Goal: Task Accomplishment & Management: Use online tool/utility

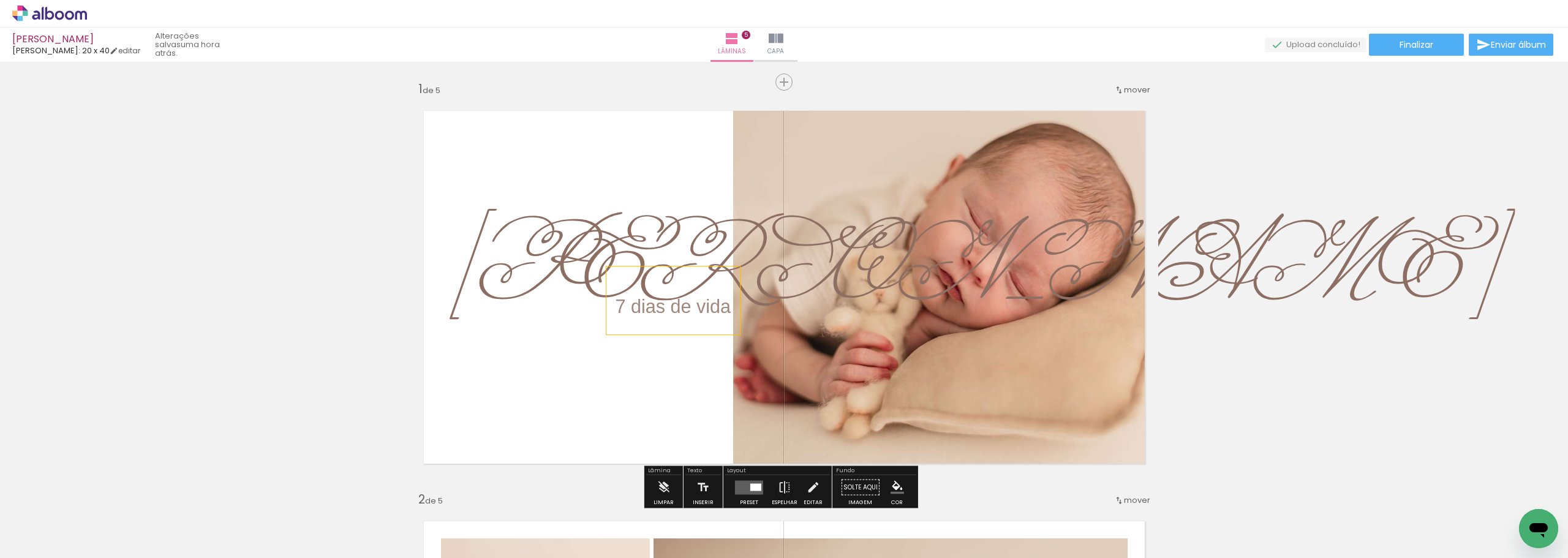
drag, startPoint x: 649, startPoint y: 324, endPoint x: 638, endPoint y: 326, distance: 11.2
click at [638, 326] on p "7 dias de vida" at bounding box center [673, 300] width 115 height 53
click at [638, 370] on quentale-layouter at bounding box center [784, 287] width 748 height 380
click at [692, 323] on p "7 dias de vida" at bounding box center [673, 300] width 115 height 53
drag, startPoint x: 702, startPoint y: 323, endPoint x: 691, endPoint y: 326, distance: 11.4
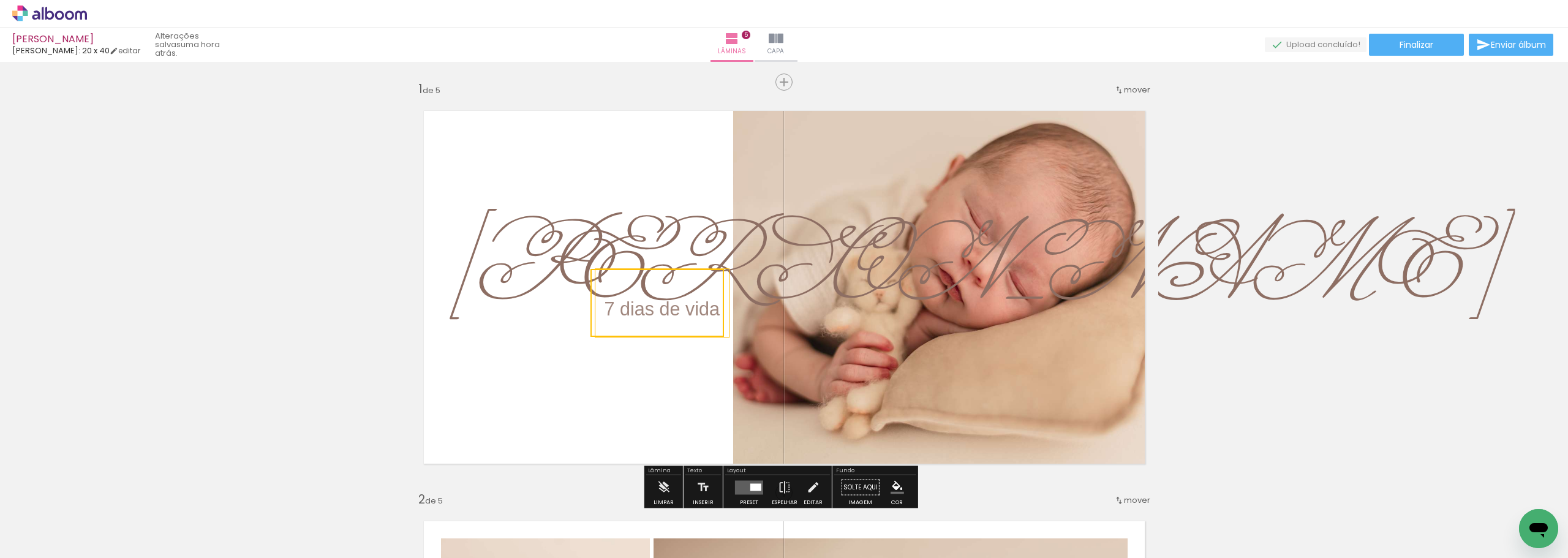
click at [691, 326] on quentale-selection at bounding box center [657, 303] width 134 height 68
click at [651, 402] on quentale-layouter at bounding box center [784, 287] width 748 height 380
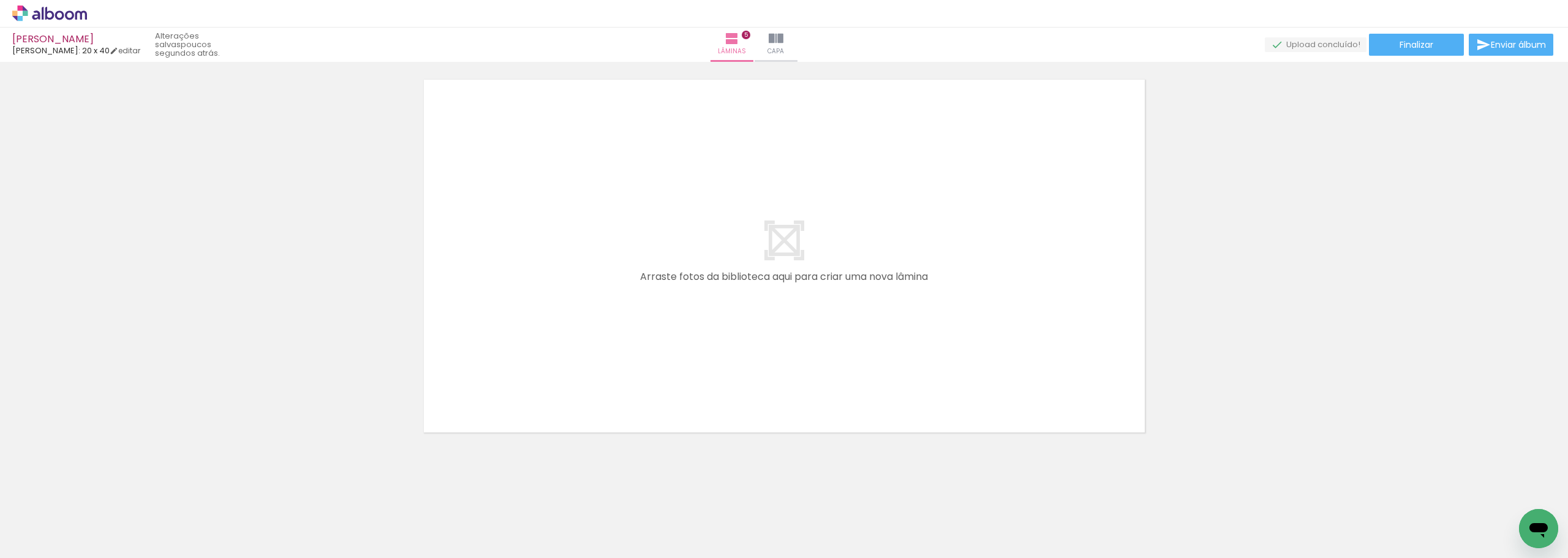
scroll to position [2091, 0]
drag, startPoint x: 1294, startPoint y: 524, endPoint x: 935, endPoint y: 332, distance: 407.1
click at [935, 332] on quentale-workspace at bounding box center [784, 279] width 1568 height 558
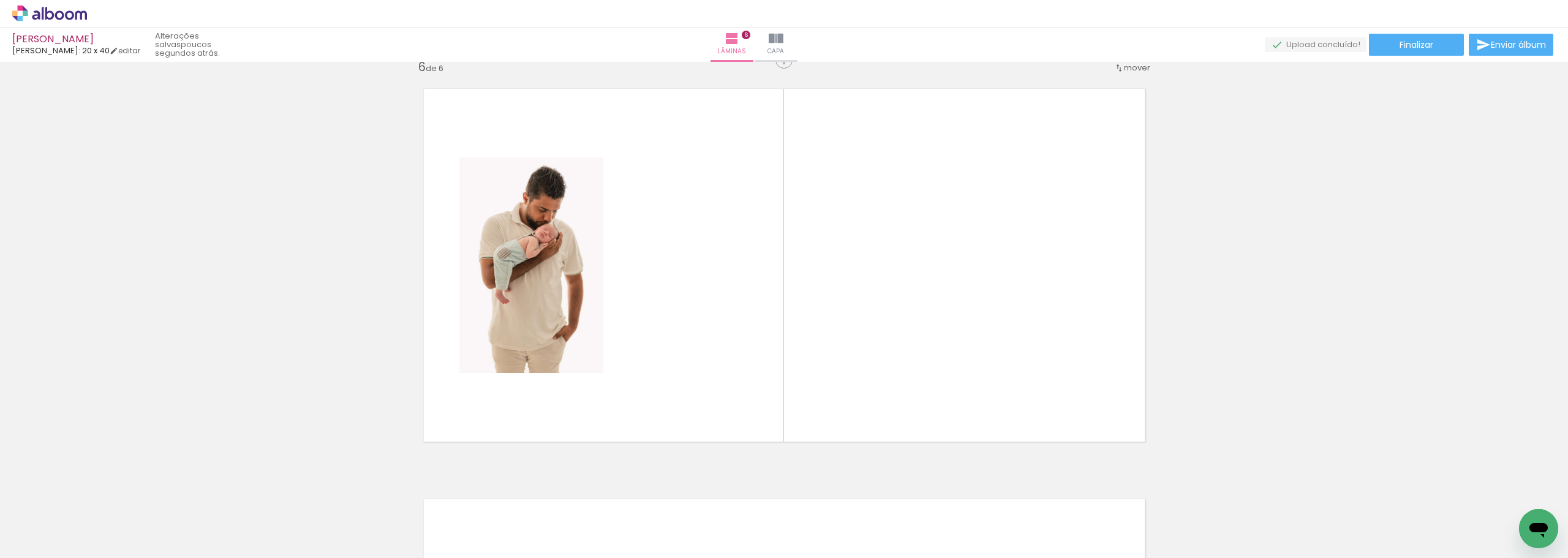
scroll to position [2069, 0]
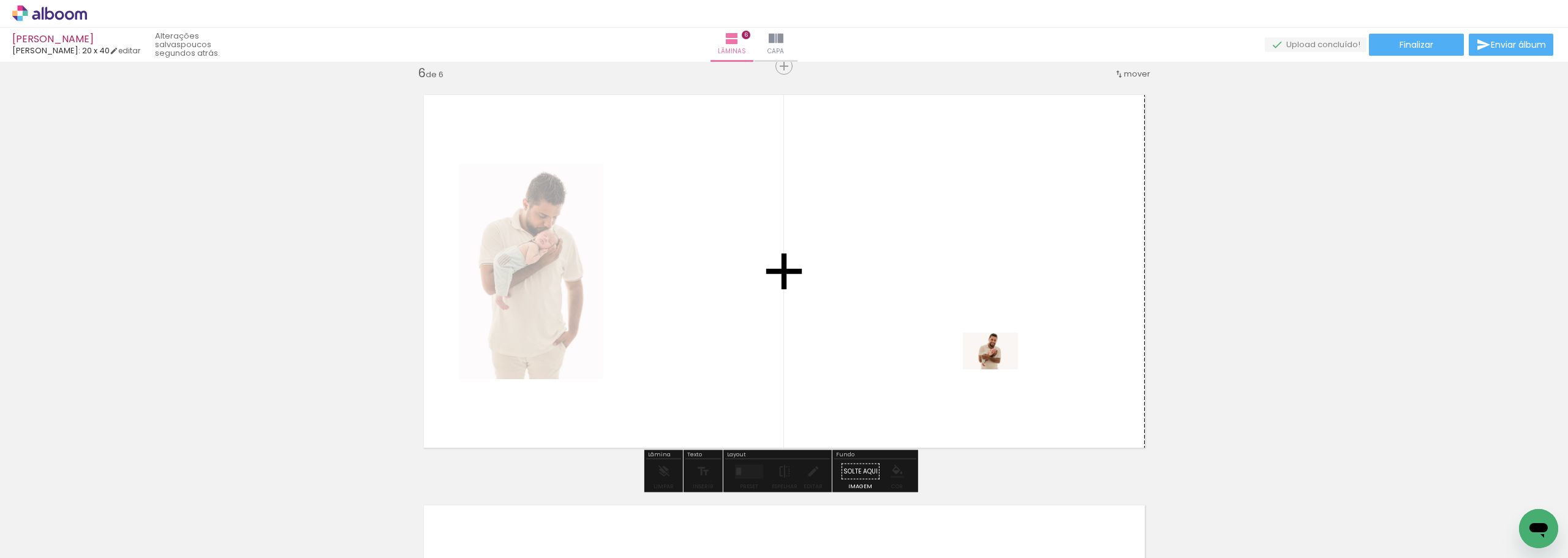
drag, startPoint x: 1354, startPoint y: 519, endPoint x: 931, endPoint y: 351, distance: 455.1
click at [931, 351] on quentale-workspace at bounding box center [784, 279] width 1568 height 558
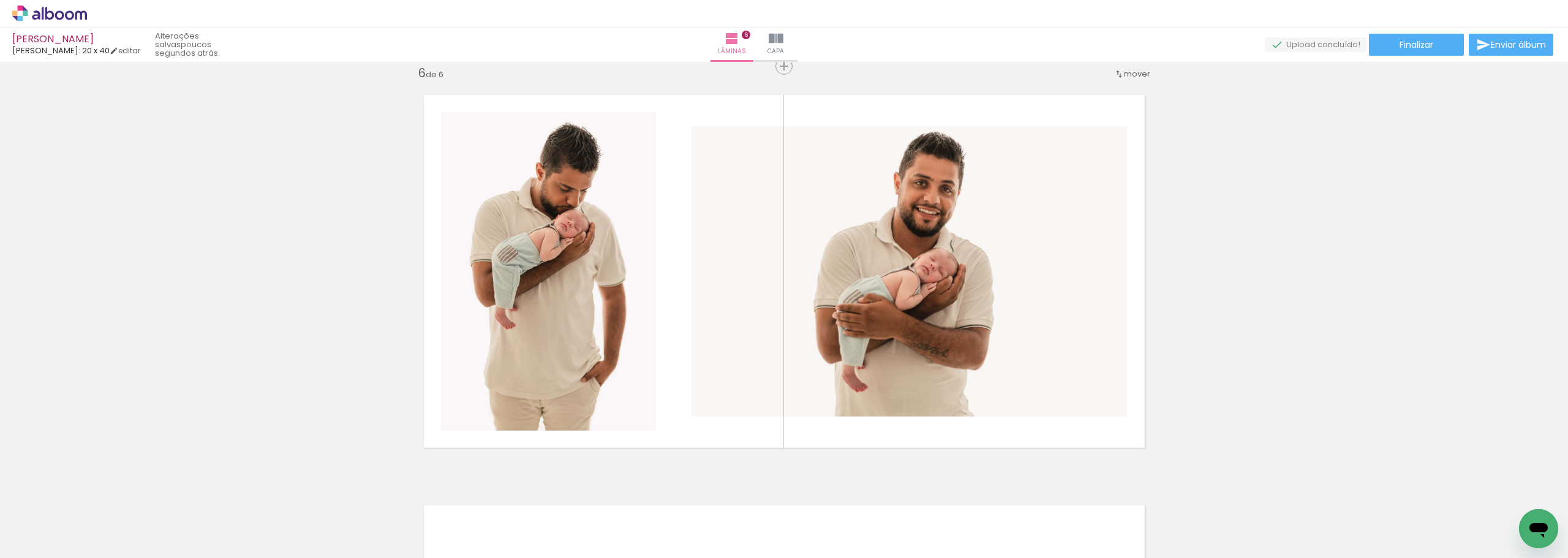
scroll to position [0, 1143]
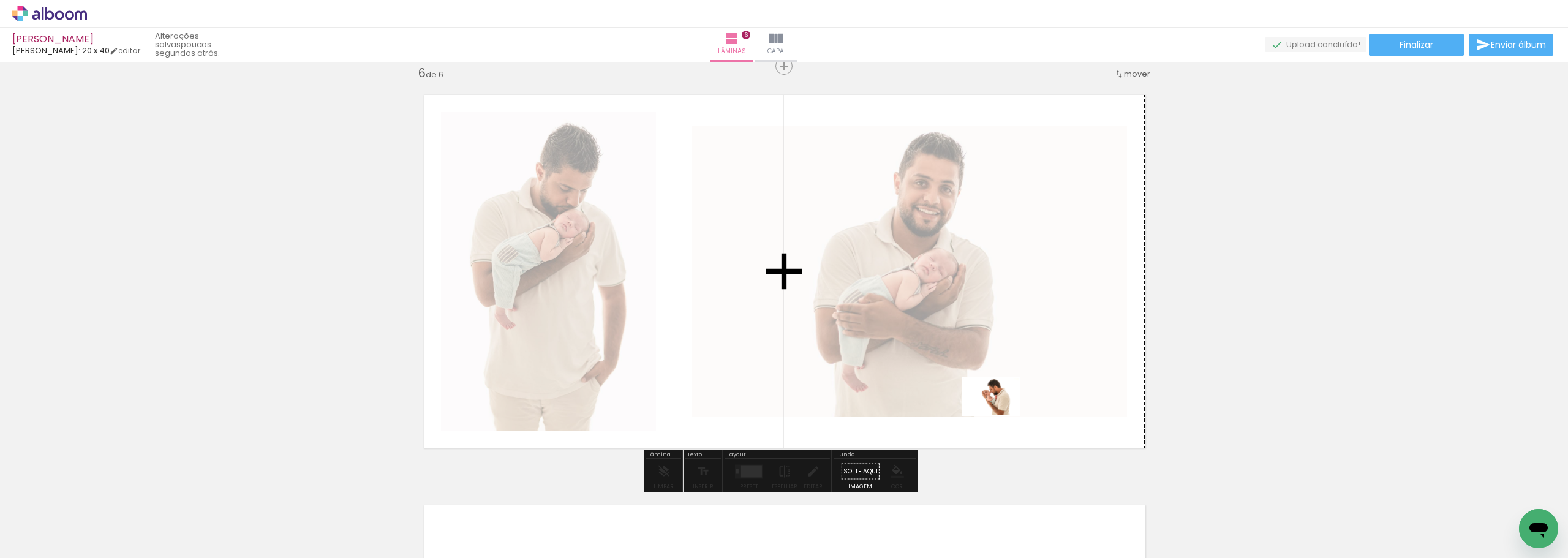
drag, startPoint x: 1501, startPoint y: 533, endPoint x: 1000, endPoint y: 415, distance: 514.7
click at [1000, 415] on quentale-workspace at bounding box center [784, 279] width 1568 height 558
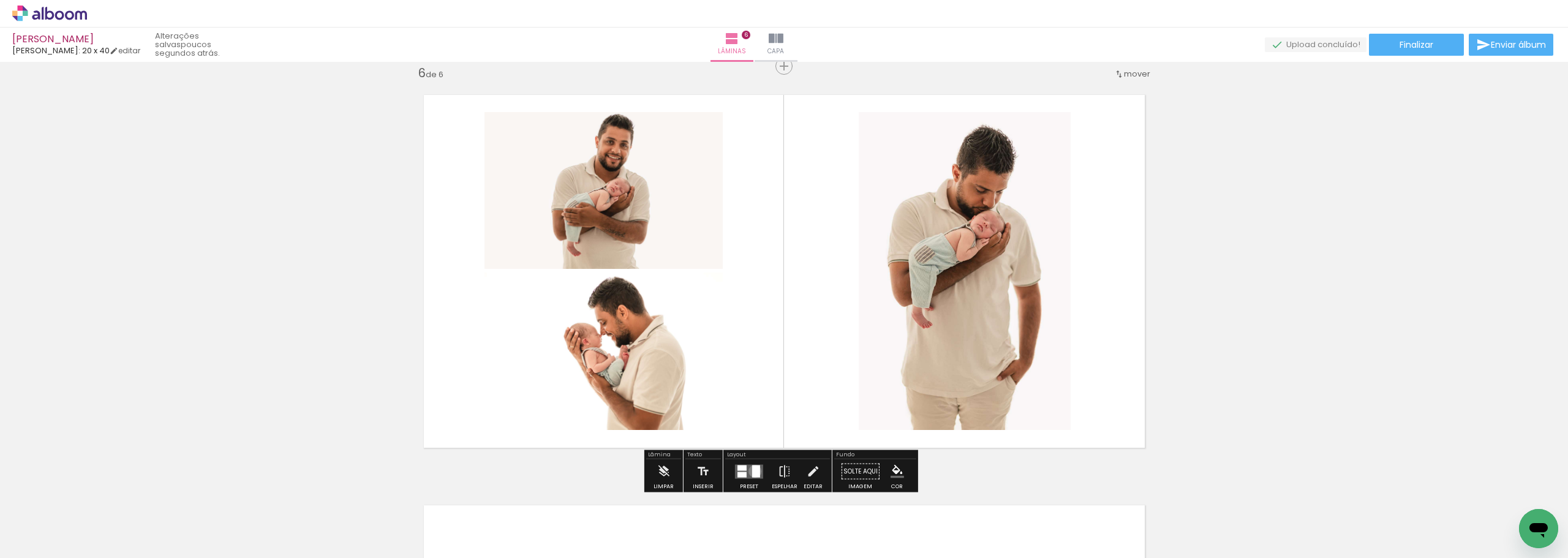
click at [752, 471] on div at bounding box center [756, 471] width 8 height 12
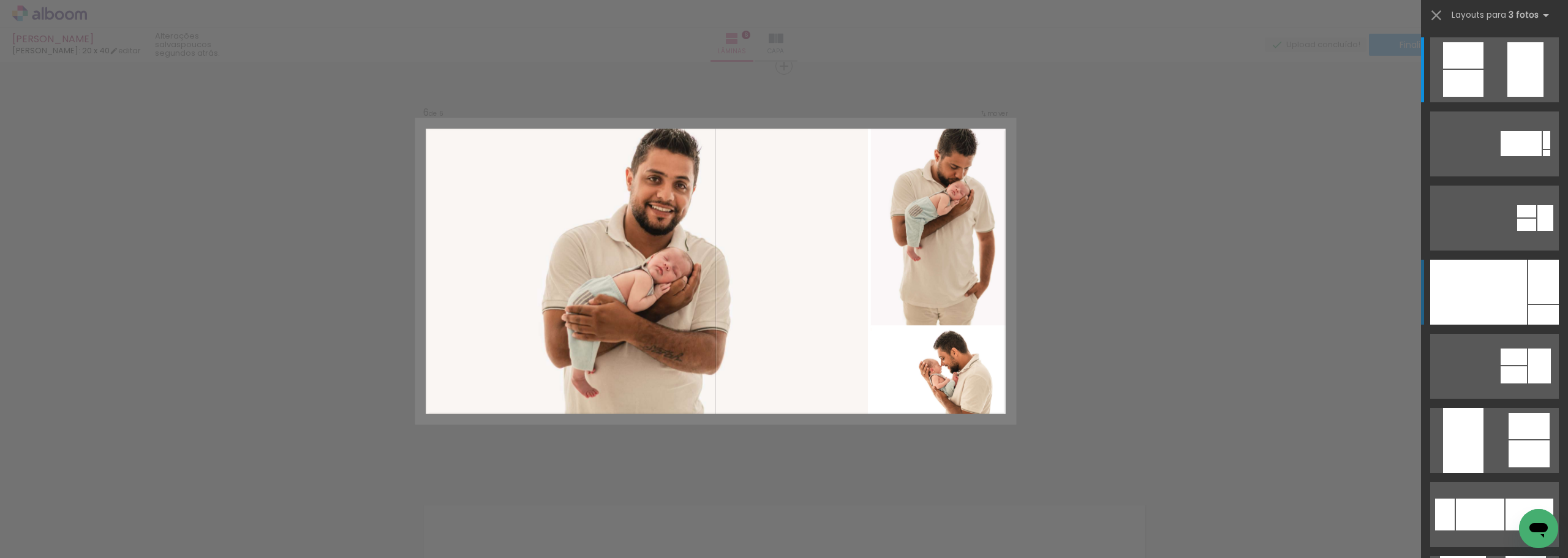
click at [1511, 300] on div at bounding box center [1479, 292] width 97 height 65
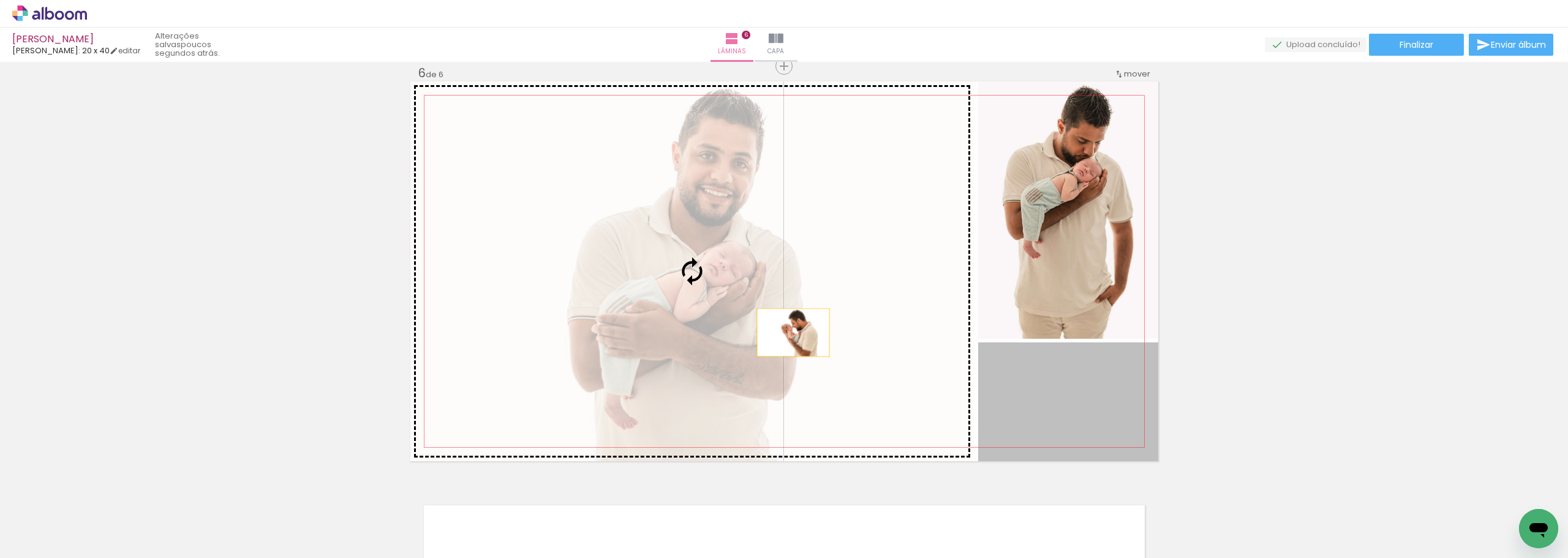
drag, startPoint x: 1075, startPoint y: 389, endPoint x: 782, endPoint y: 331, distance: 298.7
click at [0, 0] on slot at bounding box center [0, 0] width 0 height 0
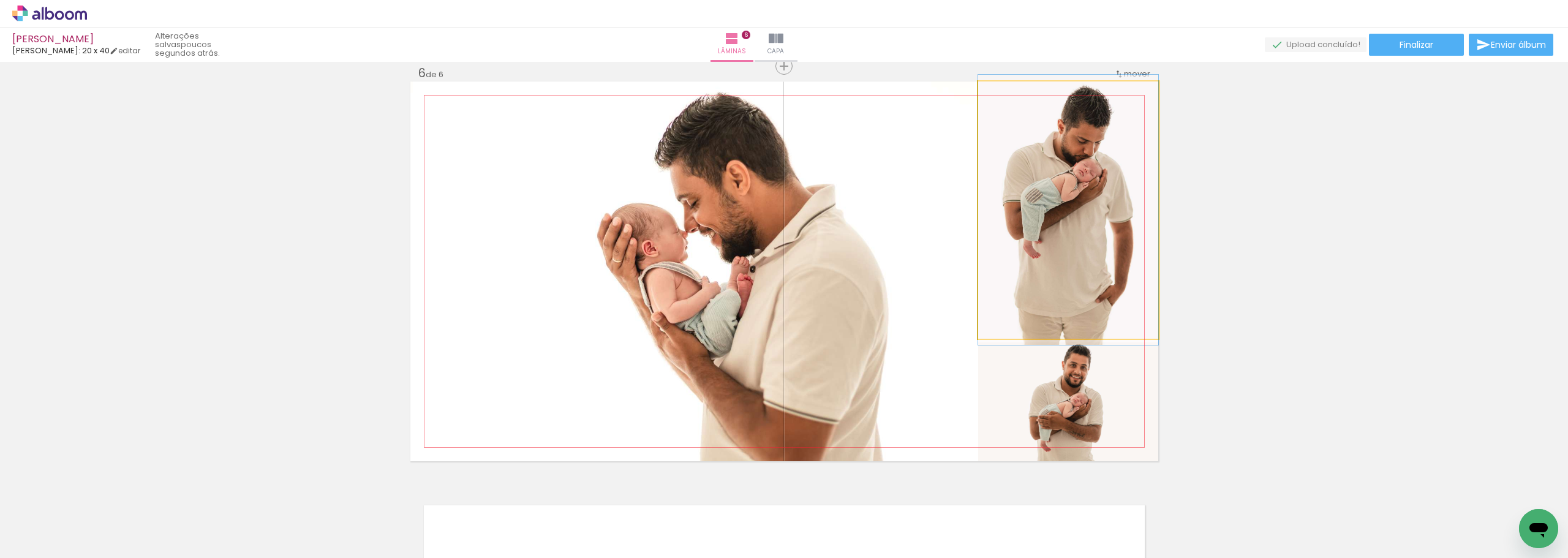
click at [1099, 275] on quentale-photo at bounding box center [1068, 210] width 180 height 257
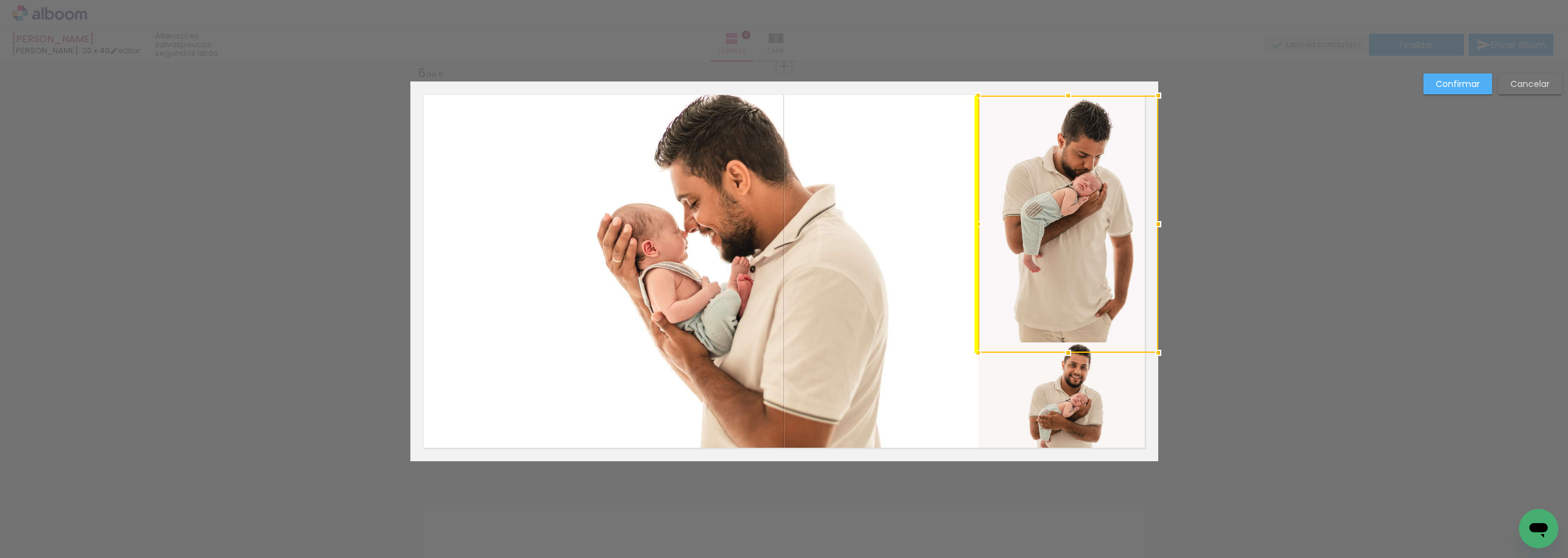
drag, startPoint x: 1092, startPoint y: 238, endPoint x: 1091, endPoint y: 252, distance: 14.0
click at [1091, 252] on div at bounding box center [1068, 224] width 180 height 257
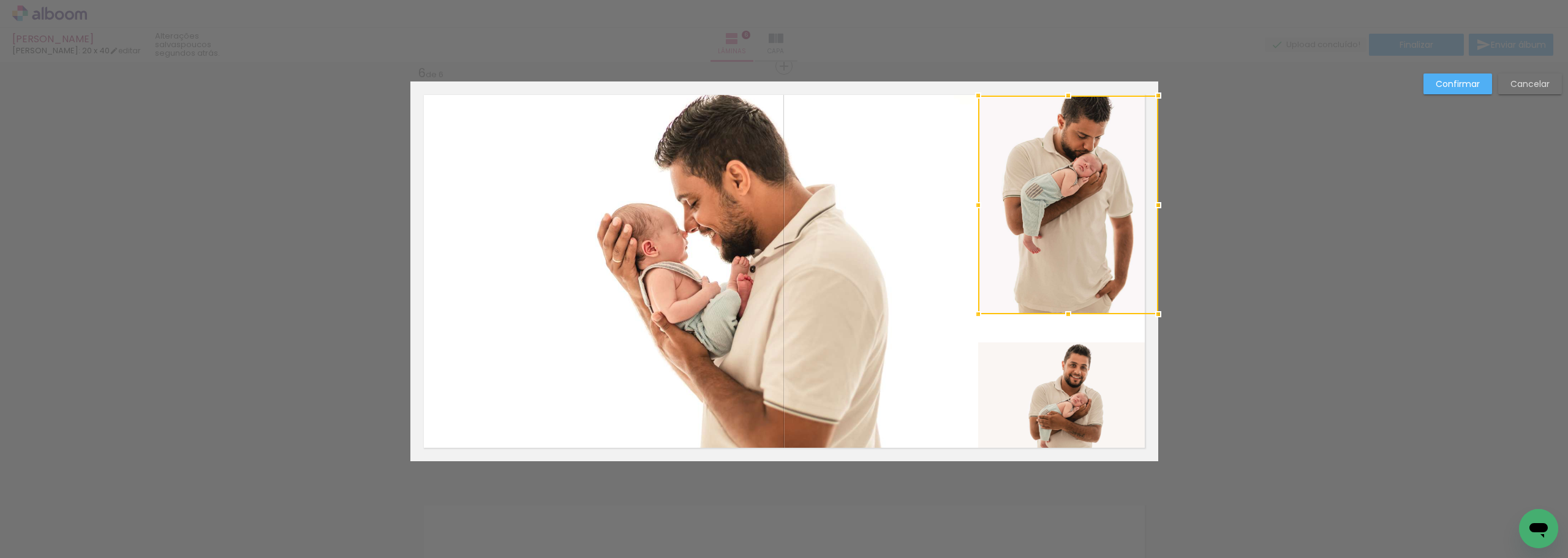
drag, startPoint x: 1064, startPoint y: 354, endPoint x: 1064, endPoint y: 317, distance: 37.0
click at [1064, 317] on div at bounding box center [1068, 314] width 24 height 24
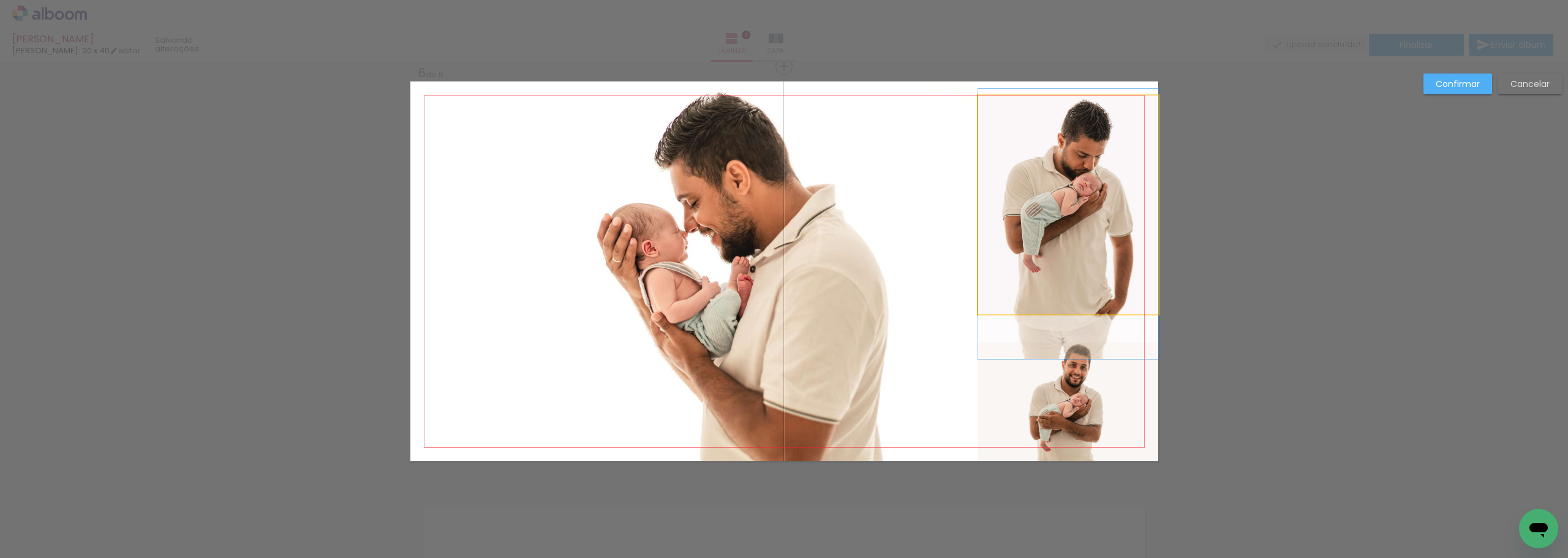
drag, startPoint x: 1073, startPoint y: 280, endPoint x: 1073, endPoint y: 299, distance: 19.0
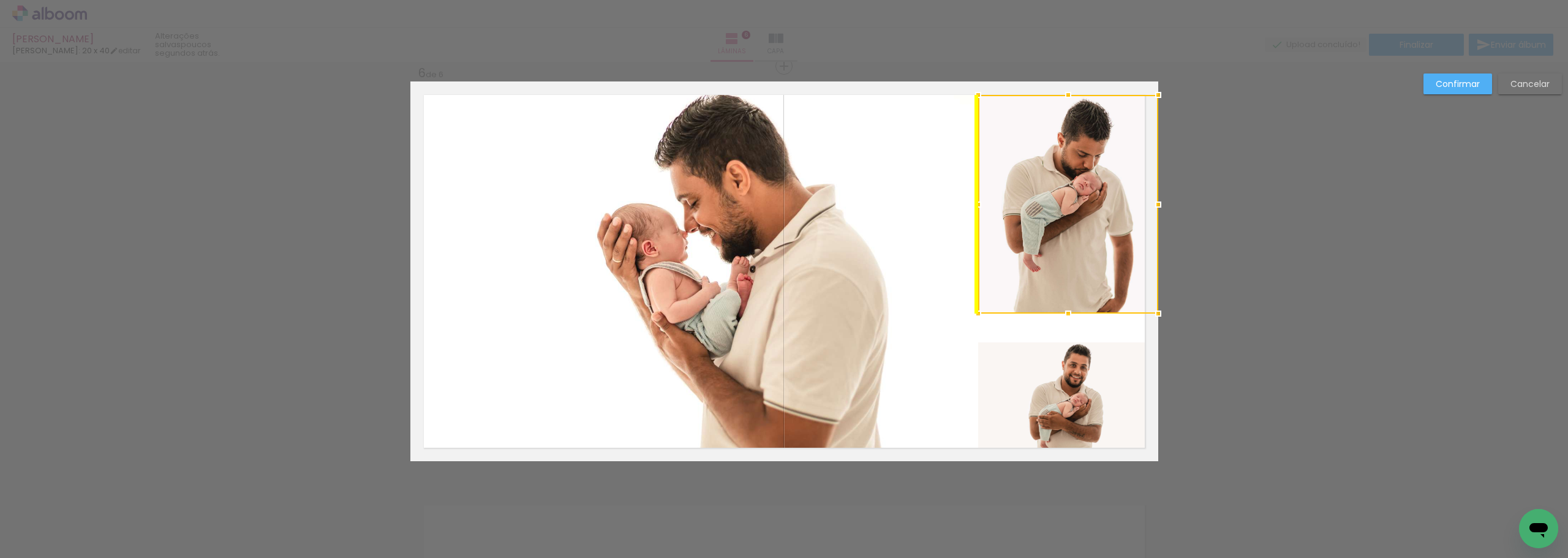
click at [1077, 277] on div at bounding box center [1068, 204] width 180 height 219
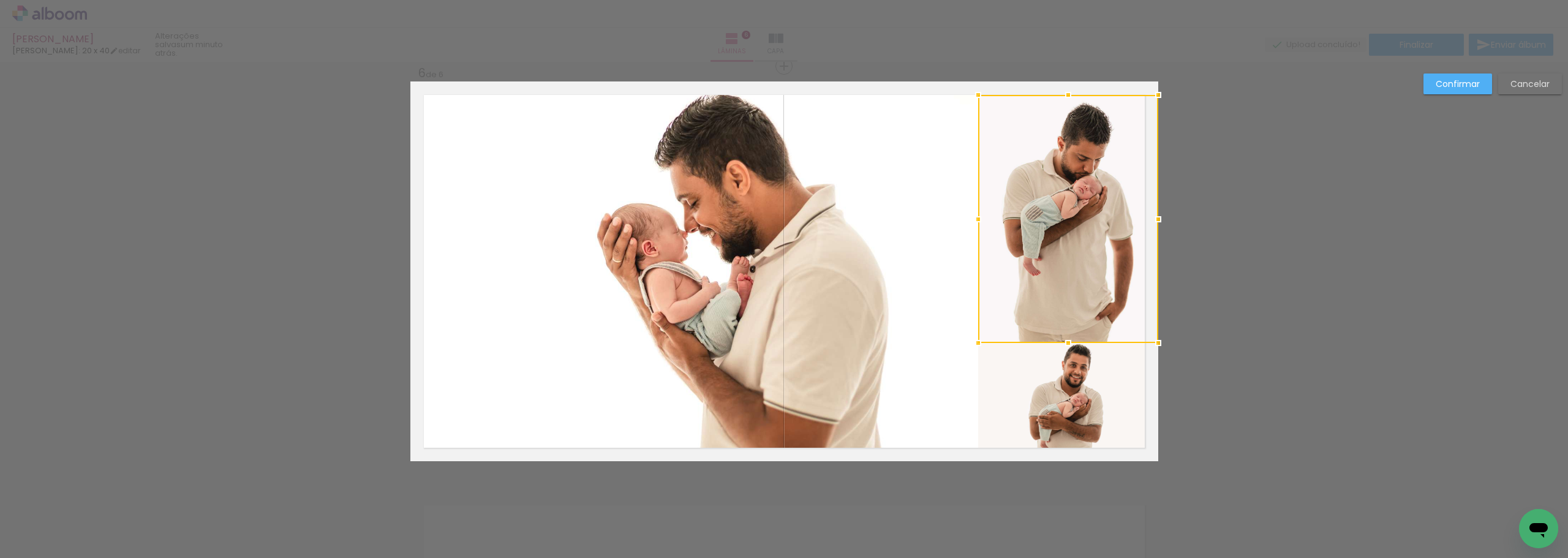
drag, startPoint x: 1066, startPoint y: 314, endPoint x: 1068, endPoint y: 344, distance: 30.1
click at [1068, 344] on div at bounding box center [1068, 343] width 24 height 24
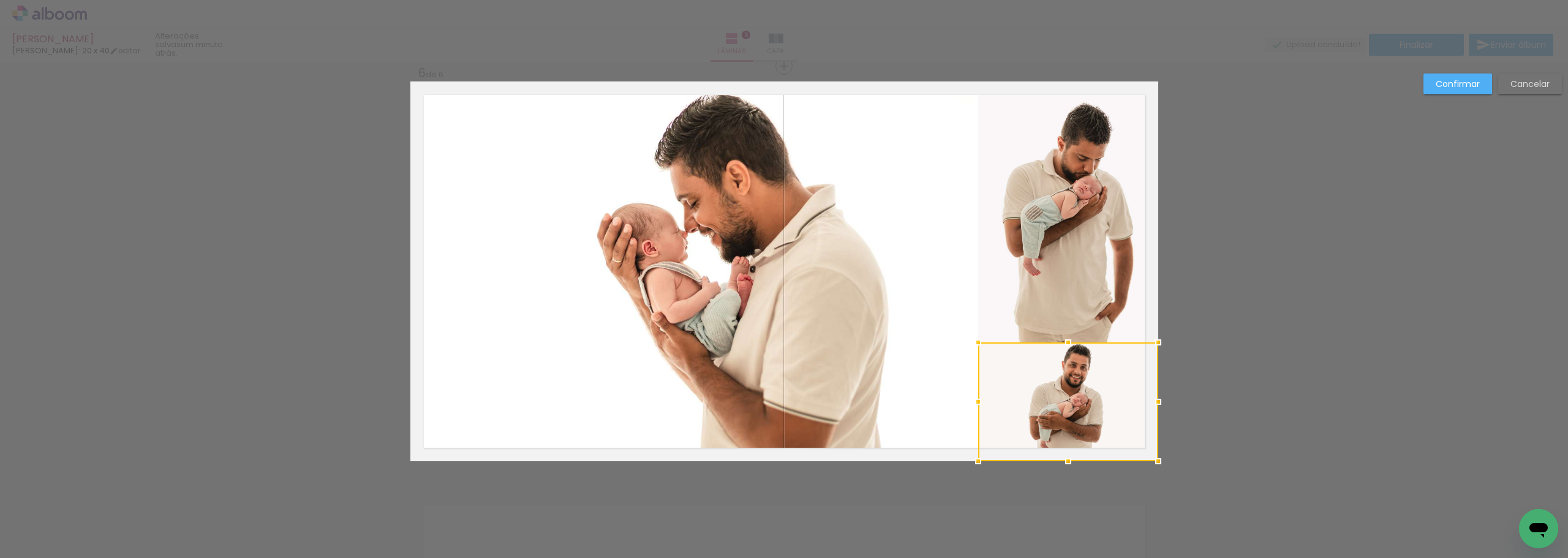
click at [889, 390] on quentale-photo at bounding box center [692, 271] width 564 height 380
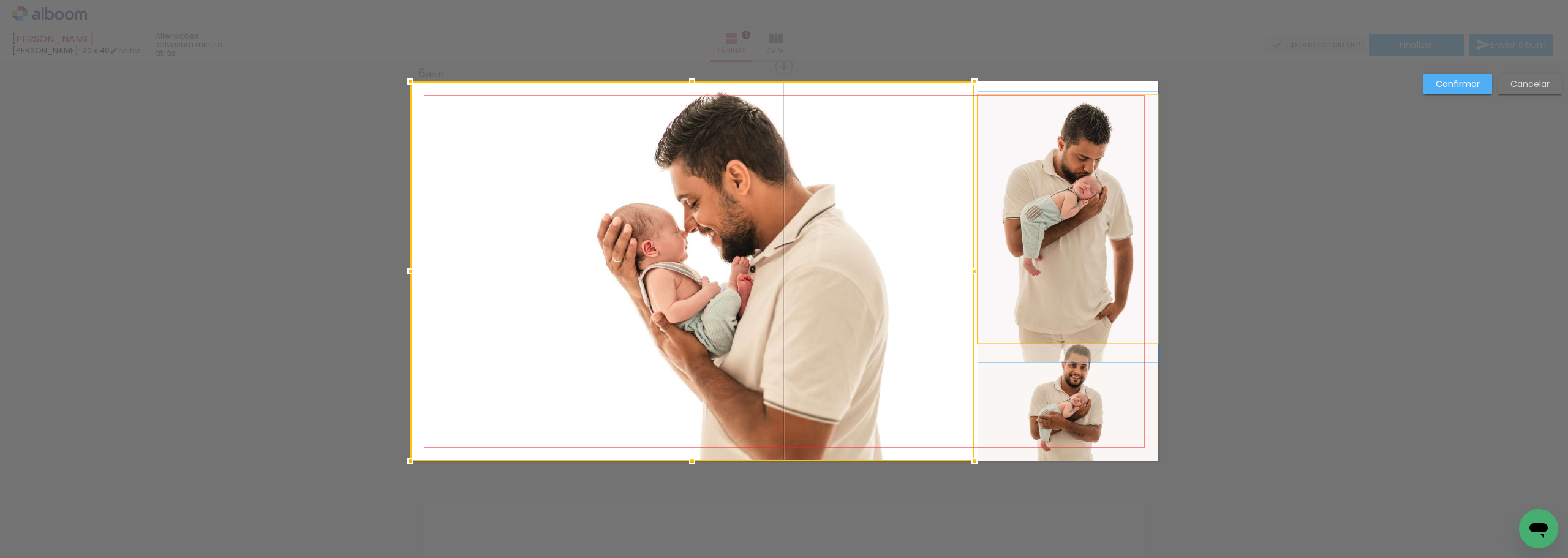
click at [1073, 312] on quentale-photo at bounding box center [1068, 219] width 180 height 248
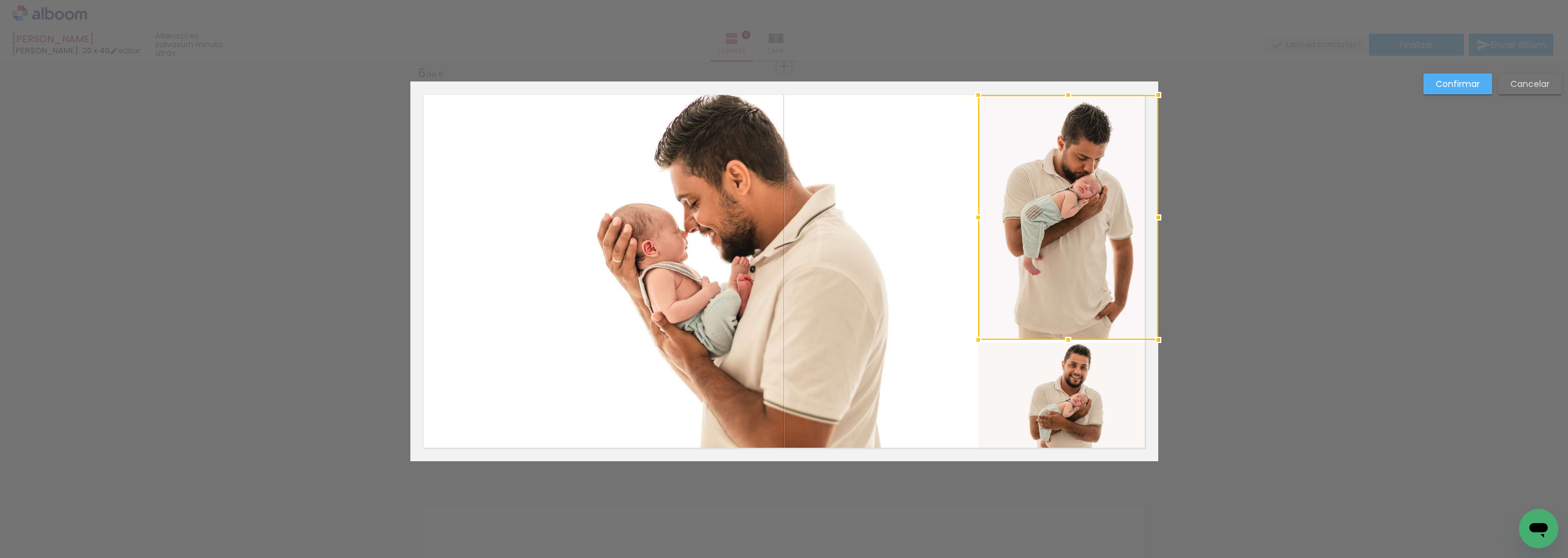
click at [1064, 340] on div at bounding box center [1068, 340] width 24 height 24
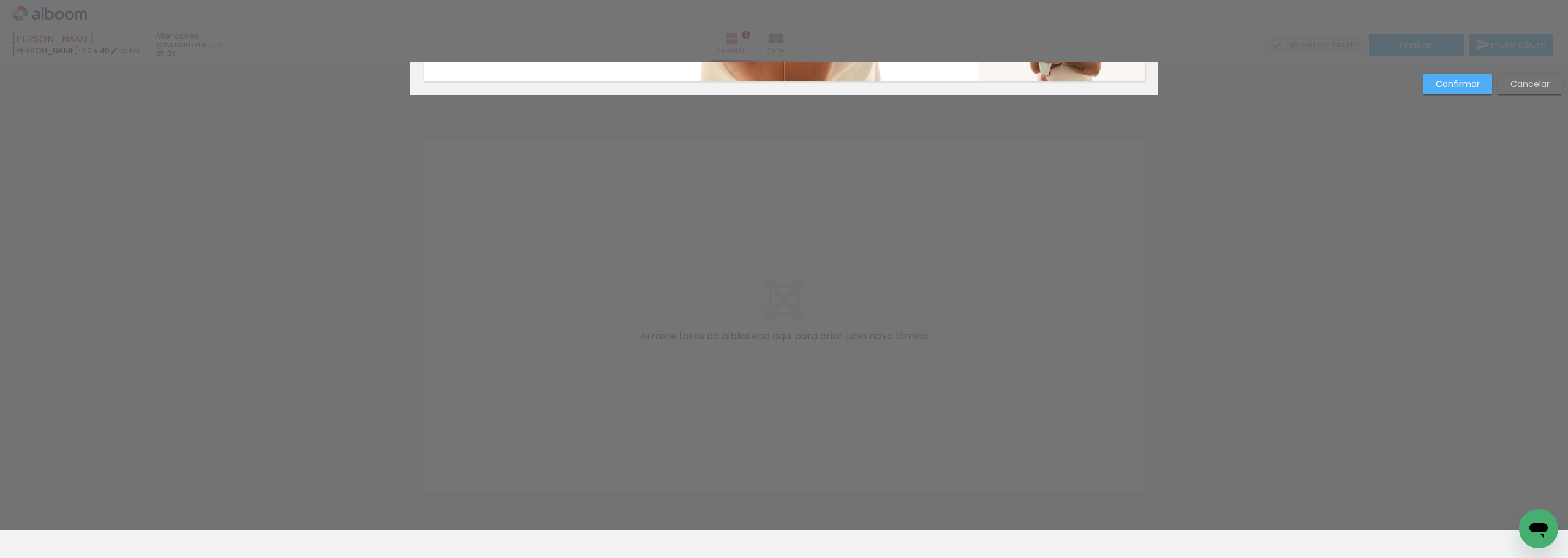
scroll to position [2436, 0]
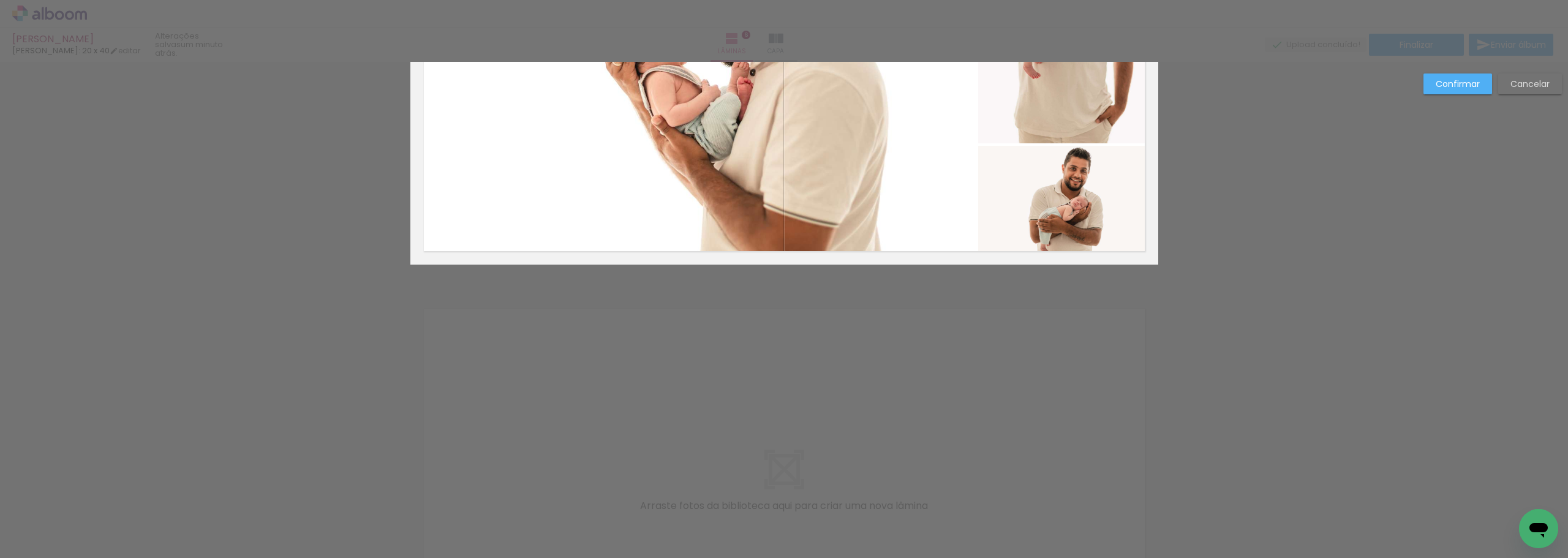
scroll to position [2253, 0]
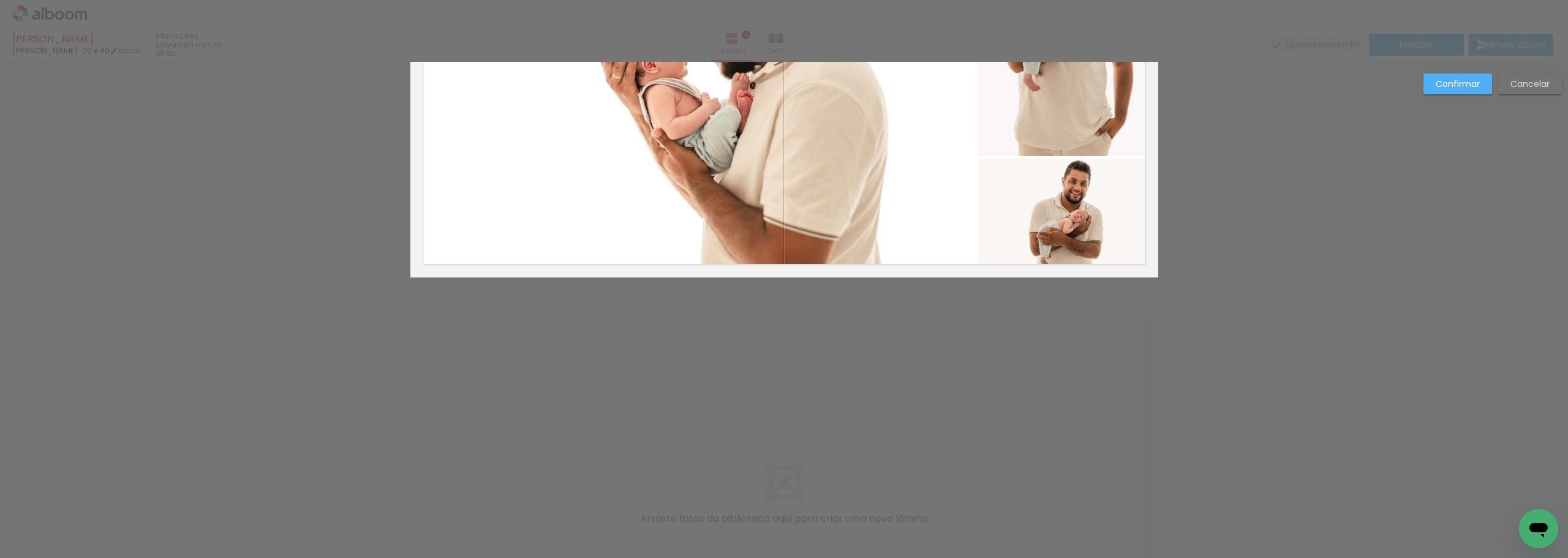
click at [0, 0] on slot "Confirmar" at bounding box center [0, 0] width 0 height 0
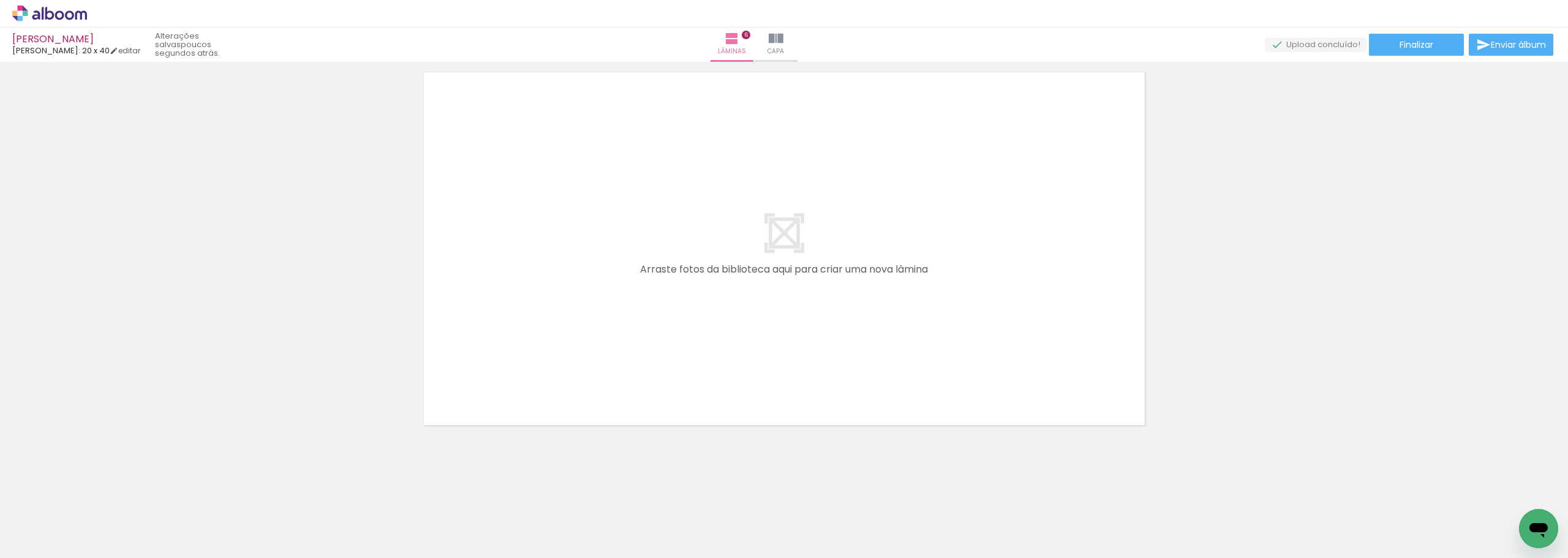
scroll to position [0, 841]
drag, startPoint x: 603, startPoint y: 530, endPoint x: 707, endPoint y: 348, distance: 209.6
click at [707, 348] on quentale-workspace at bounding box center [784, 279] width 1568 height 558
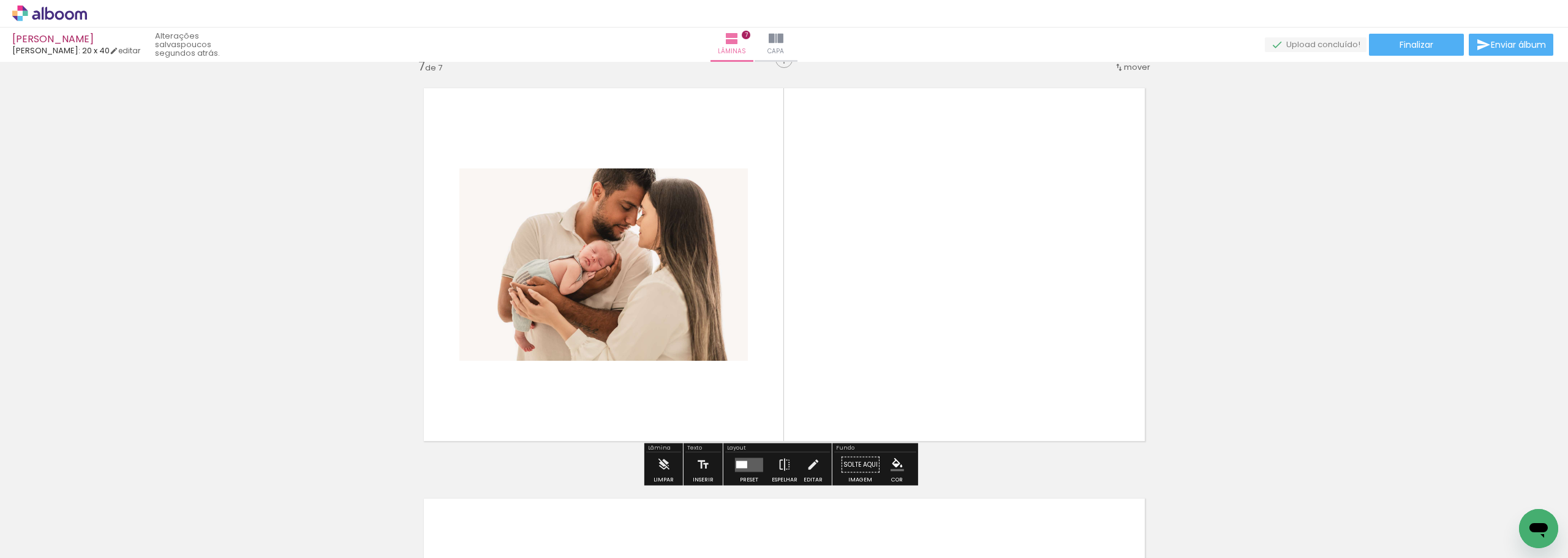
scroll to position [2479, 0]
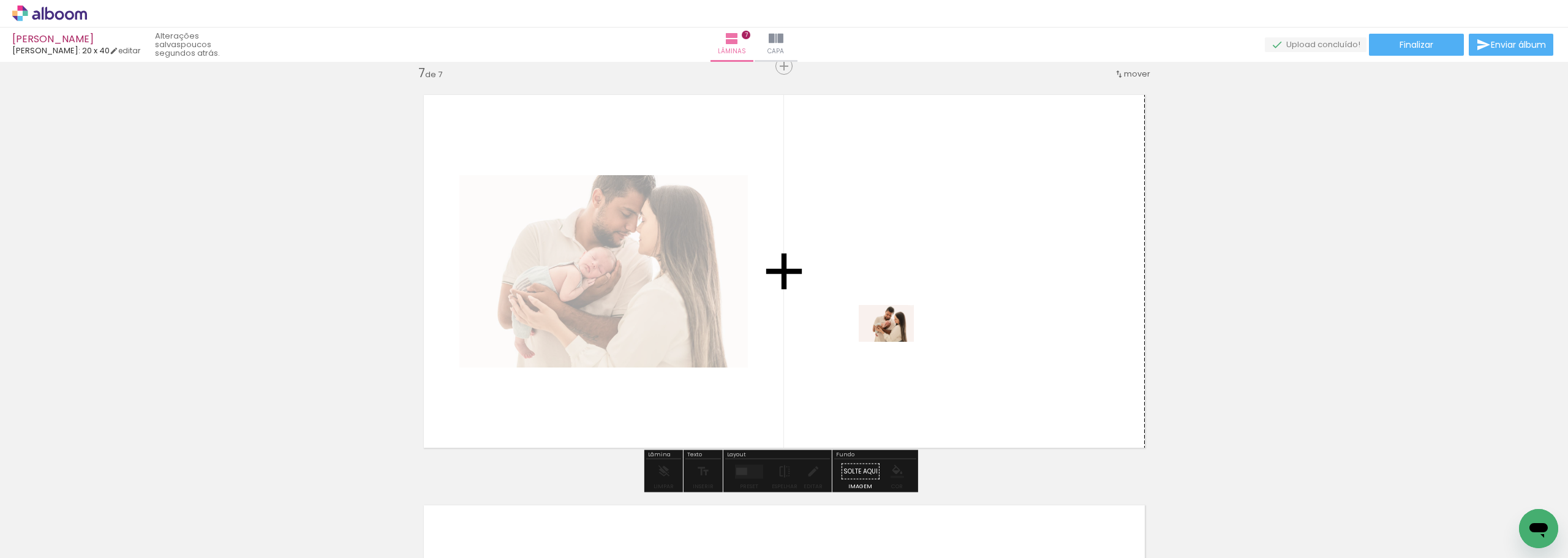
drag, startPoint x: 732, startPoint y: 521, endPoint x: 896, endPoint y: 342, distance: 242.8
click at [896, 342] on quentale-workspace at bounding box center [784, 279] width 1568 height 558
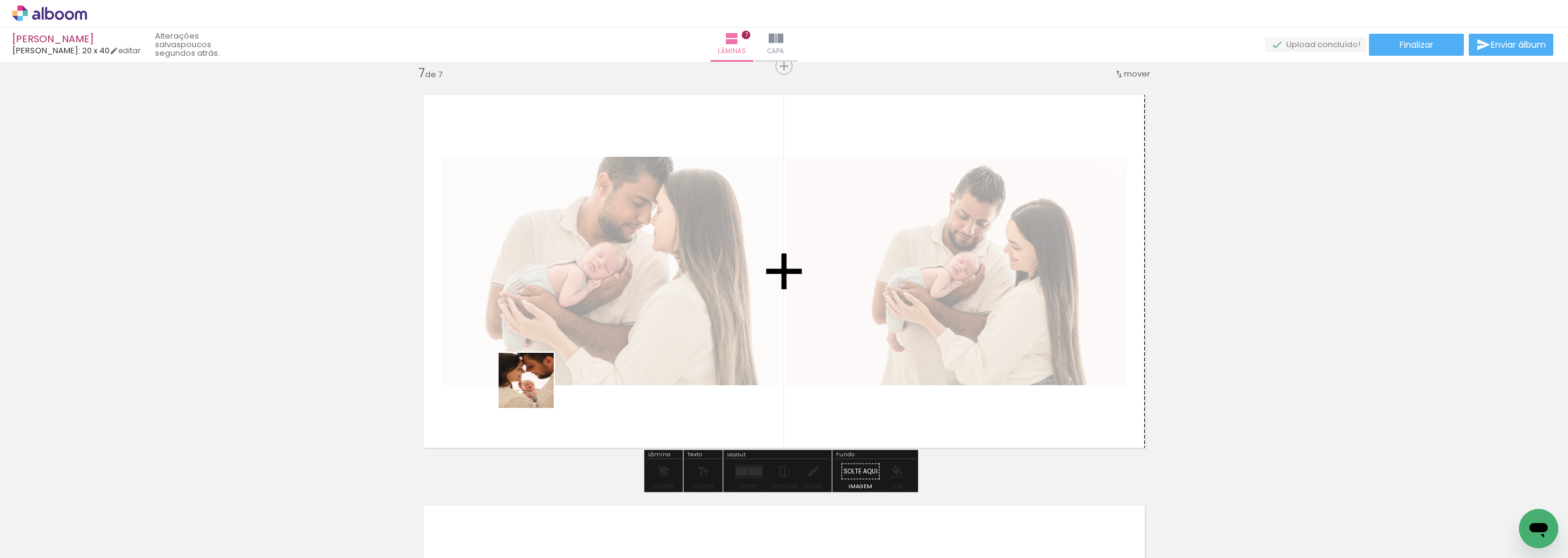
drag, startPoint x: 383, startPoint y: 512, endPoint x: 546, endPoint y: 382, distance: 208.5
click at [546, 382] on quentale-workspace at bounding box center [784, 279] width 1568 height 558
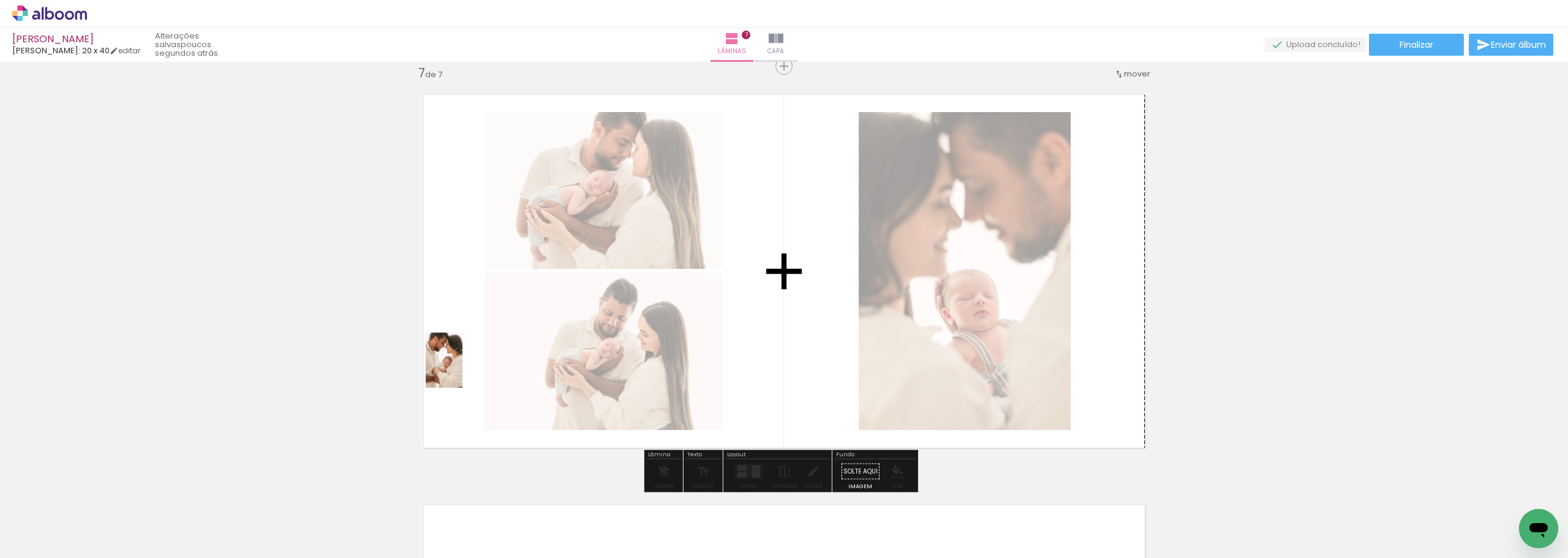
drag, startPoint x: 176, startPoint y: 521, endPoint x: 462, endPoint y: 369, distance: 323.9
click at [462, 369] on quentale-workspace at bounding box center [784, 279] width 1568 height 558
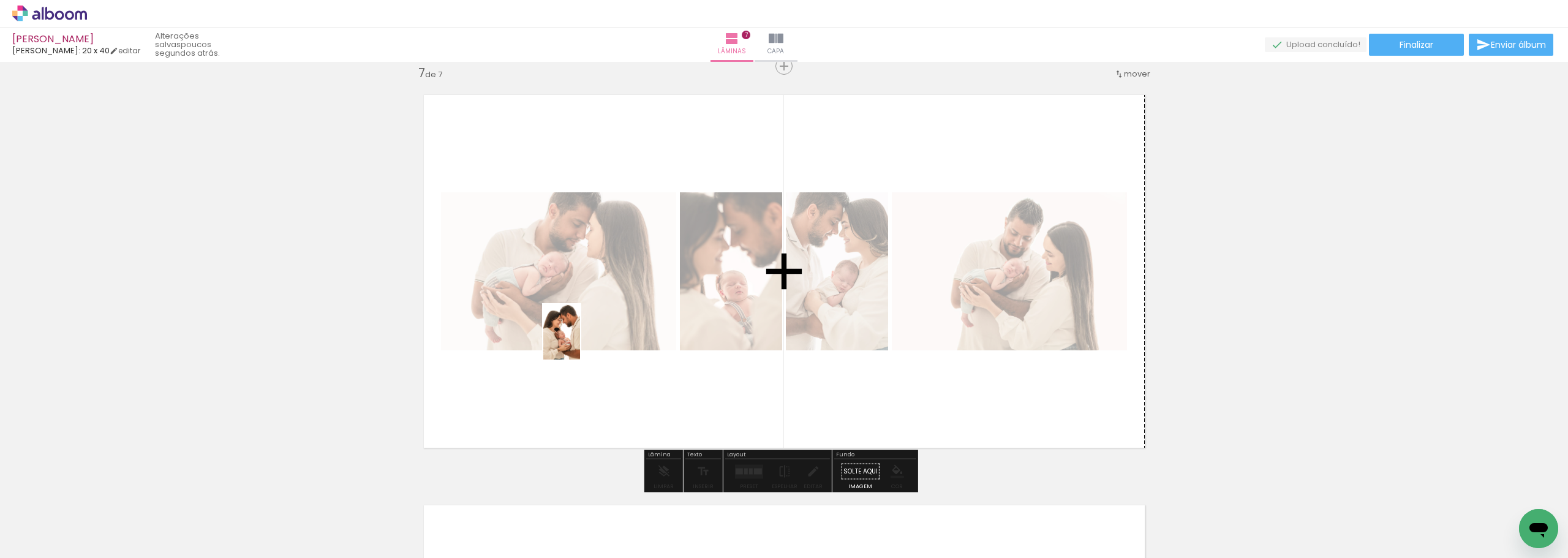
drag, startPoint x: 251, startPoint y: 518, endPoint x: 581, endPoint y: 341, distance: 374.5
click at [581, 341] on quentale-workspace at bounding box center [784, 279] width 1568 height 558
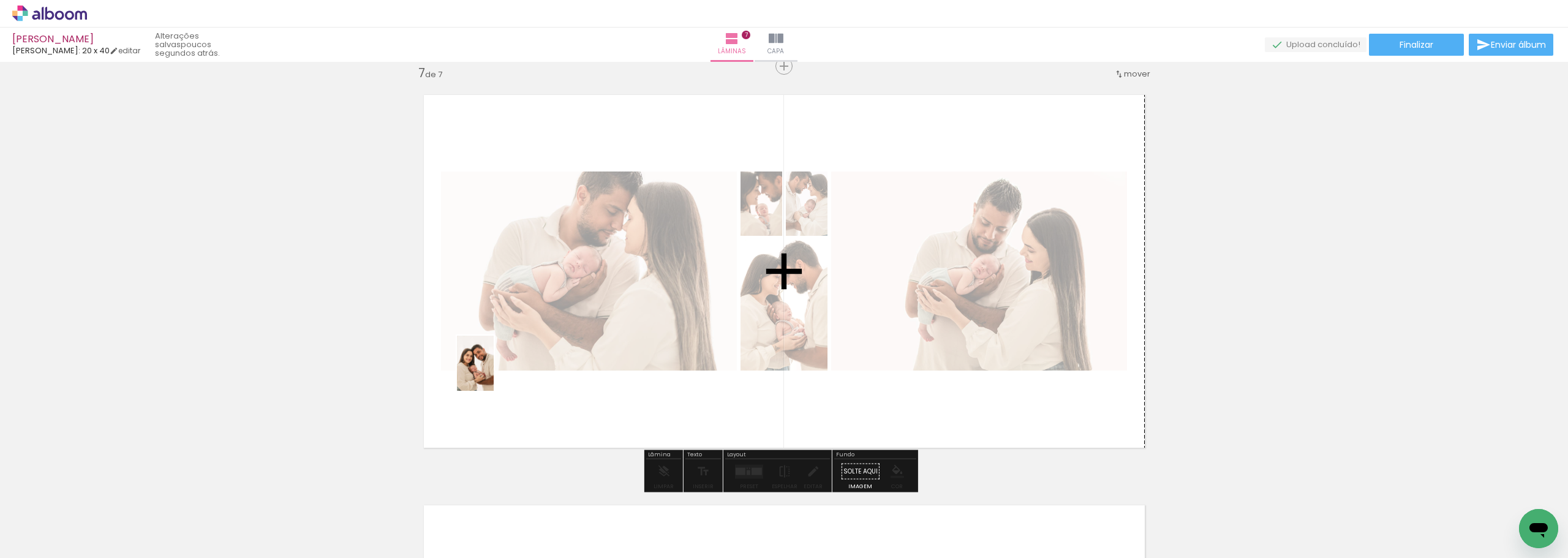
drag, startPoint x: 325, startPoint y: 519, endPoint x: 494, endPoint y: 372, distance: 224.0
click at [494, 372] on quentale-workspace at bounding box center [784, 279] width 1568 height 558
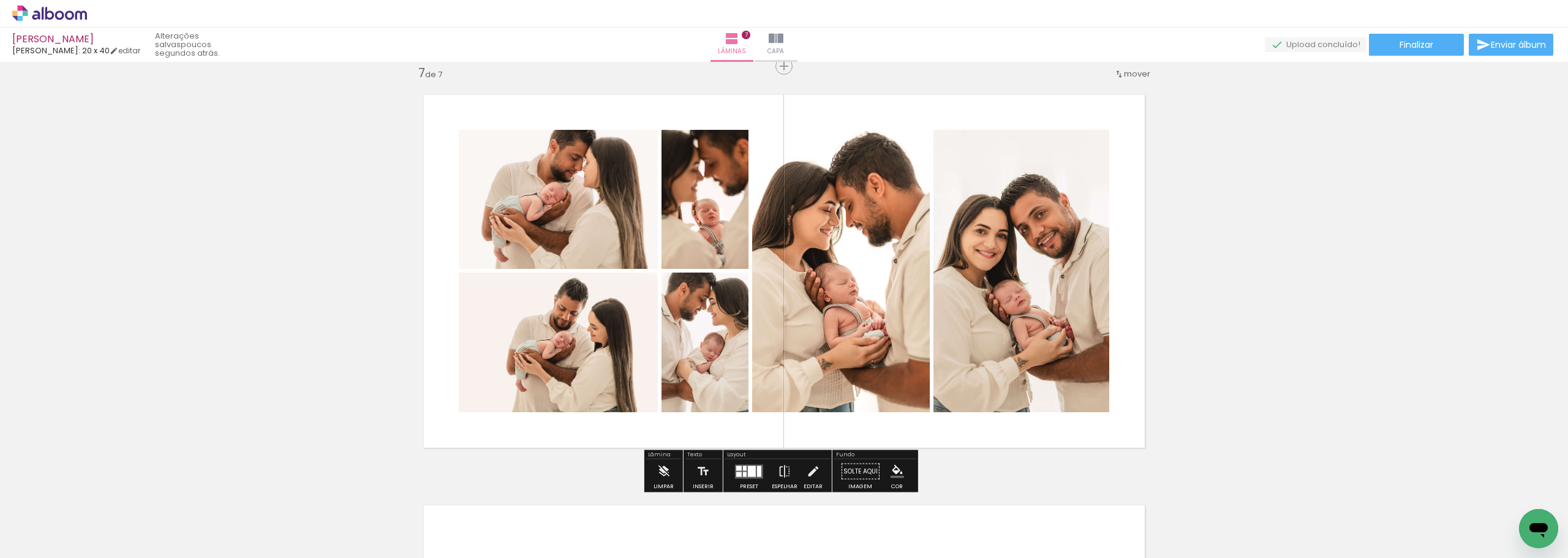
click at [516, 364] on quentale-photo at bounding box center [558, 342] width 199 height 140
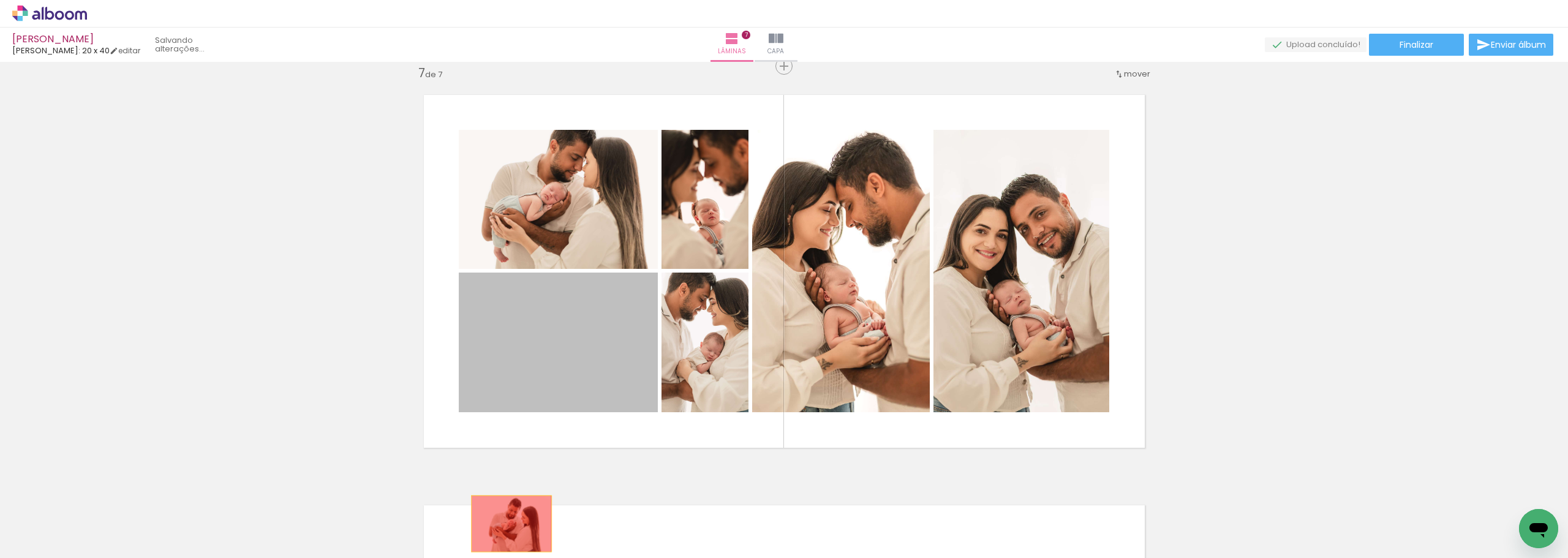
drag, startPoint x: 546, startPoint y: 352, endPoint x: 507, endPoint y: 524, distance: 176.4
click at [507, 524] on quentale-workspace at bounding box center [784, 279] width 1568 height 558
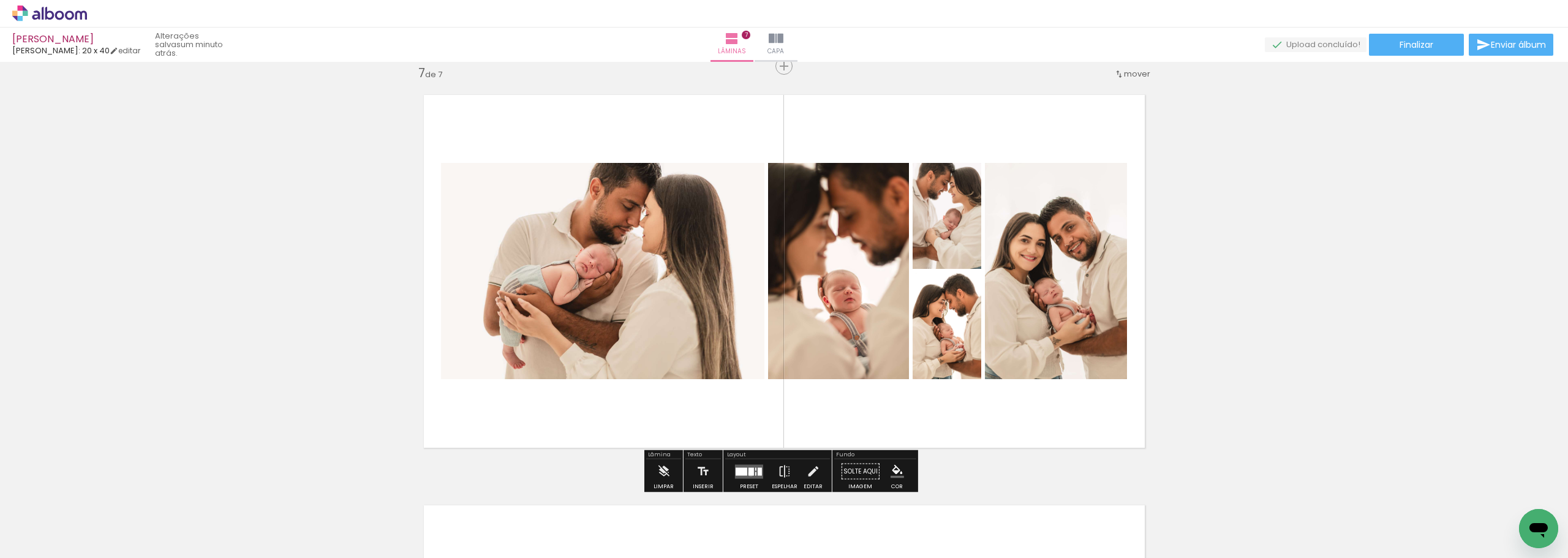
click at [748, 474] on div at bounding box center [751, 471] width 6 height 8
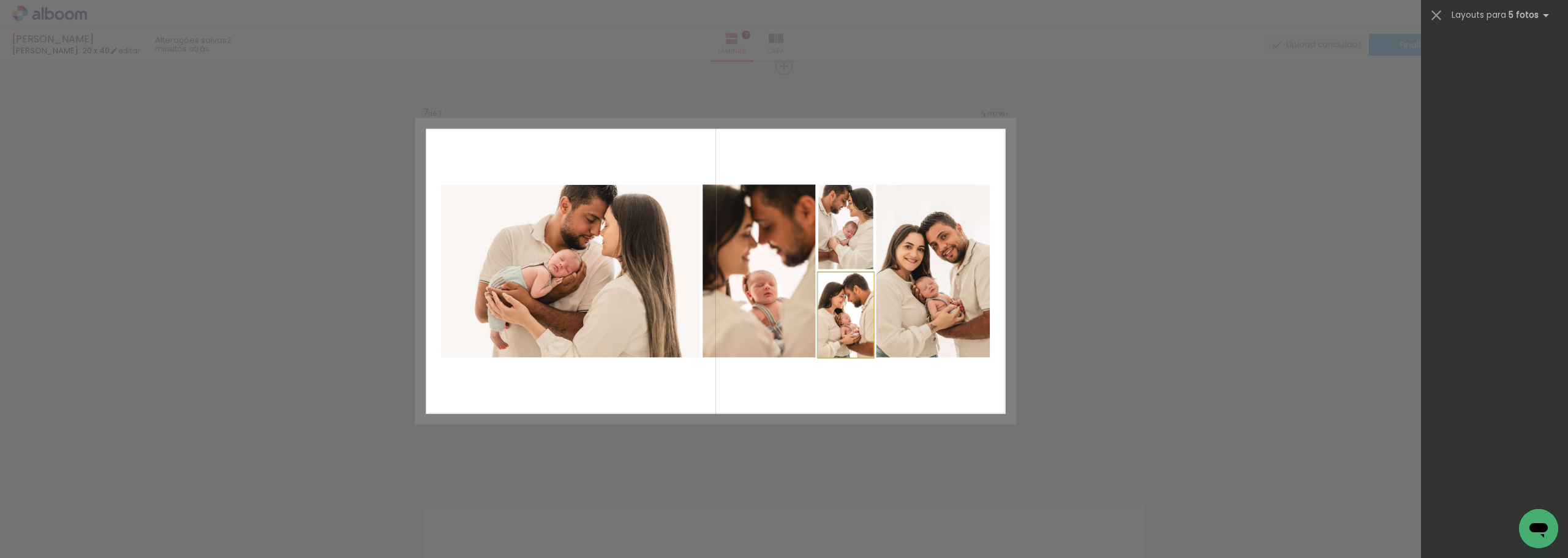
scroll to position [0, 0]
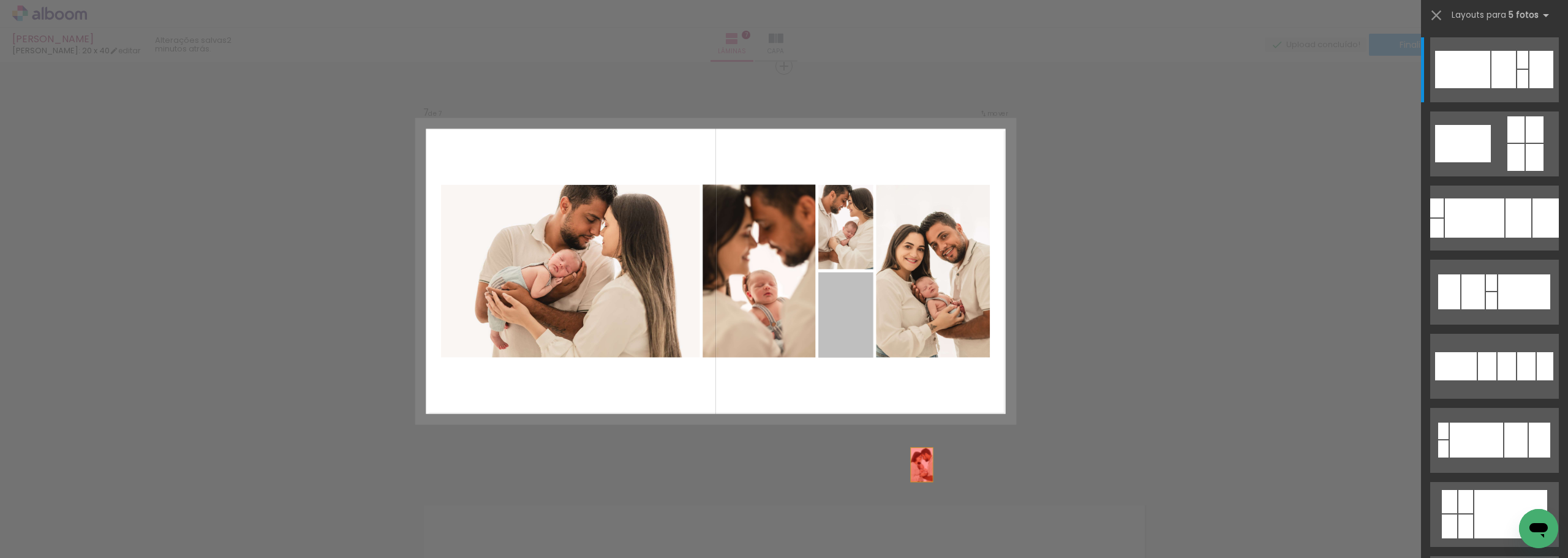
drag, startPoint x: 844, startPoint y: 306, endPoint x: 936, endPoint y: 499, distance: 213.8
click at [936, 502] on quentale-workspace at bounding box center [784, 279] width 1568 height 558
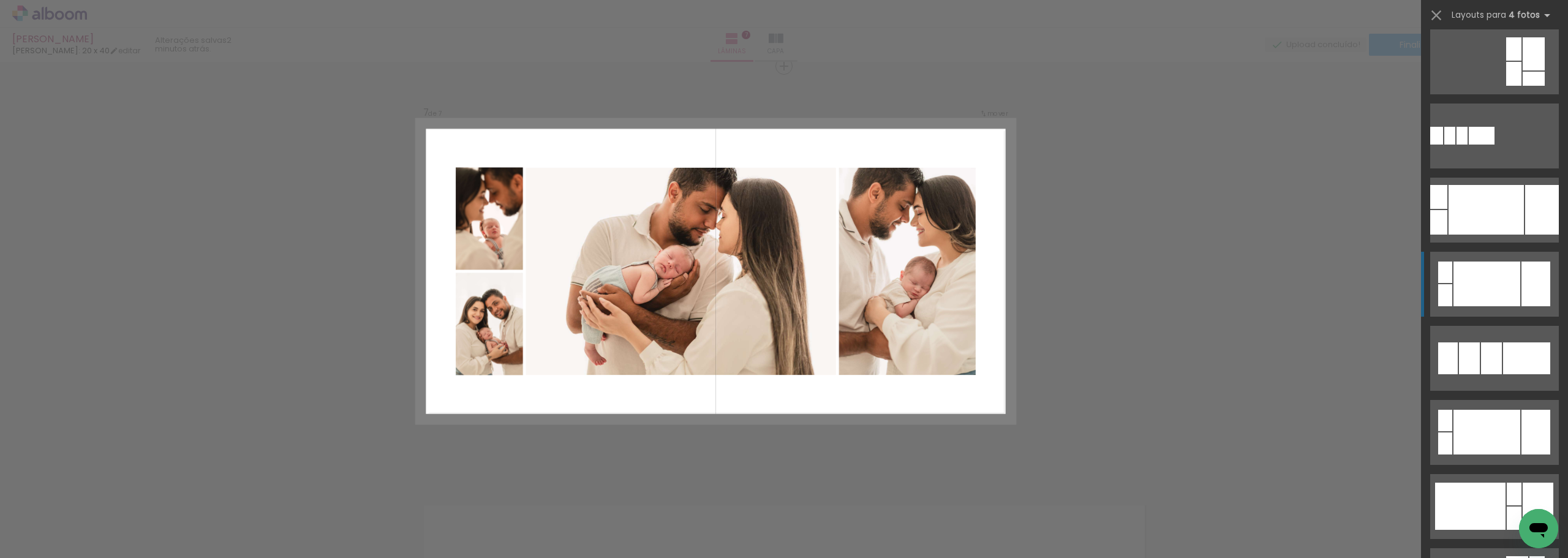
scroll to position [245, 0]
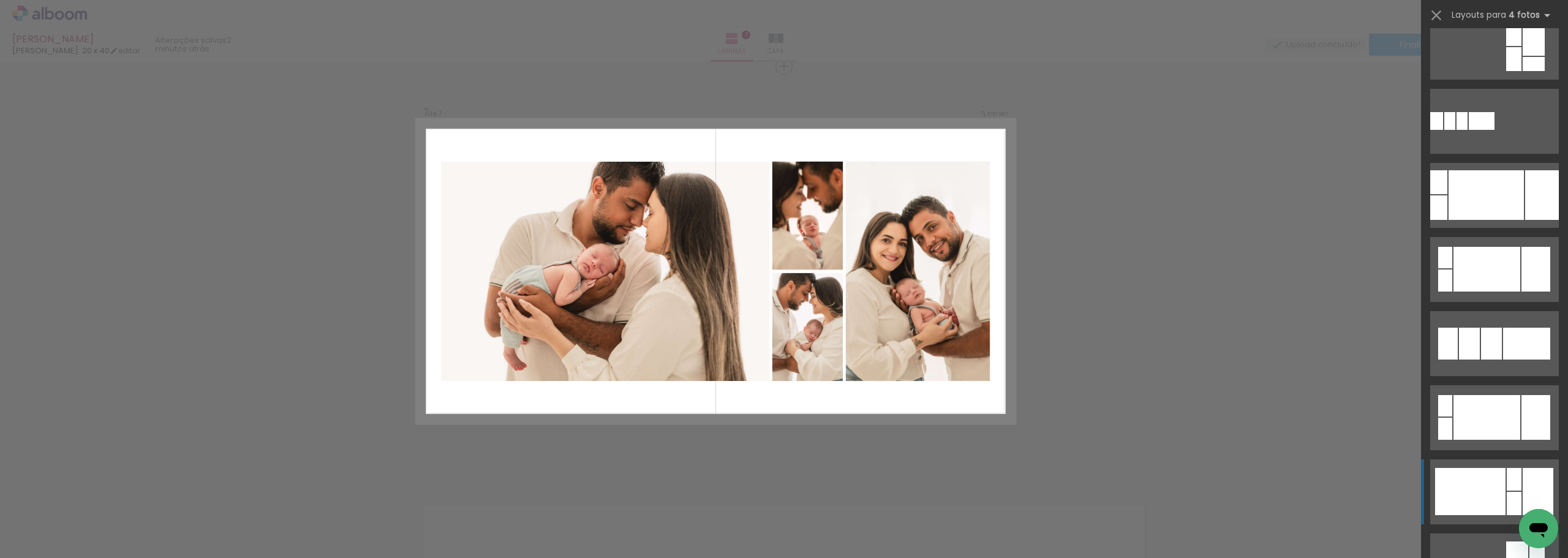
click at [1487, 493] on div at bounding box center [1471, 492] width 71 height 47
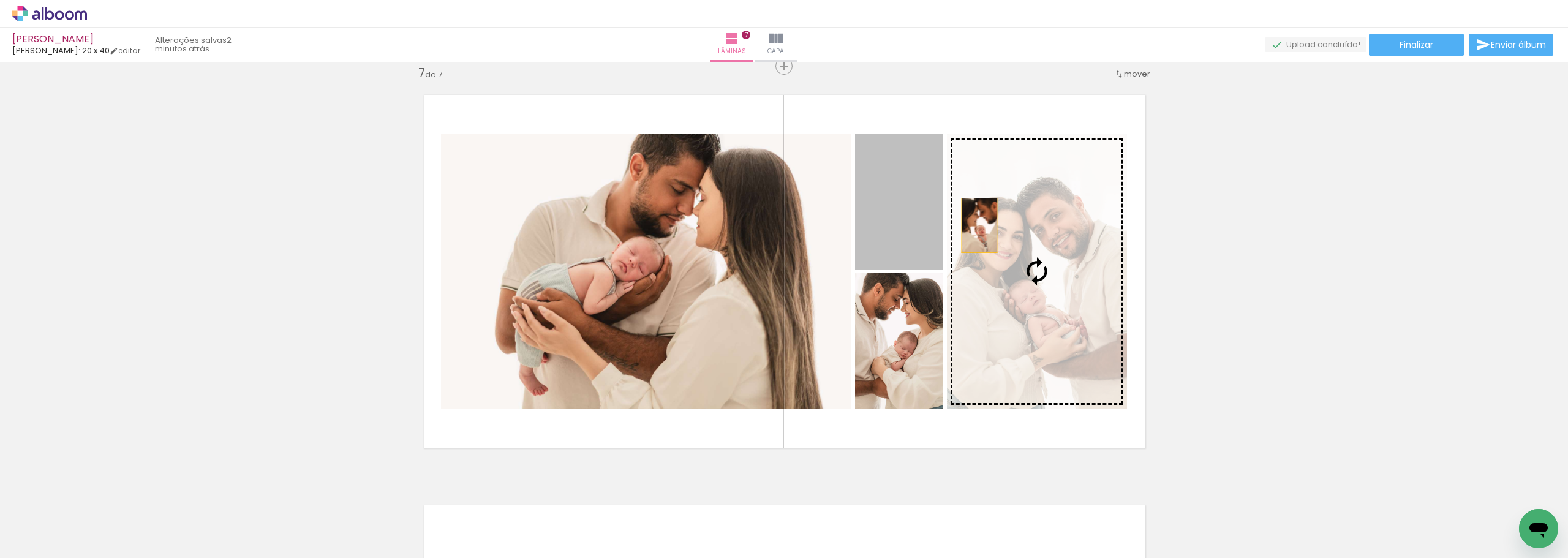
drag, startPoint x: 901, startPoint y: 223, endPoint x: 975, endPoint y: 226, distance: 74.1
click at [0, 0] on slot at bounding box center [0, 0] width 0 height 0
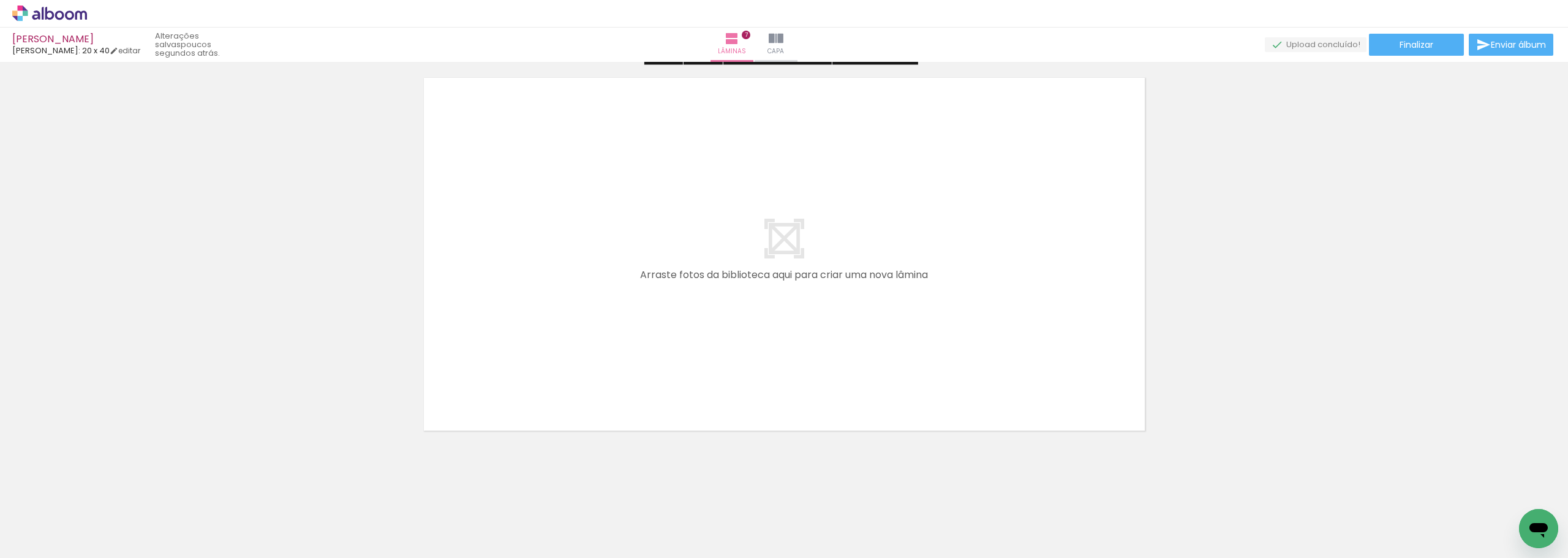
scroll to position [2908, 0]
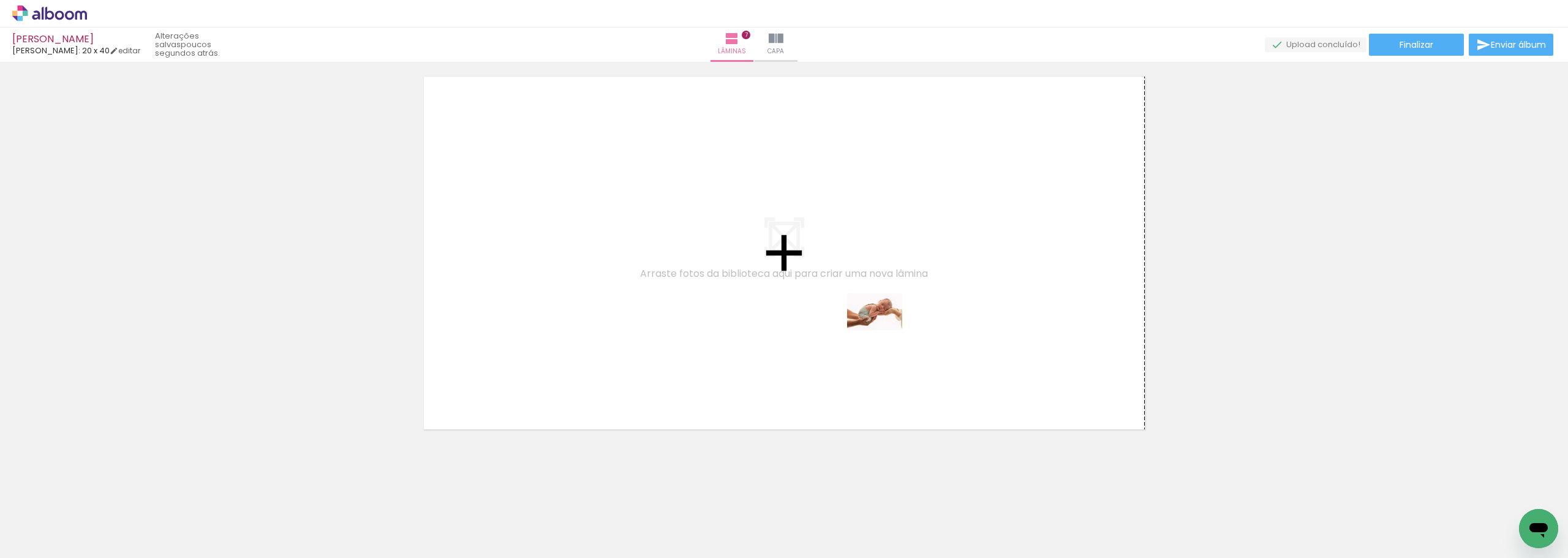
drag, startPoint x: 781, startPoint y: 527, endPoint x: 885, endPoint y: 330, distance: 222.8
click at [885, 330] on quentale-workspace at bounding box center [784, 279] width 1568 height 558
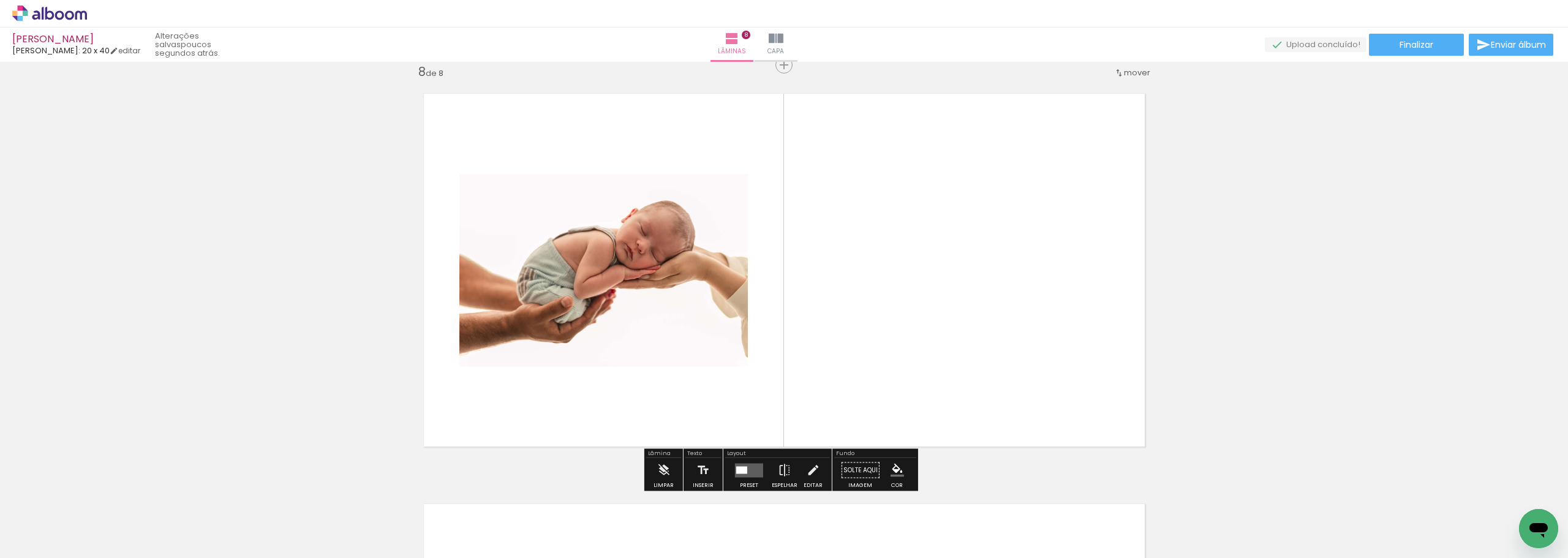
scroll to position [2890, 0]
click at [757, 474] on quentale-layouter at bounding box center [749, 471] width 28 height 14
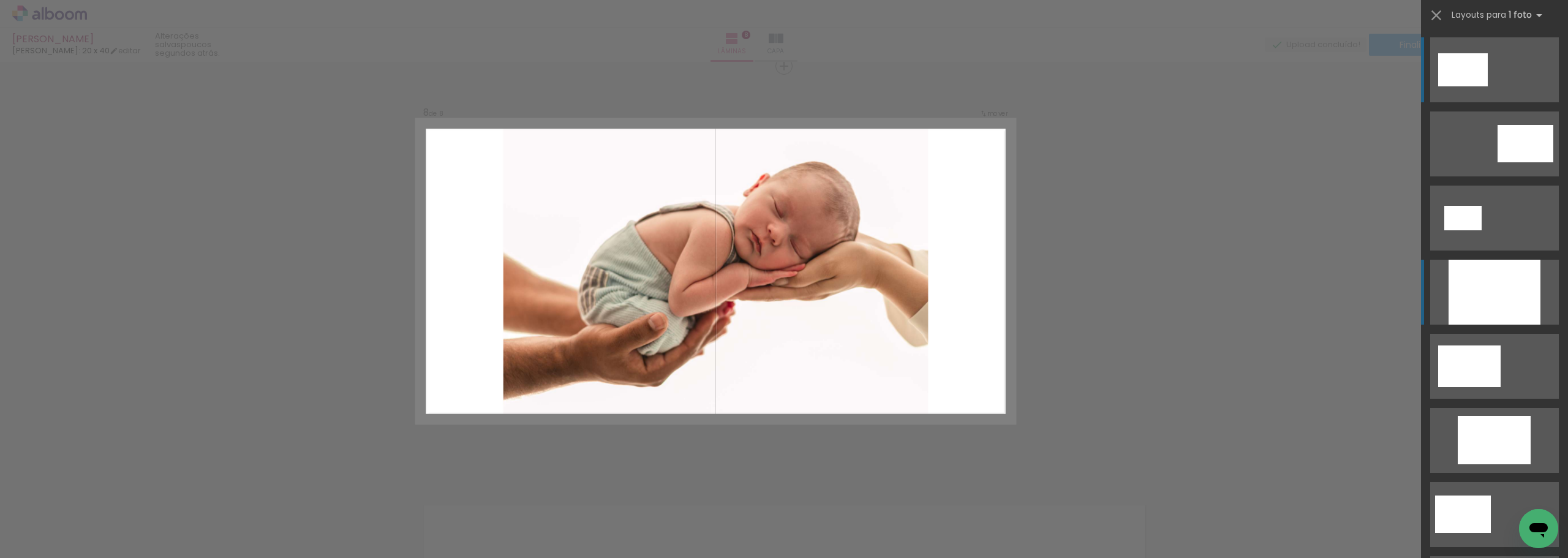
click at [1494, 302] on div at bounding box center [1494, 292] width 92 height 65
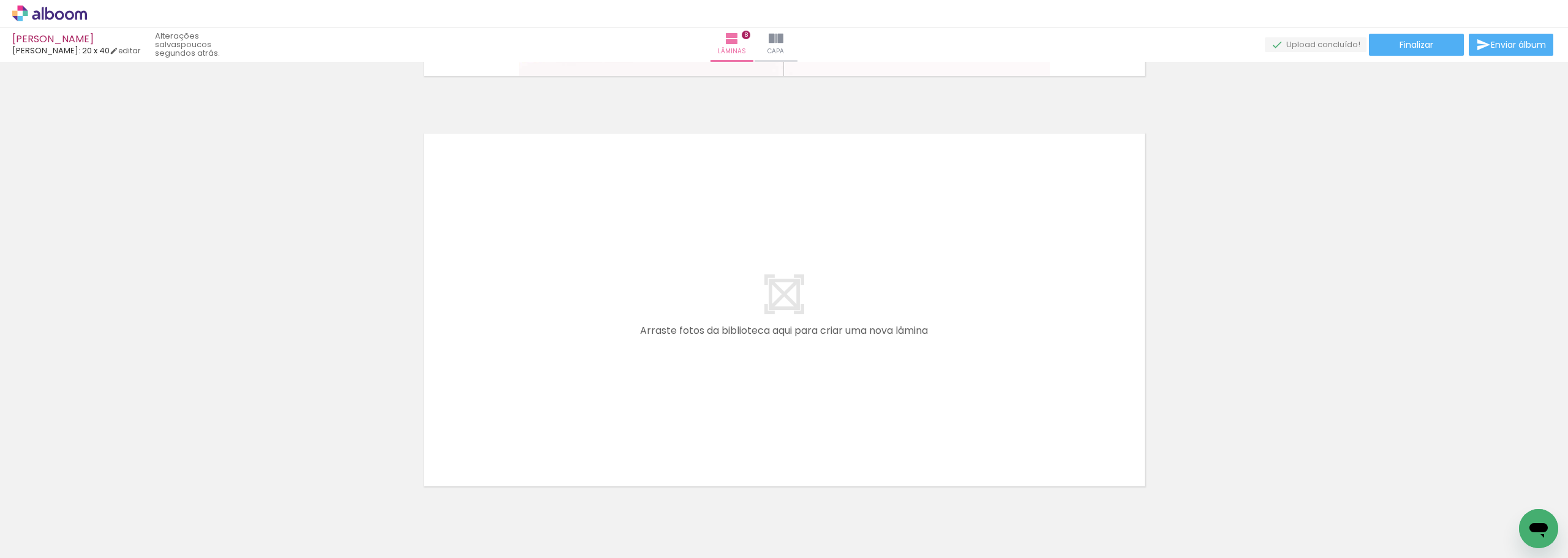
scroll to position [3323, 0]
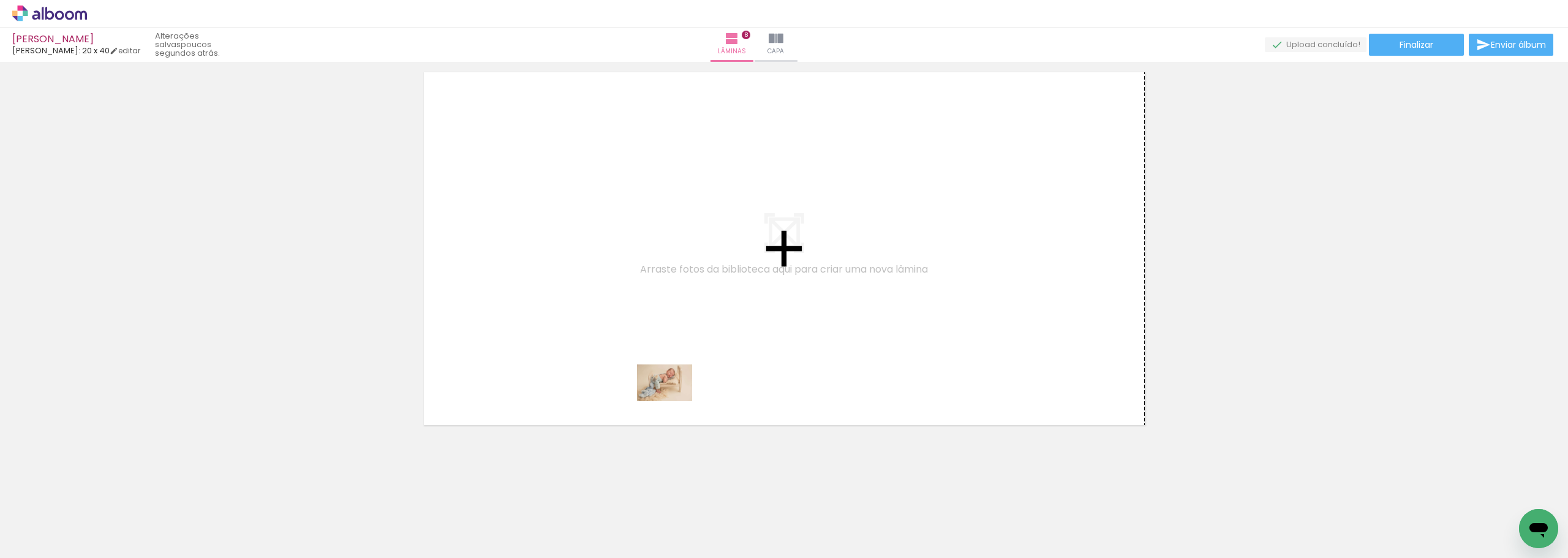
drag, startPoint x: 557, startPoint y: 528, endPoint x: 674, endPoint y: 401, distance: 172.7
click at [674, 401] on quentale-workspace at bounding box center [784, 279] width 1568 height 558
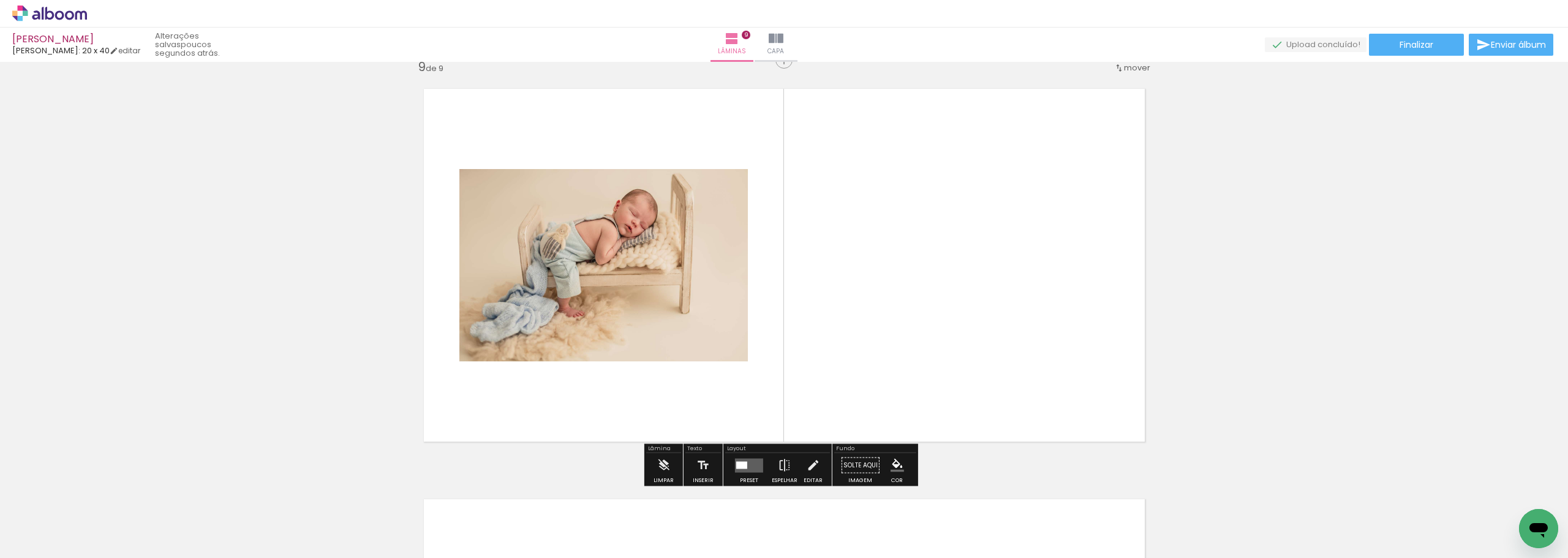
scroll to position [3301, 0]
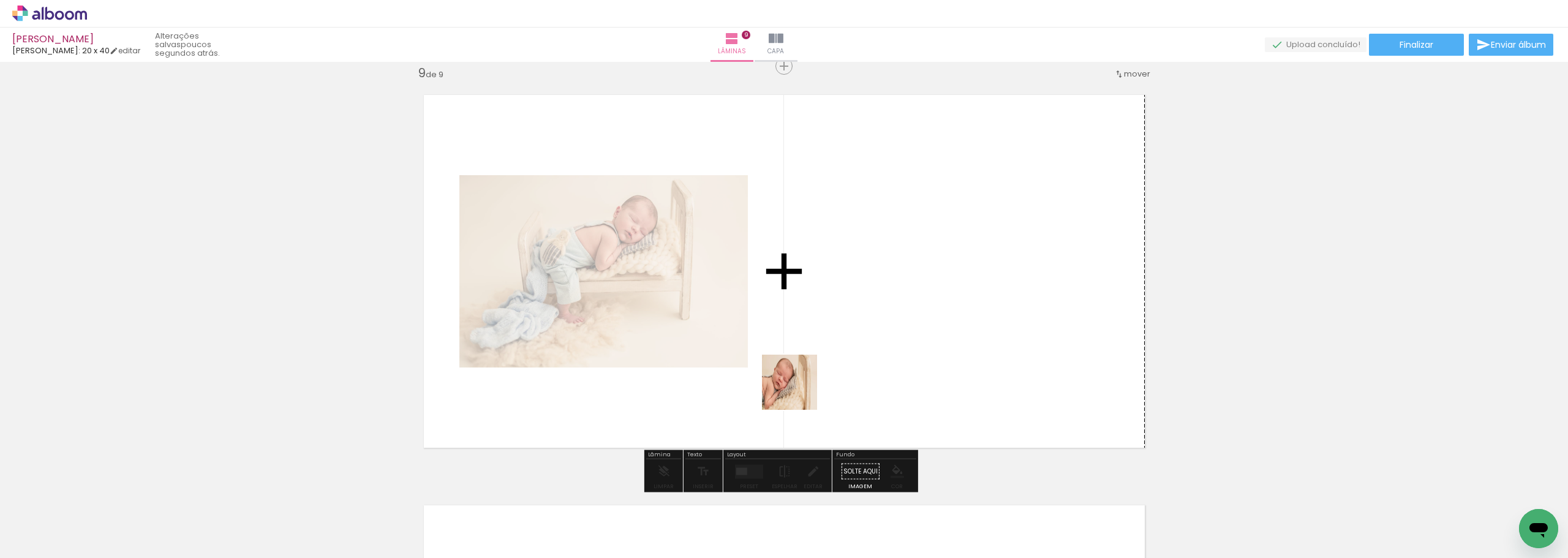
drag, startPoint x: 639, startPoint y: 532, endPoint x: 808, endPoint y: 386, distance: 223.3
click at [808, 386] on quentale-workspace at bounding box center [784, 279] width 1568 height 558
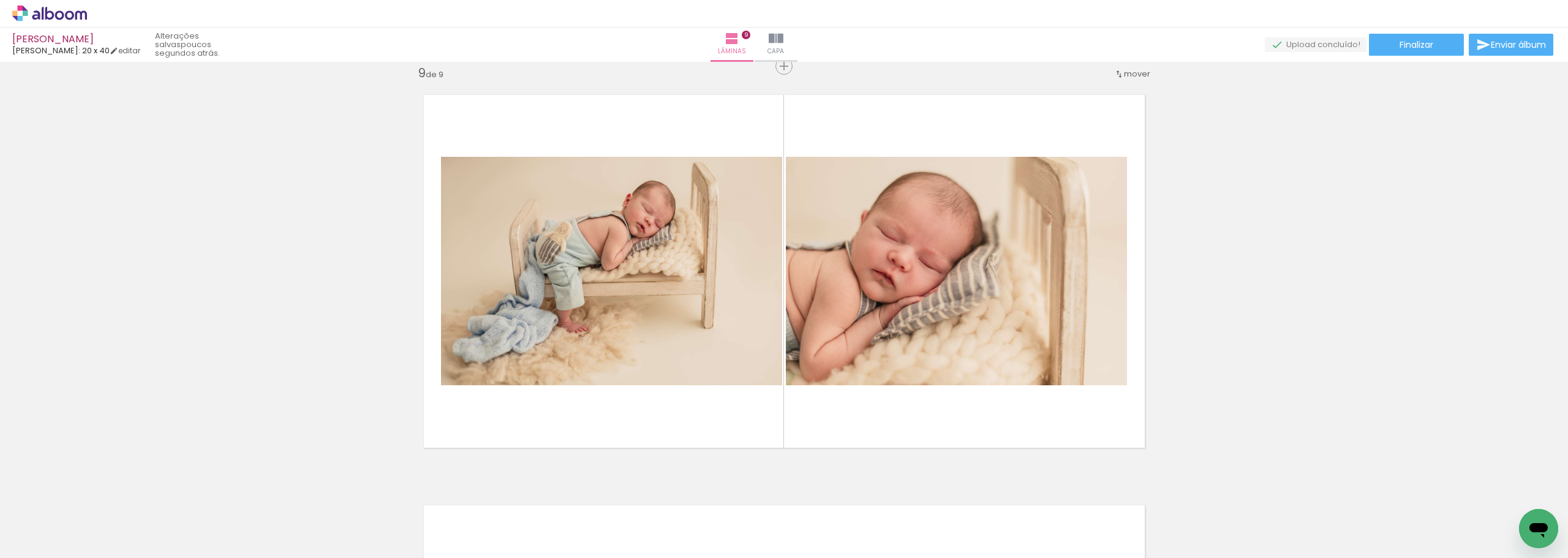
scroll to position [0, 823]
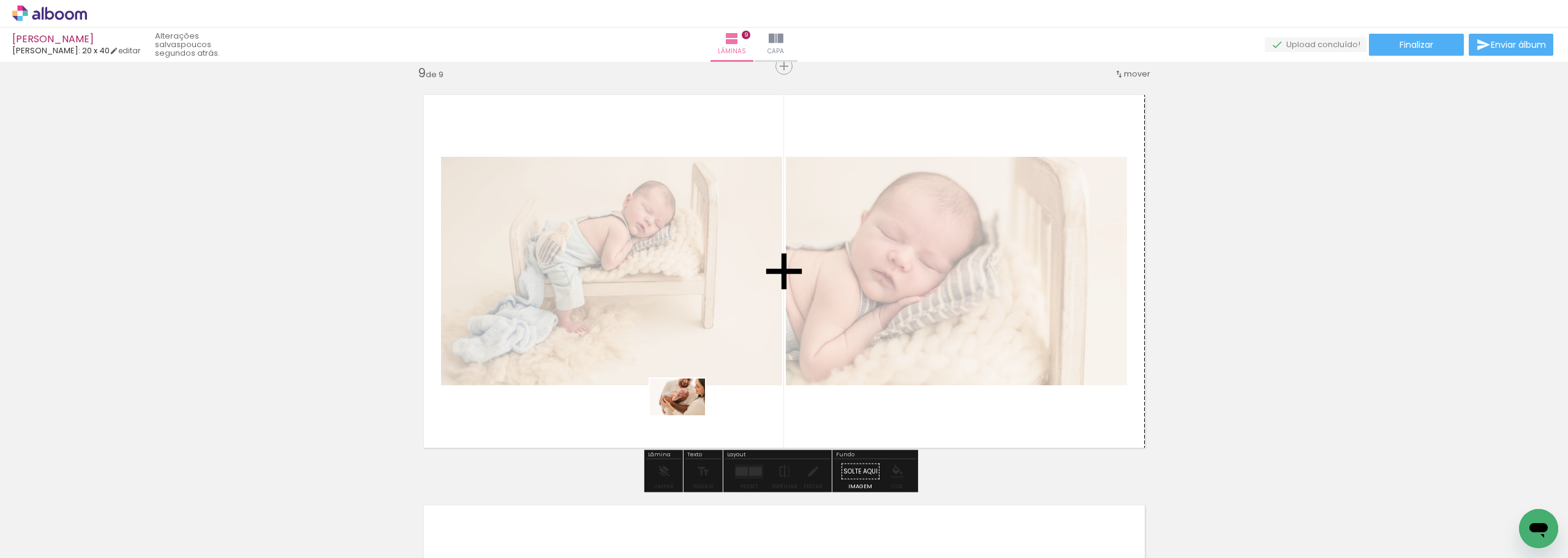
drag, startPoint x: 666, startPoint y: 527, endPoint x: 687, endPoint y: 416, distance: 113.0
click at [687, 416] on quentale-workspace at bounding box center [784, 279] width 1568 height 558
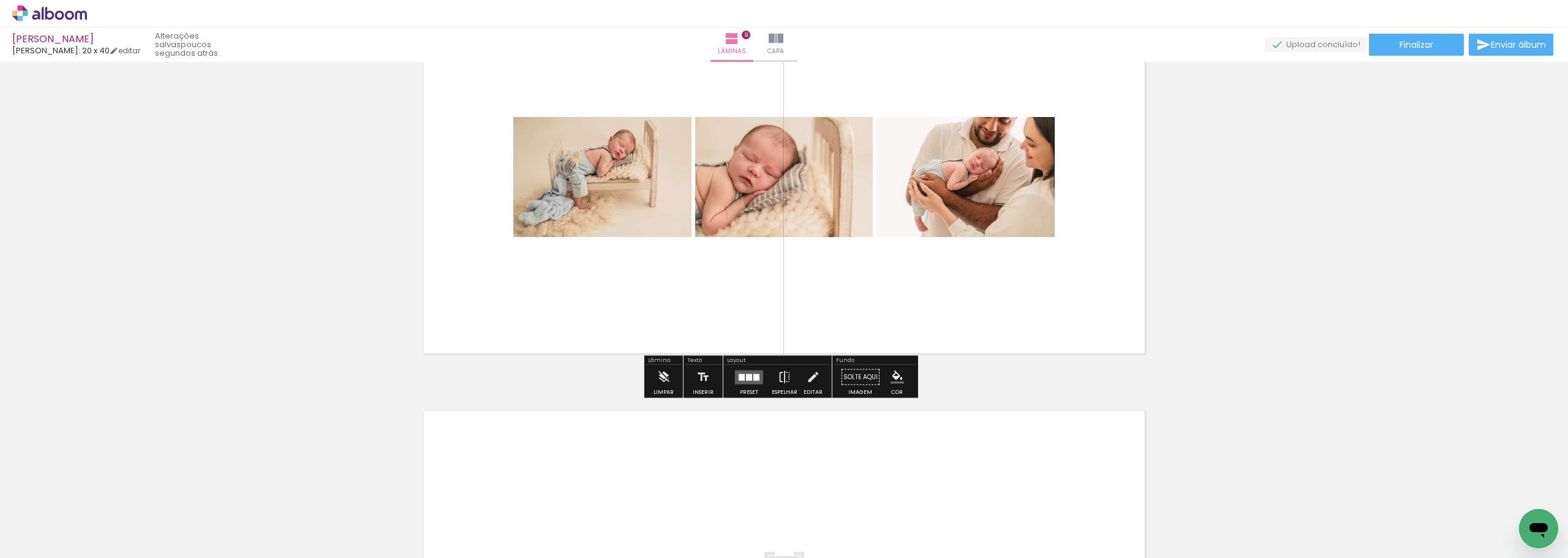
scroll to position [3423, 0]
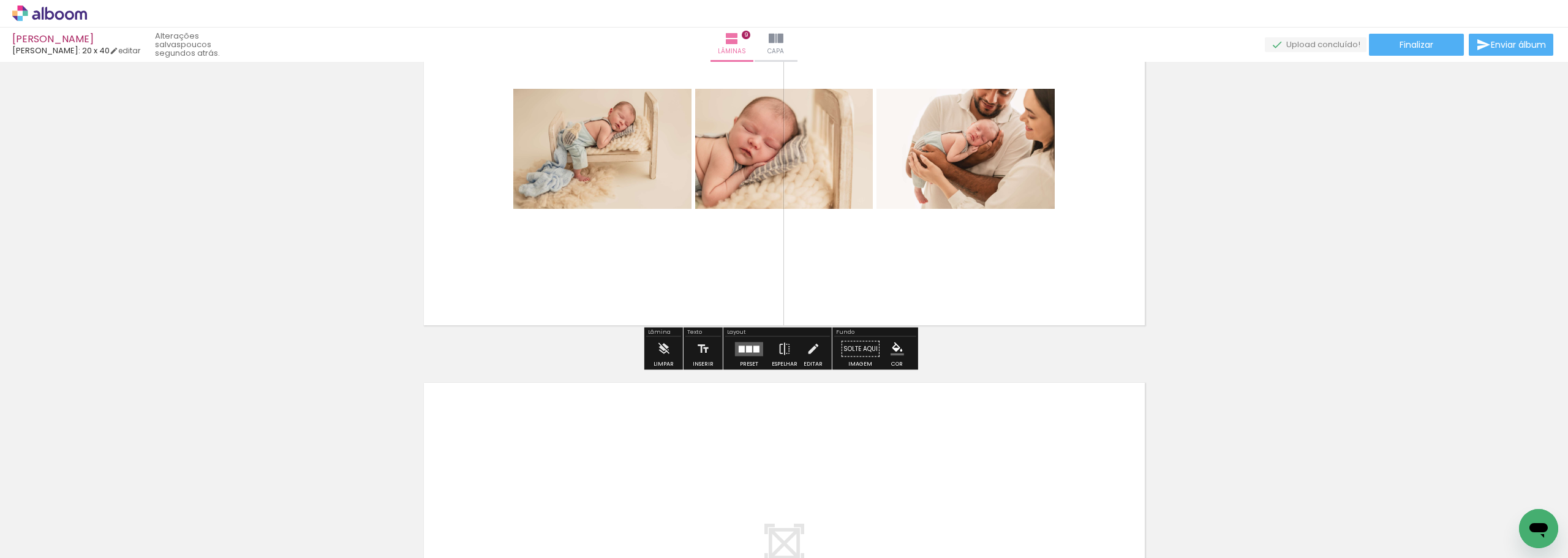
click at [742, 349] on div at bounding box center [742, 349] width 6 height 7
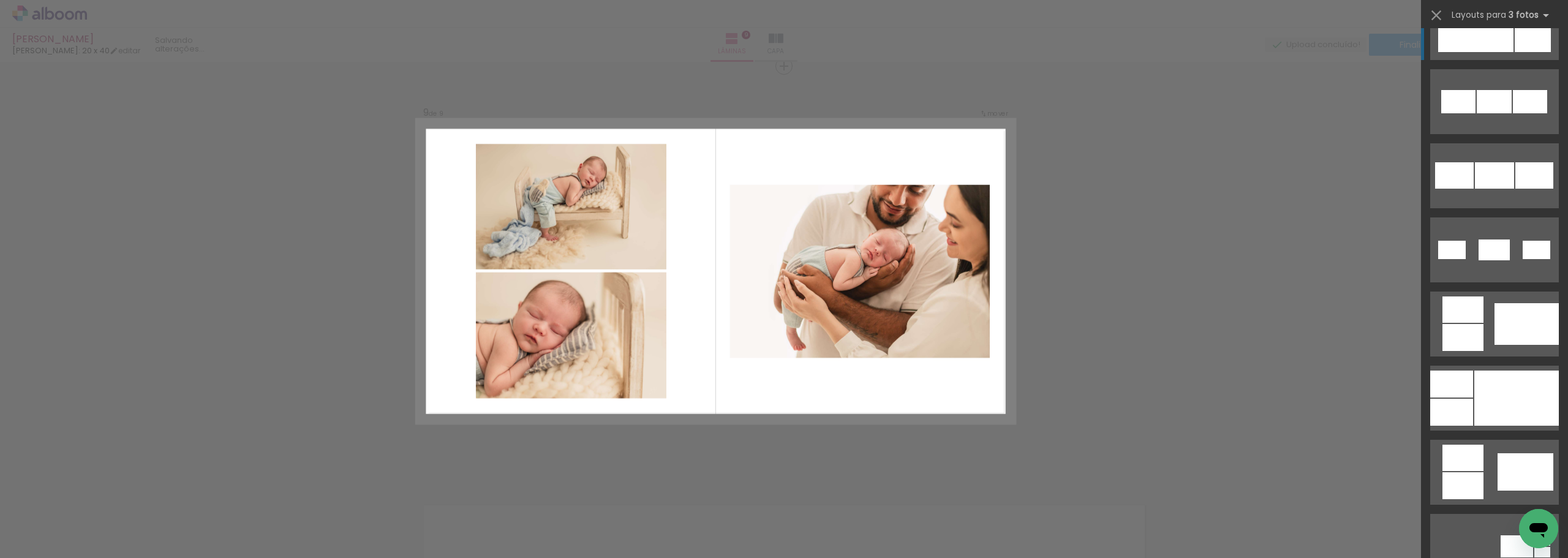
scroll to position [674, 0]
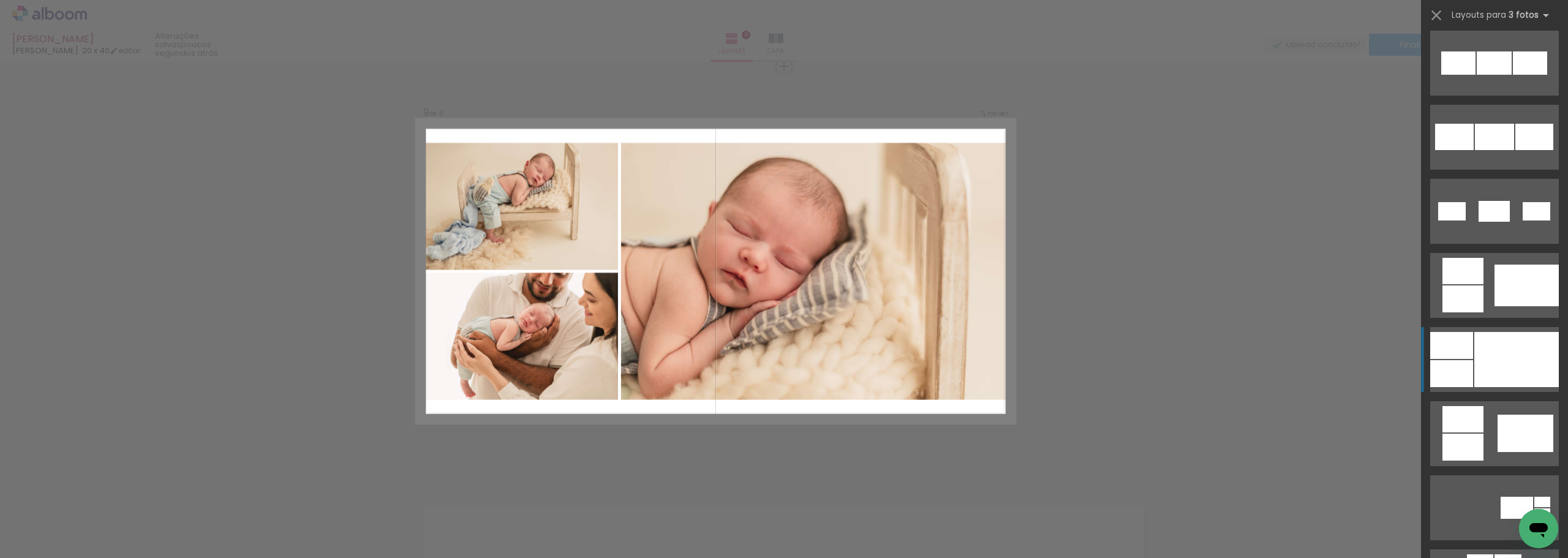
click at [1486, 375] on div at bounding box center [1516, 360] width 84 height 55
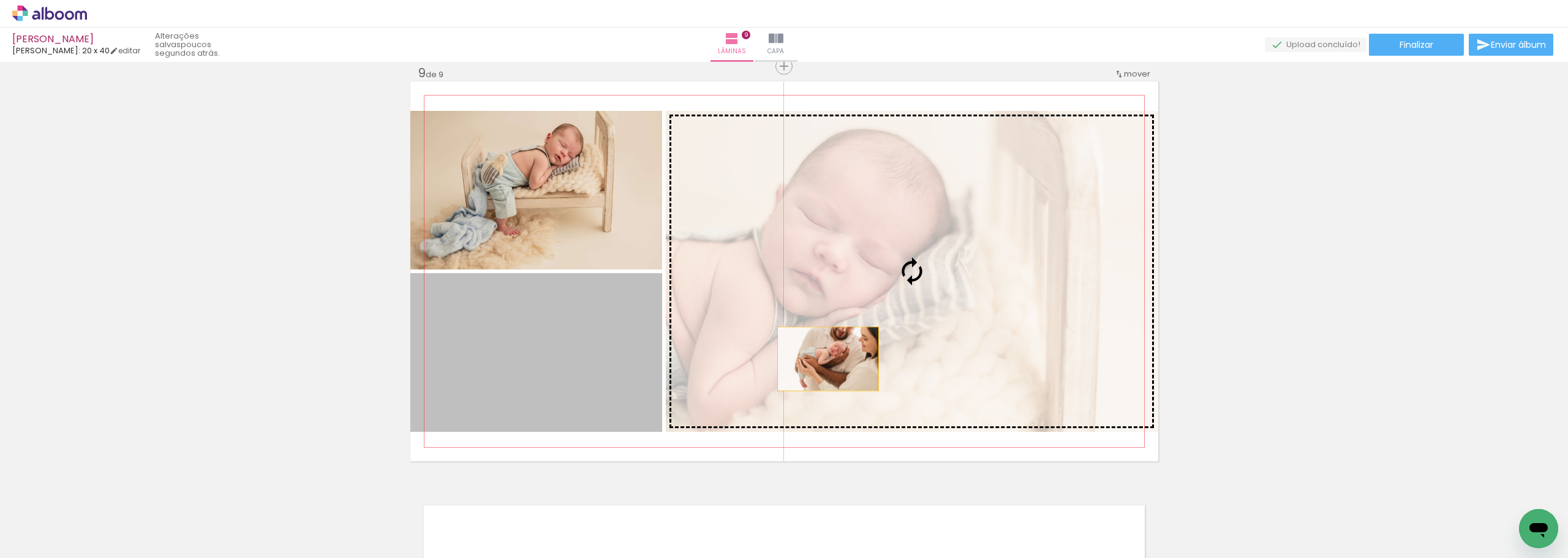
drag, startPoint x: 585, startPoint y: 376, endPoint x: 823, endPoint y: 359, distance: 238.6
click at [0, 0] on slot at bounding box center [0, 0] width 0 height 0
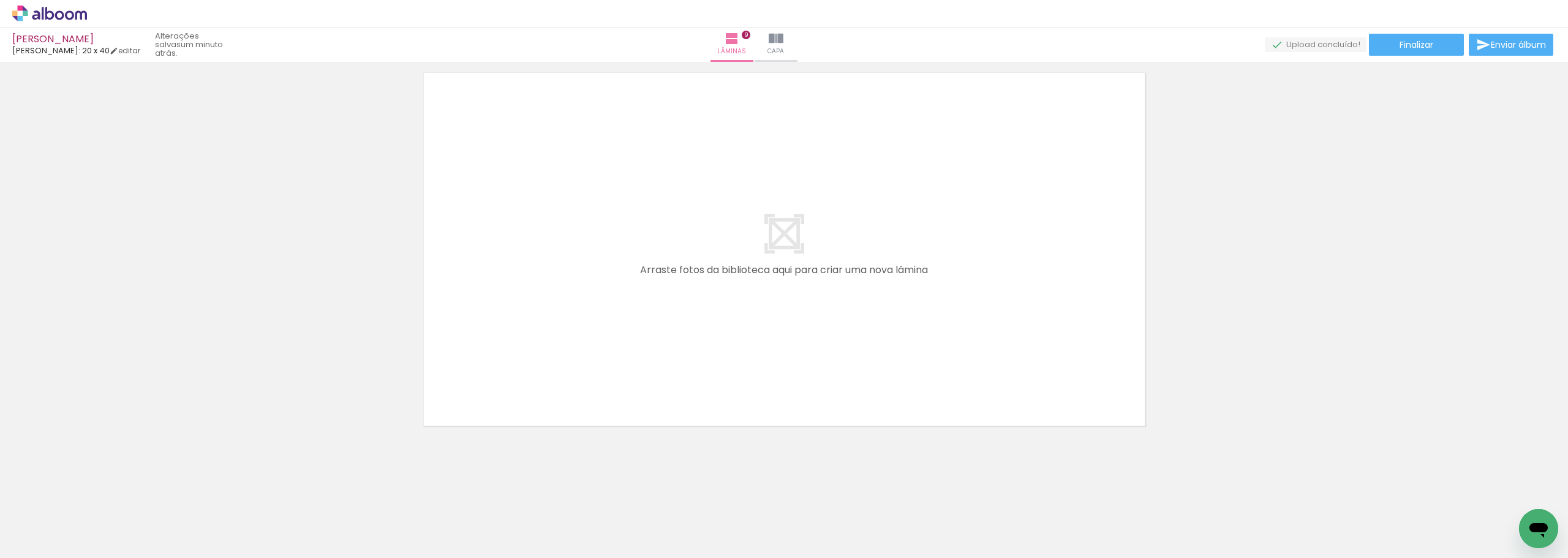
scroll to position [3734, 0]
drag, startPoint x: 1176, startPoint y: 525, endPoint x: 1051, endPoint y: 427, distance: 158.8
click at [1030, 348] on quentale-workspace at bounding box center [784, 279] width 1568 height 558
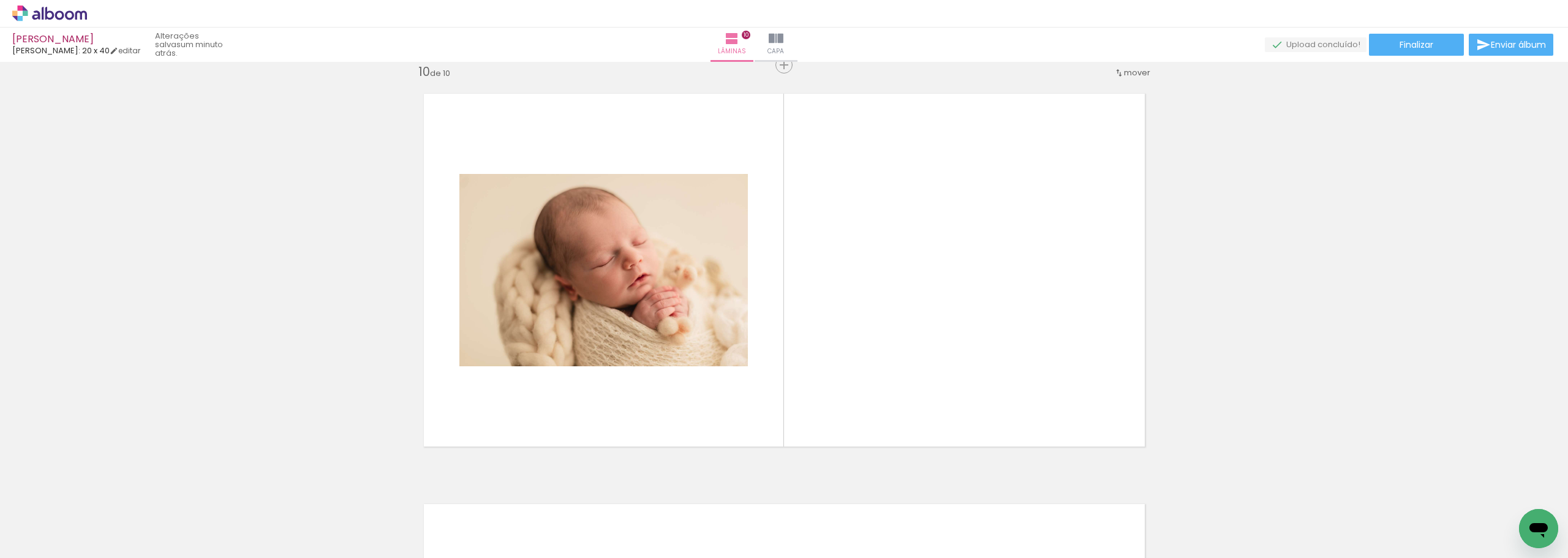
scroll to position [3711, 0]
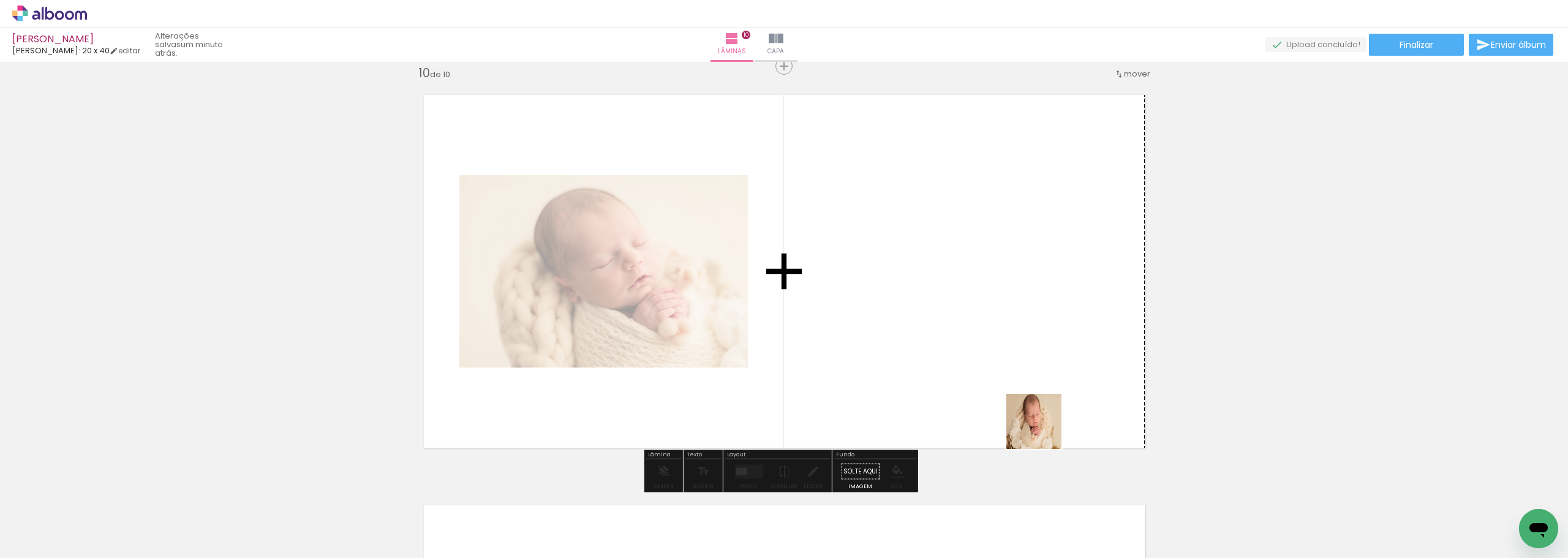
drag, startPoint x: 1078, startPoint y: 529, endPoint x: 998, endPoint y: 384, distance: 165.6
click at [998, 384] on quentale-workspace at bounding box center [784, 279] width 1568 height 558
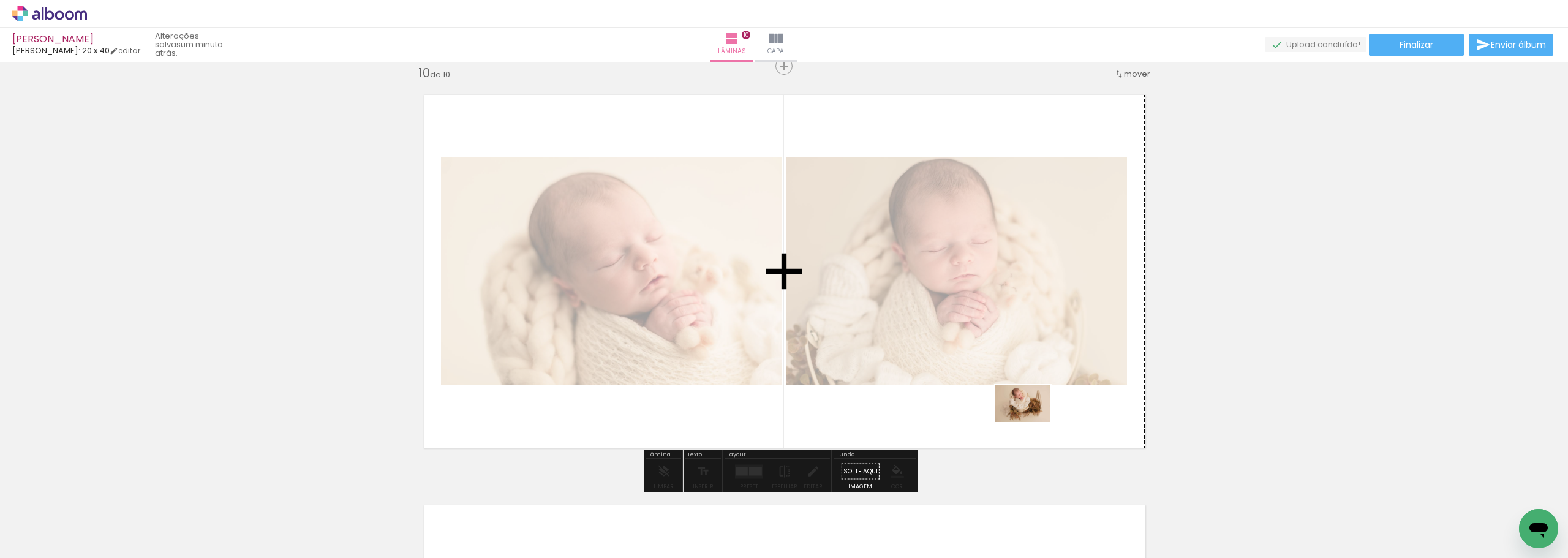
drag, startPoint x: 1040, startPoint y: 527, endPoint x: 1032, endPoint y: 422, distance: 105.3
click at [1032, 422] on quentale-workspace at bounding box center [784, 279] width 1568 height 558
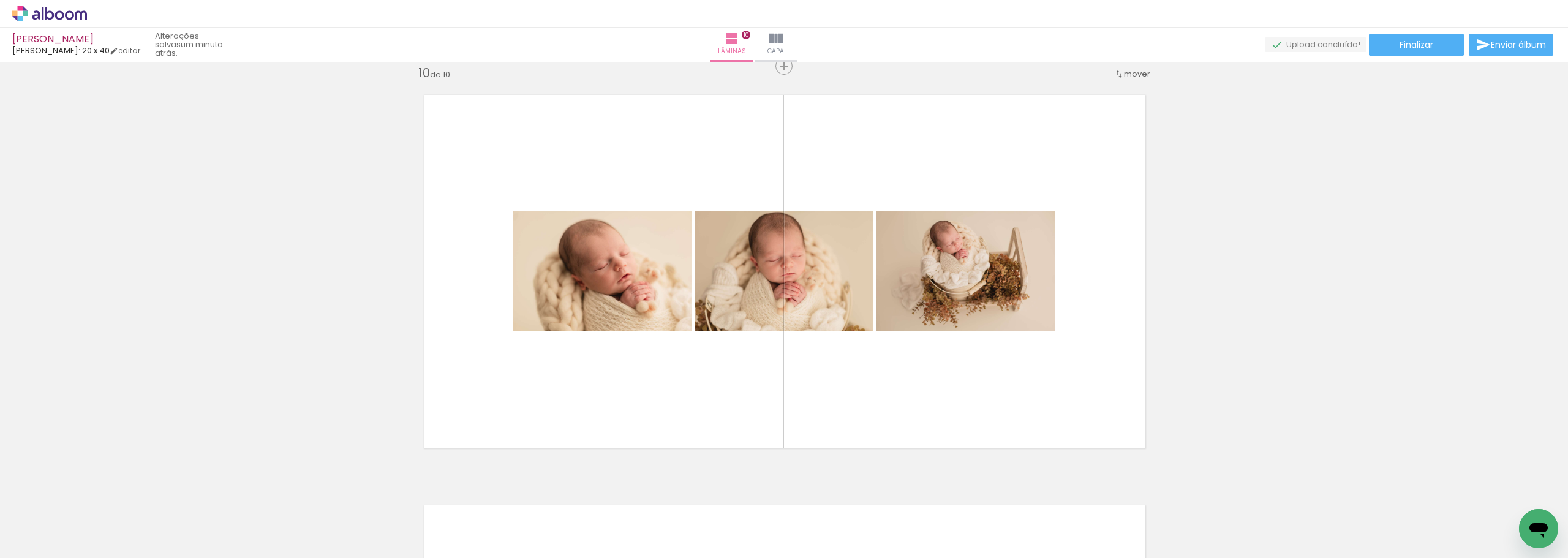
scroll to position [0, 690]
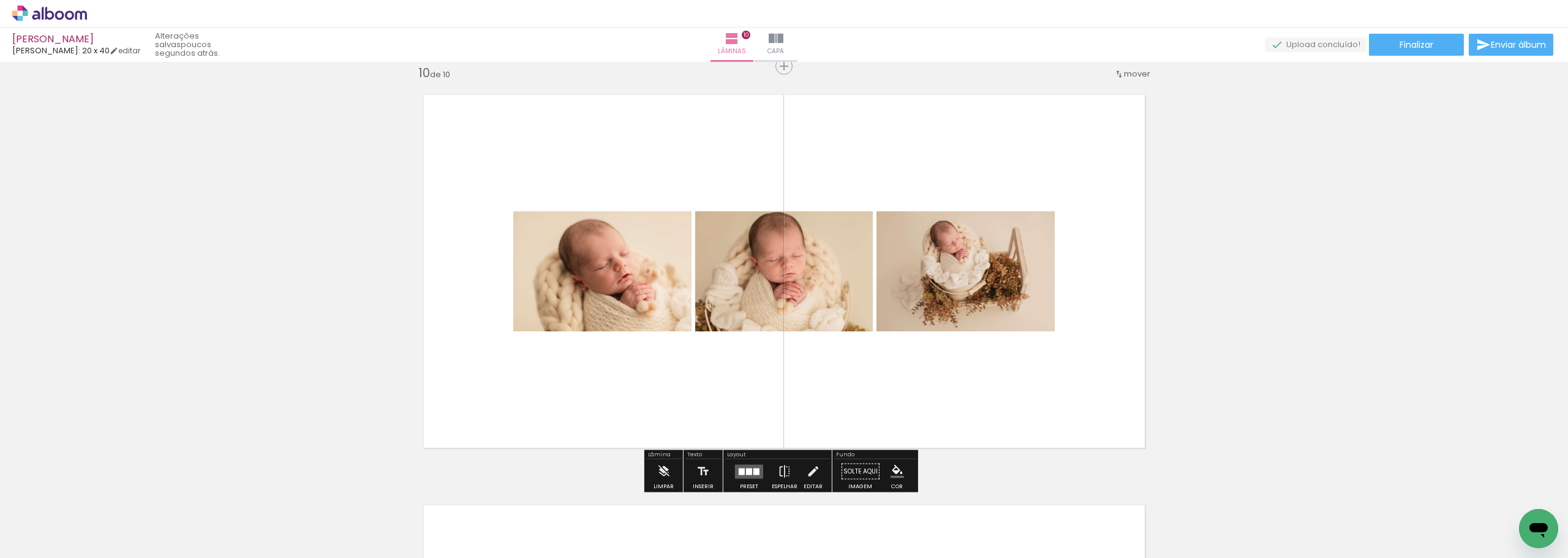
click at [755, 469] on div at bounding box center [757, 471] width 6 height 7
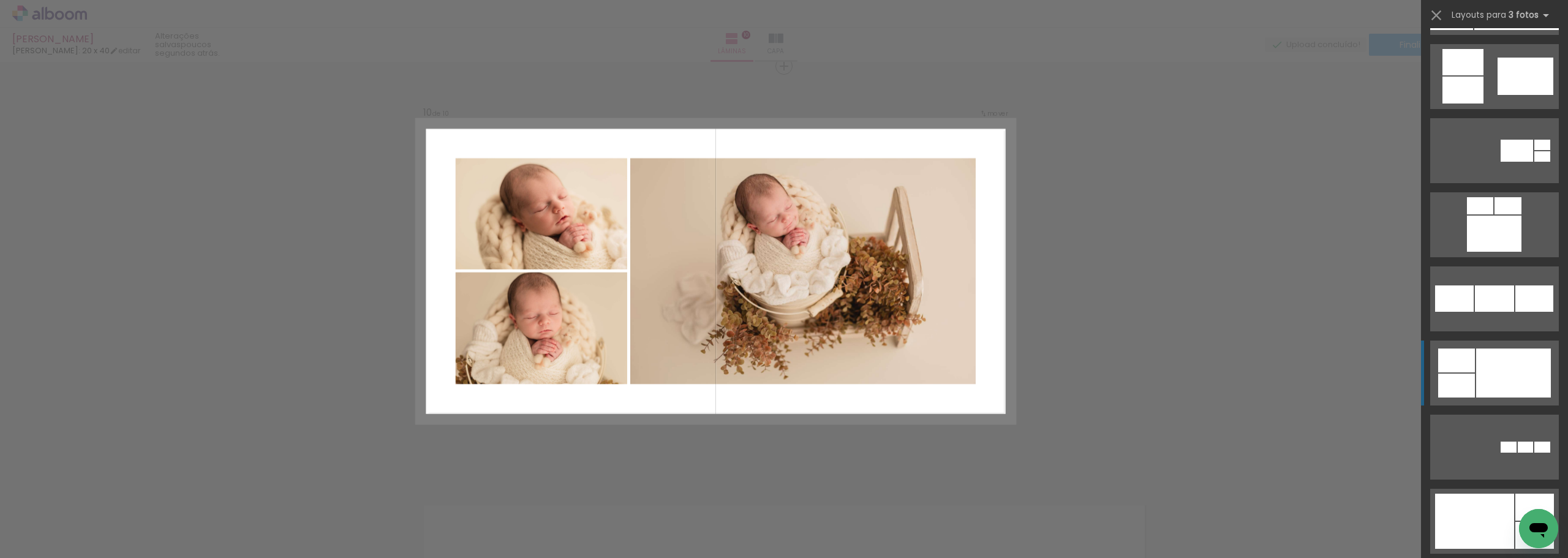
scroll to position [1103, 0]
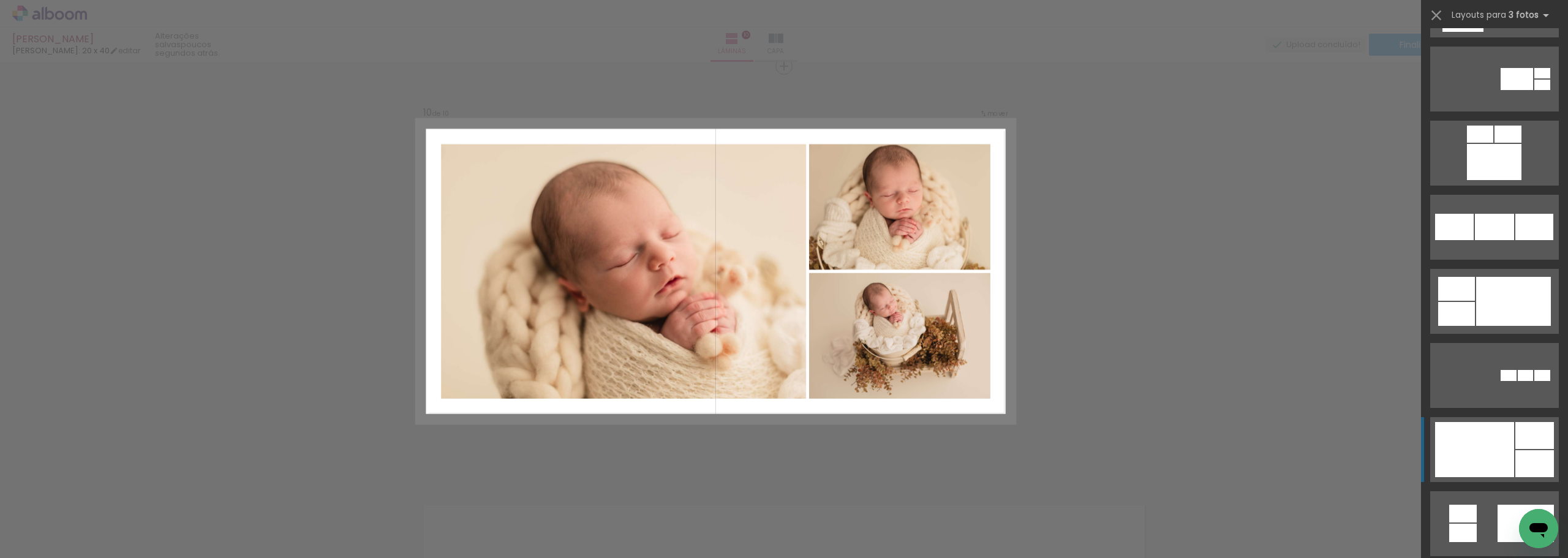
click at [1494, 451] on div at bounding box center [1475, 450] width 79 height 55
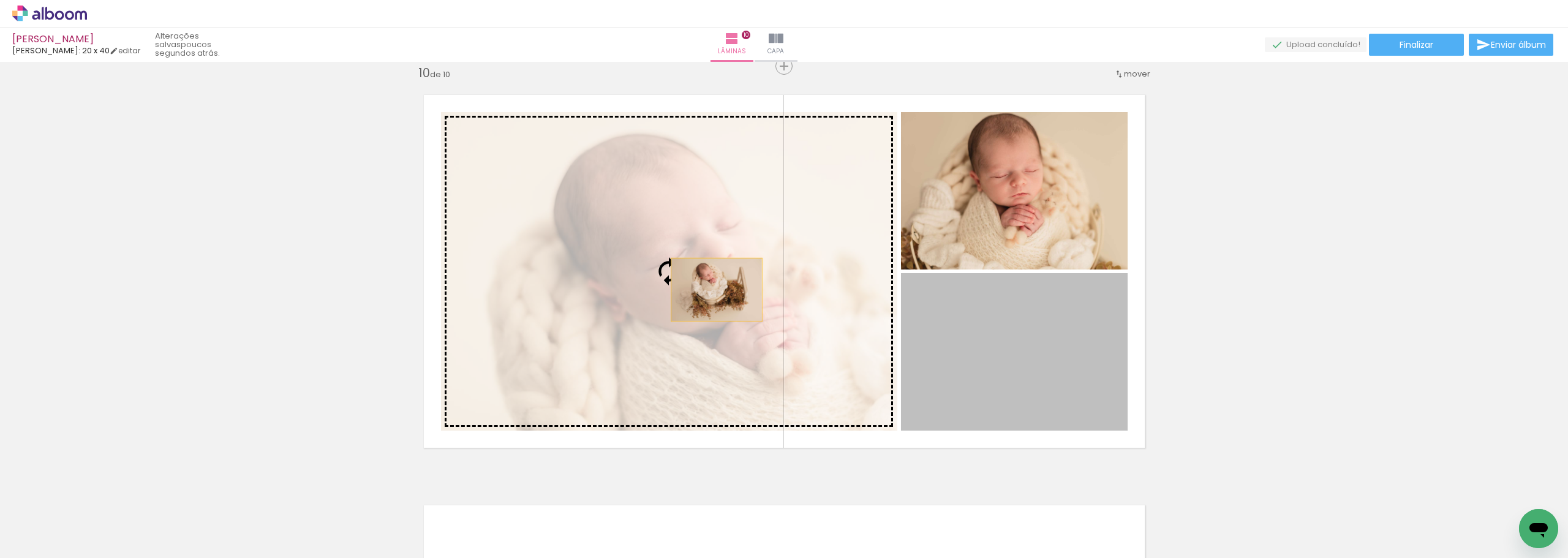
drag, startPoint x: 1062, startPoint y: 349, endPoint x: 712, endPoint y: 290, distance: 354.9
click at [0, 0] on slot at bounding box center [0, 0] width 0 height 0
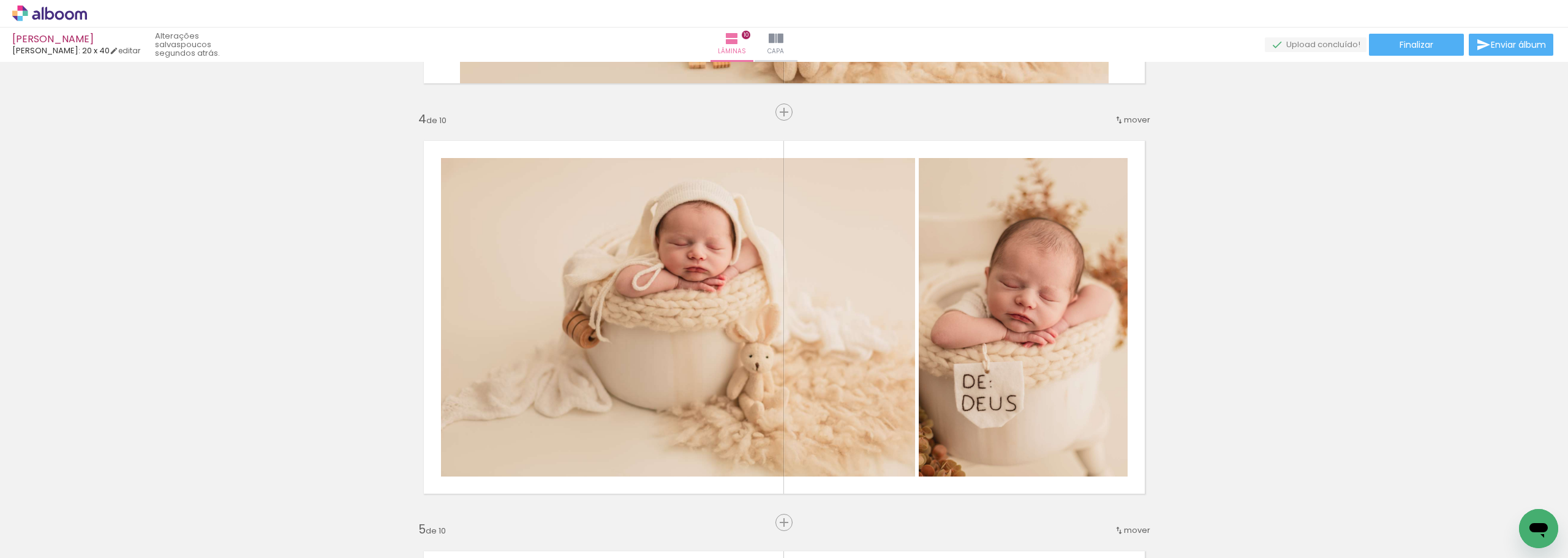
scroll to position [1287, 0]
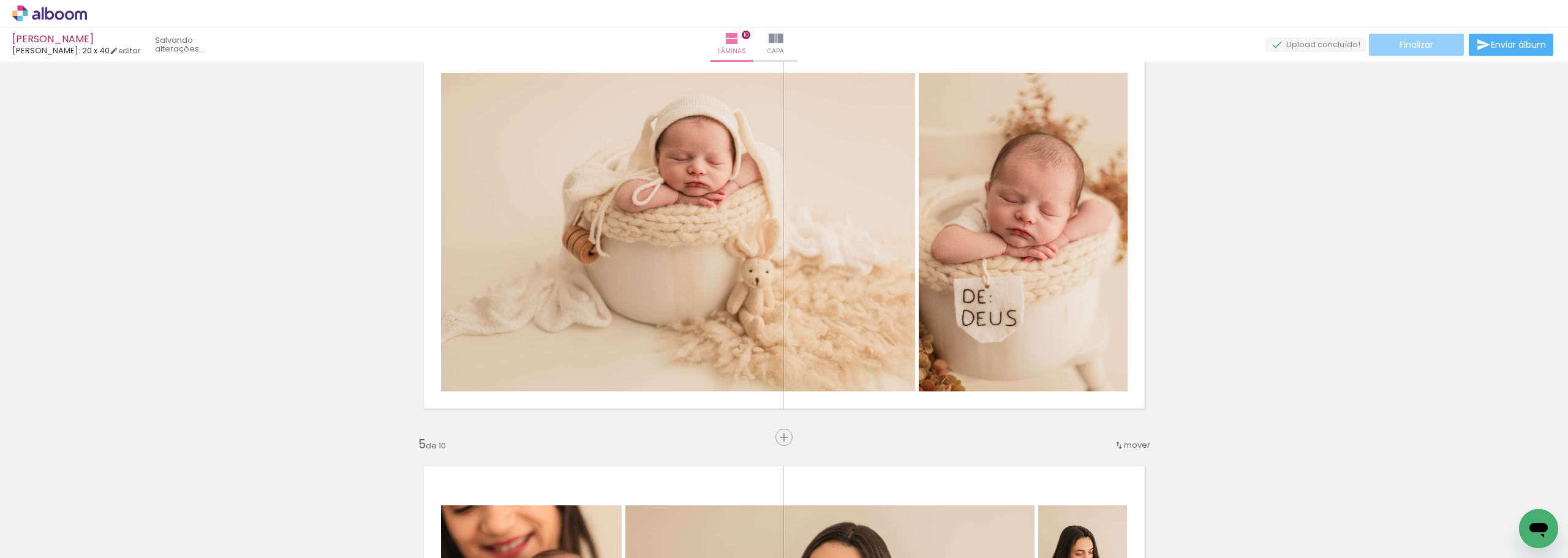
click at [1449, 47] on paper-button "Finalizar" at bounding box center [1417, 44] width 95 height 22
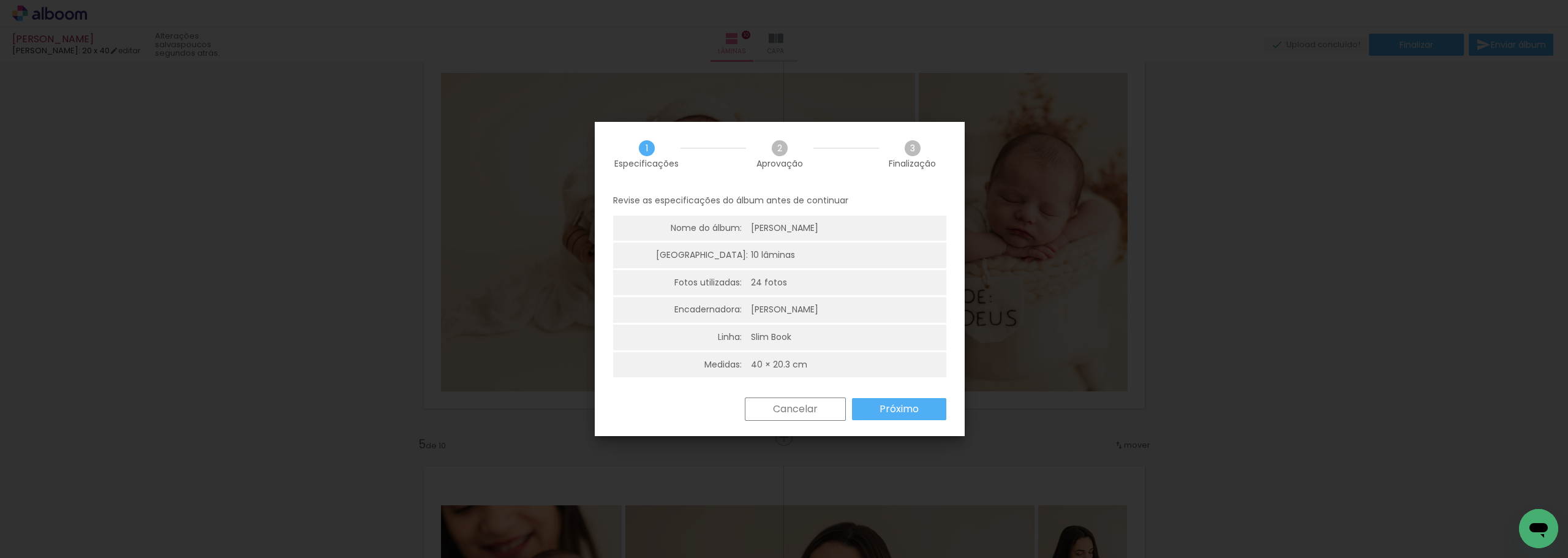
click at [930, 402] on paper-button "Próximo" at bounding box center [899, 409] width 94 height 22
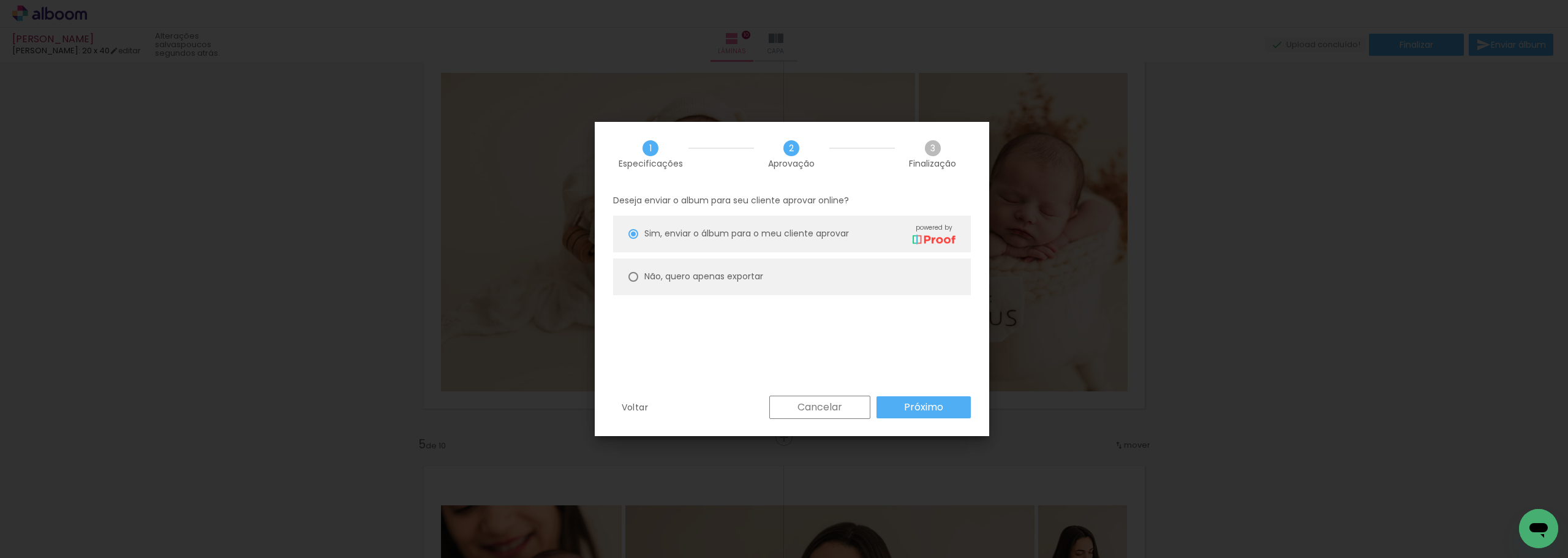
click at [0, 0] on slot "Não, quero apenas exportar" at bounding box center [0, 0] width 0 height 0
type paper-radio-button "on"
click at [944, 407] on paper-button "Próximo" at bounding box center [923, 407] width 94 height 22
type input "Alta, 300 DPI"
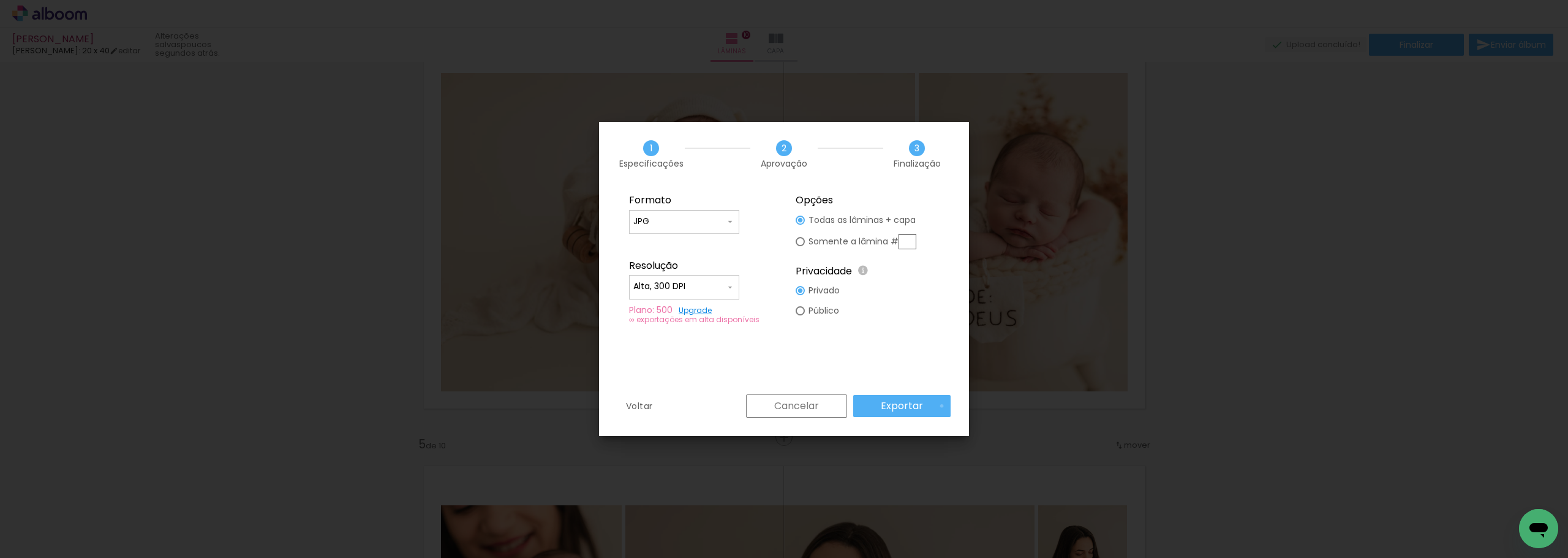
click at [944, 406] on paper-button "Exportar" at bounding box center [902, 406] width 97 height 22
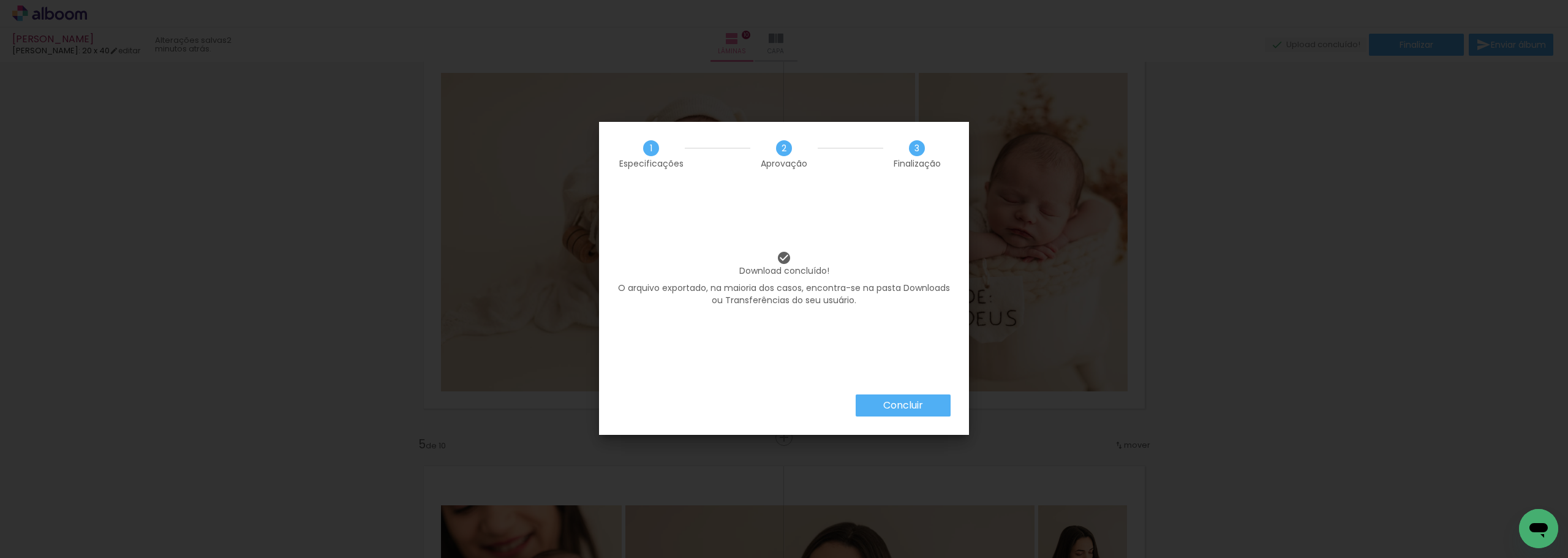
click at [933, 407] on paper-button "Concluir" at bounding box center [903, 406] width 95 height 22
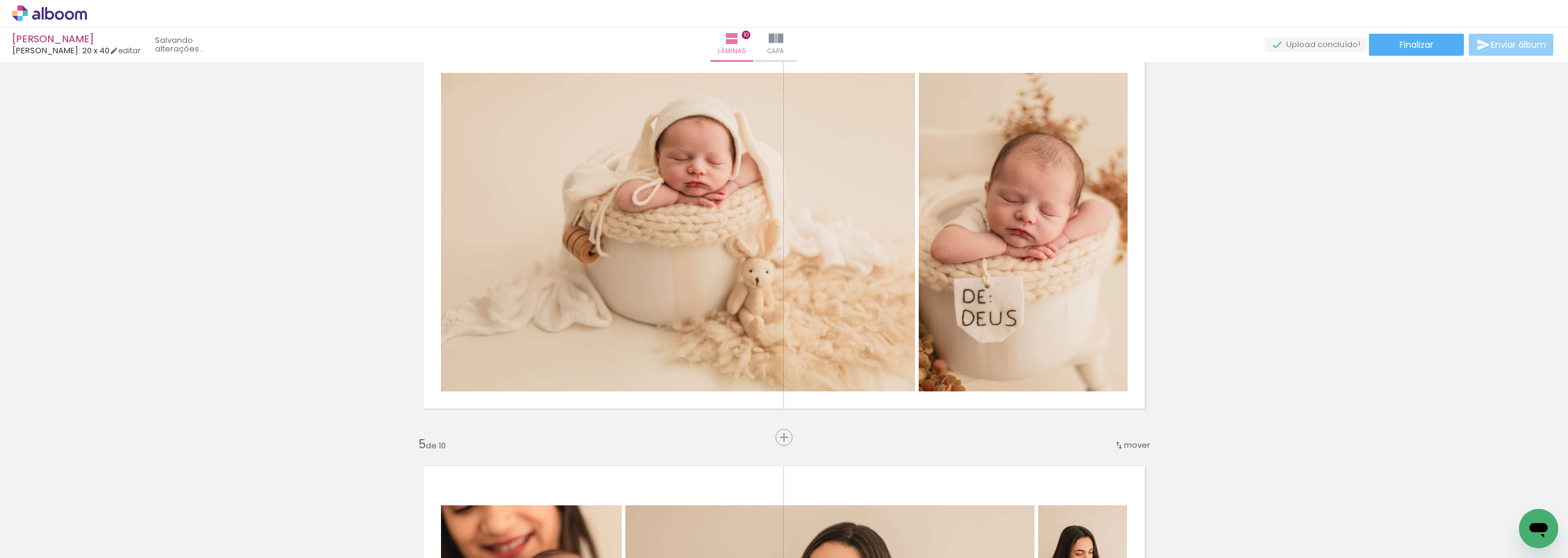
click at [1519, 49] on span "Enviar álbum" at bounding box center [1519, 45] width 55 height 9
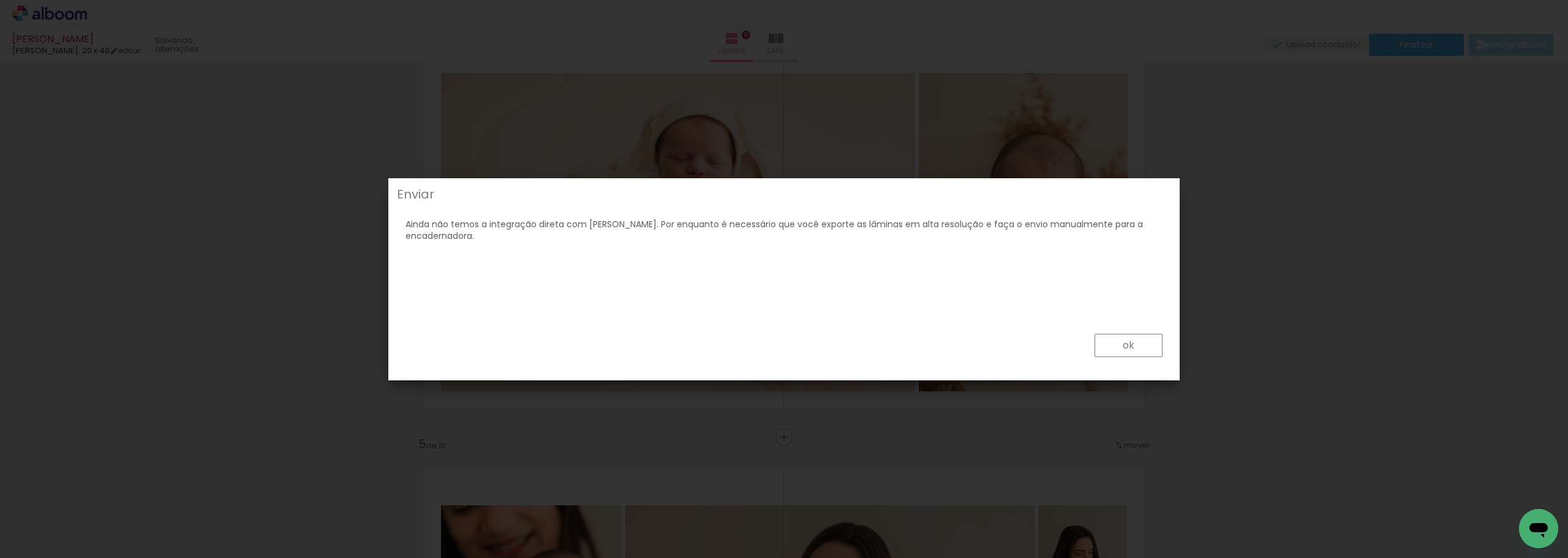
click at [1141, 351] on paper-button "ok" at bounding box center [1128, 345] width 68 height 23
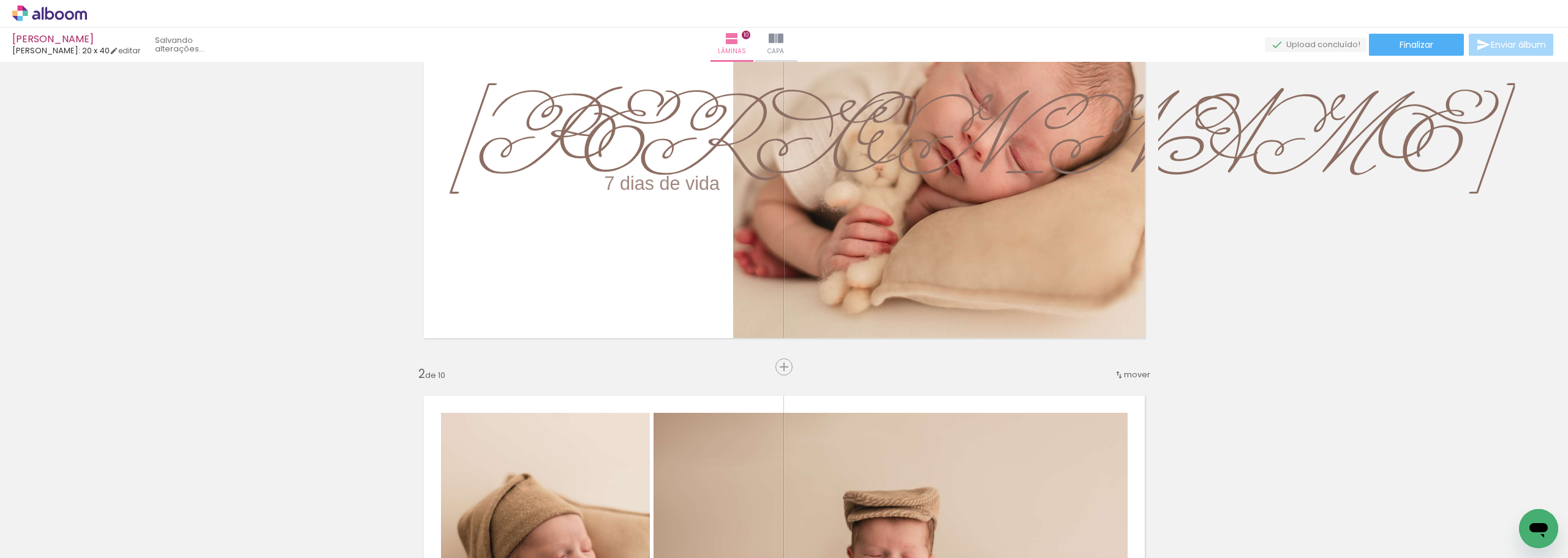
scroll to position [122, 0]
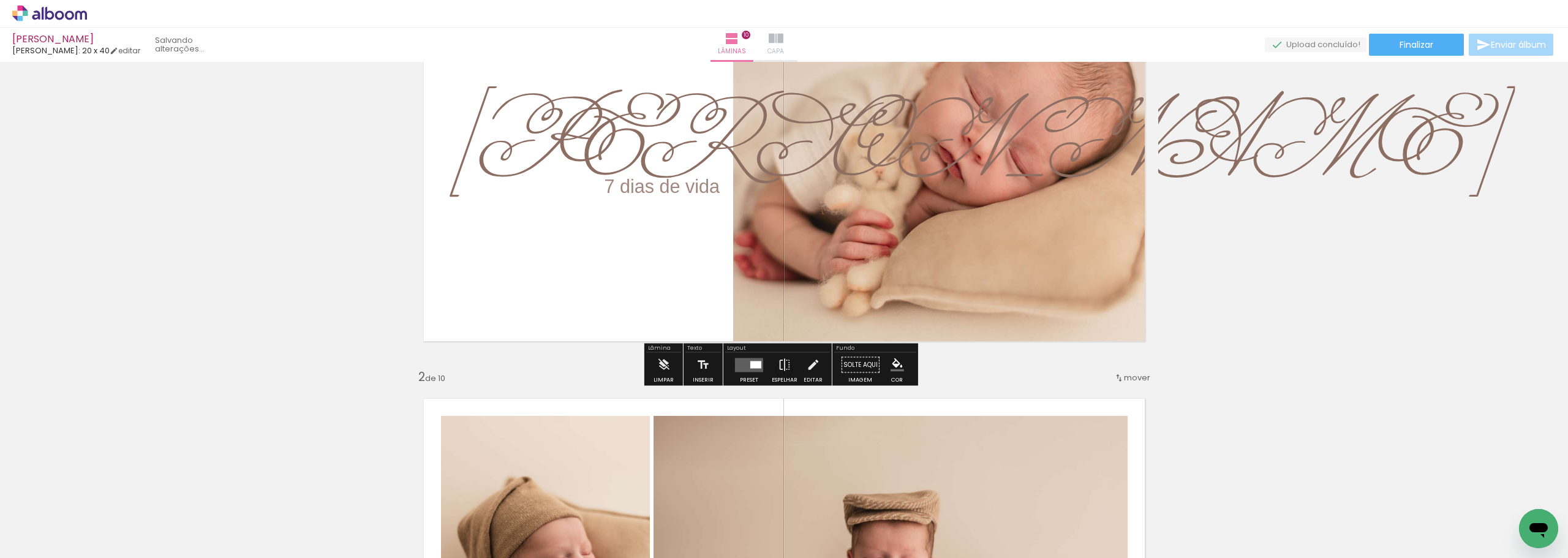
click at [784, 47] on span "Capa" at bounding box center [776, 52] width 16 height 11
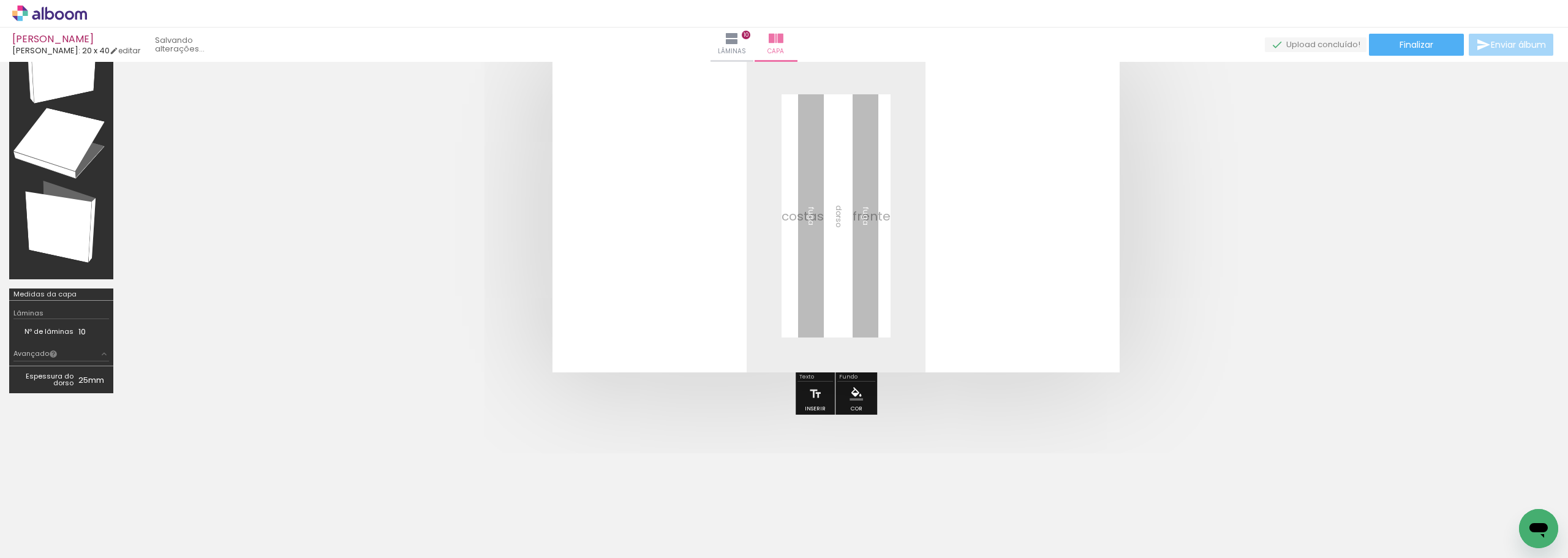
scroll to position [47, 0]
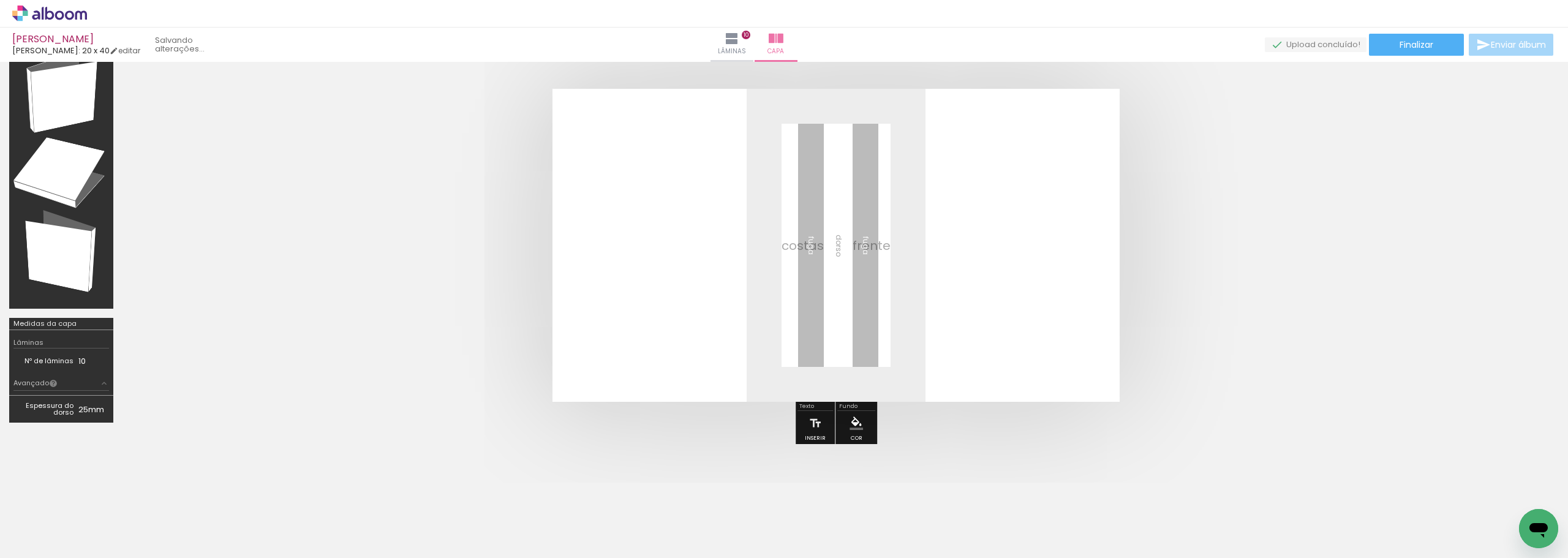
click at [1111, 428] on div at bounding box center [836, 246] width 1427 height 411
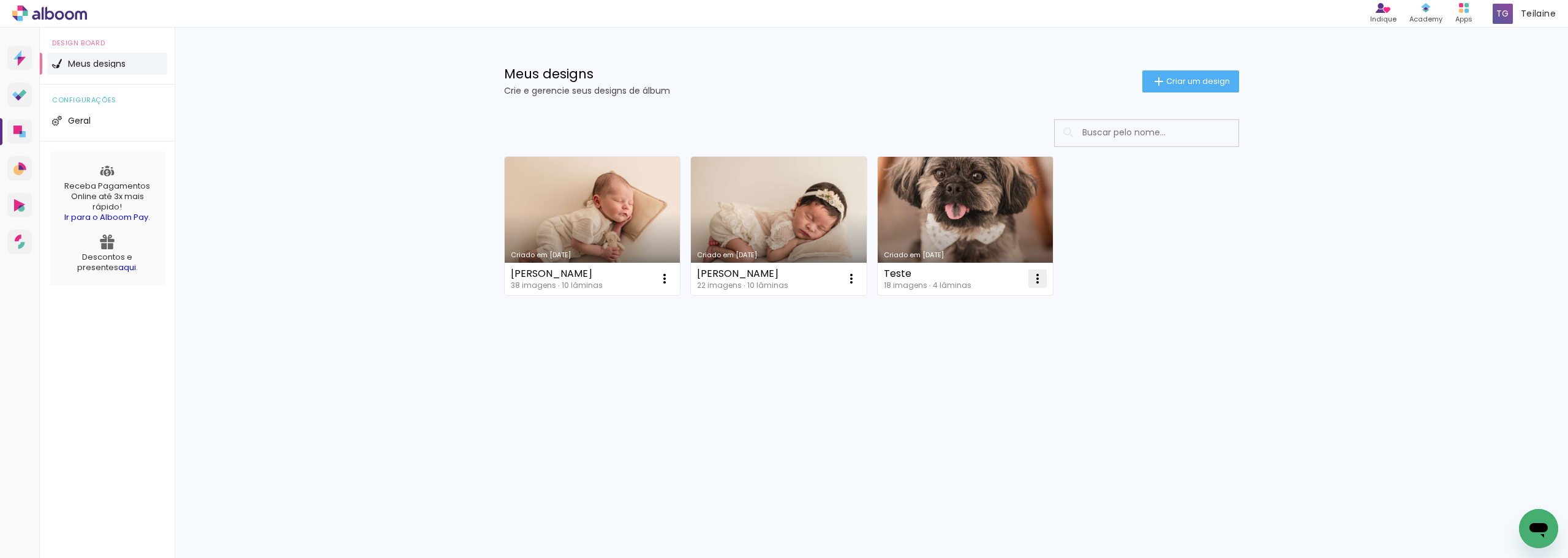
click at [672, 278] on iron-icon at bounding box center [665, 279] width 15 height 15
click at [1005, 357] on paper-item "Excluir" at bounding box center [989, 359] width 121 height 24
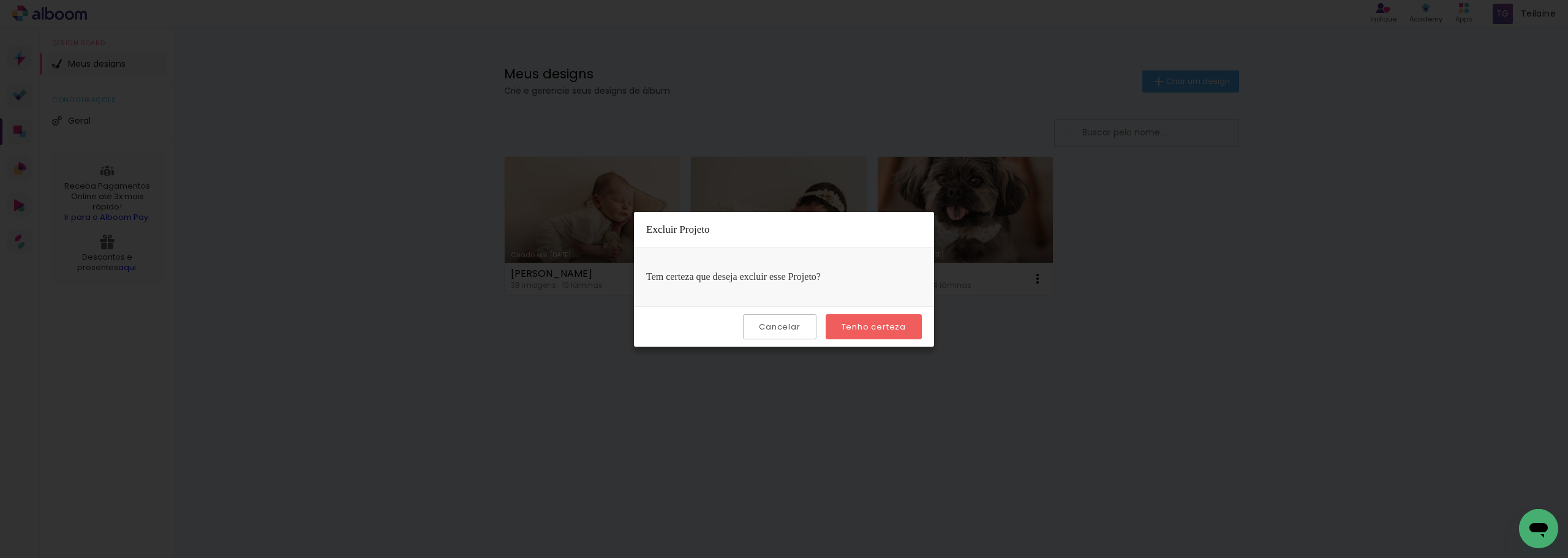
click at [0, 0] on slot "Tenho certeza" at bounding box center [0, 0] width 0 height 0
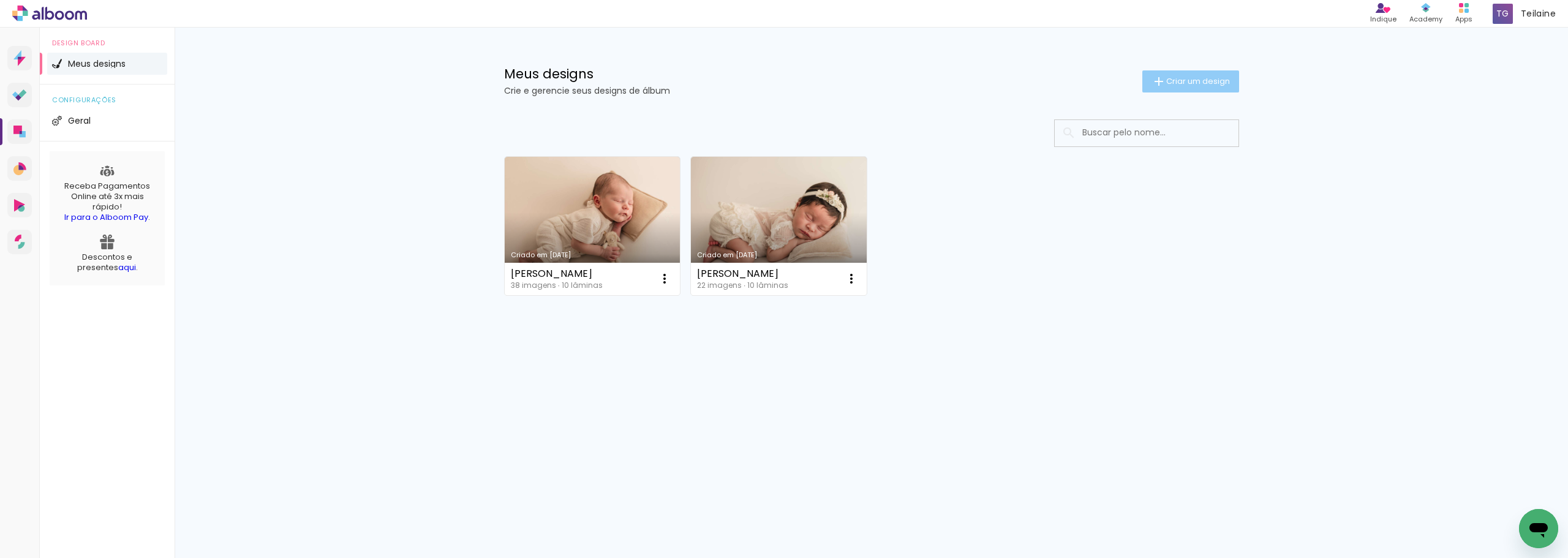
click at [1200, 79] on span "Criar um design" at bounding box center [1198, 81] width 64 height 8
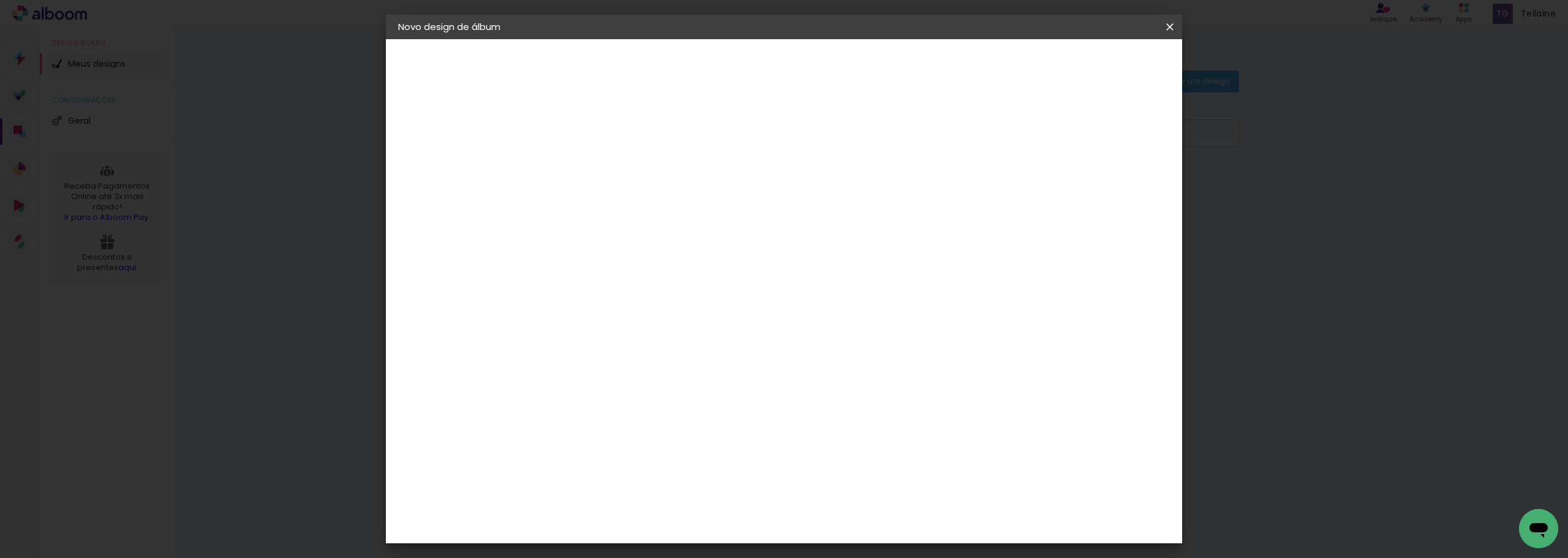
click at [598, 160] on input at bounding box center [598, 164] width 0 height 19
type input "Gestante - Ana Raphaela"
type paper-input "Gestante - Ana Raphaela"
click at [0, 0] on slot "Avançar" at bounding box center [0, 0] width 0 height 0
click at [692, 227] on input at bounding box center [630, 233] width 124 height 16
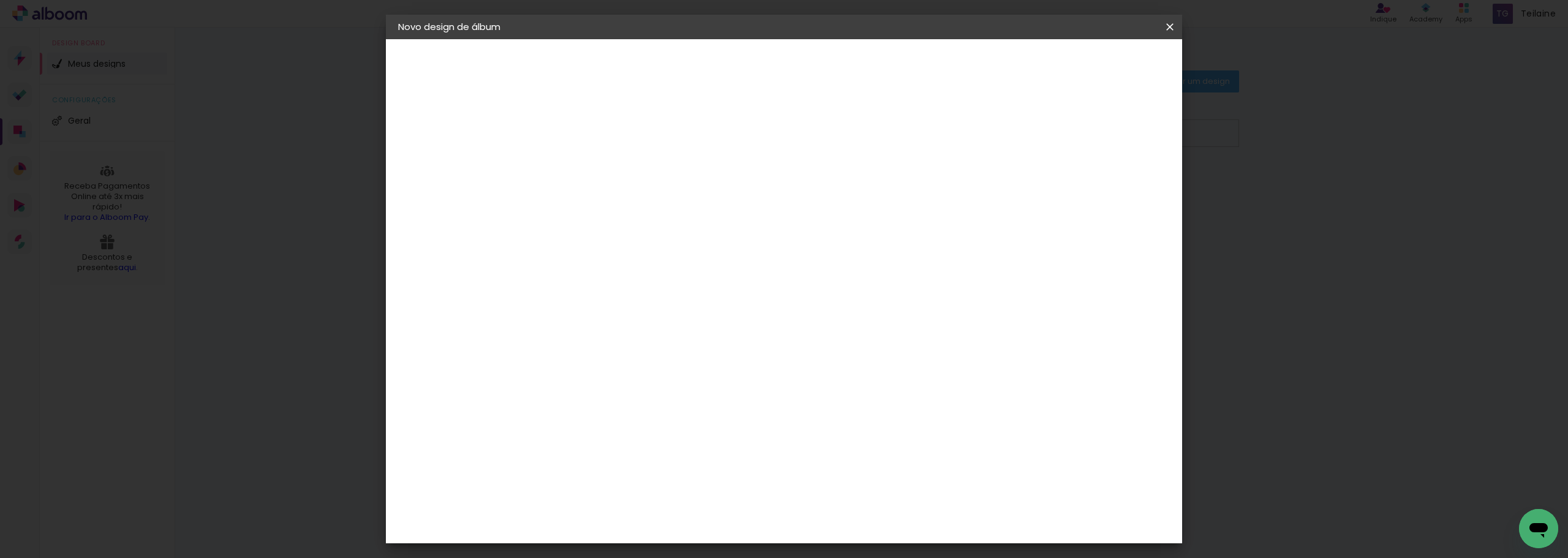
type input "lui"
type paper-input "lui"
click at [672, 272] on div "[PERSON_NAME]" at bounding box center [631, 277] width 81 height 10
click at [0, 0] on slot "Tamanho Livre" at bounding box center [0, 0] width 0 height 0
click at [801, 64] on paper-button "Avançar" at bounding box center [772, 64] width 60 height 21
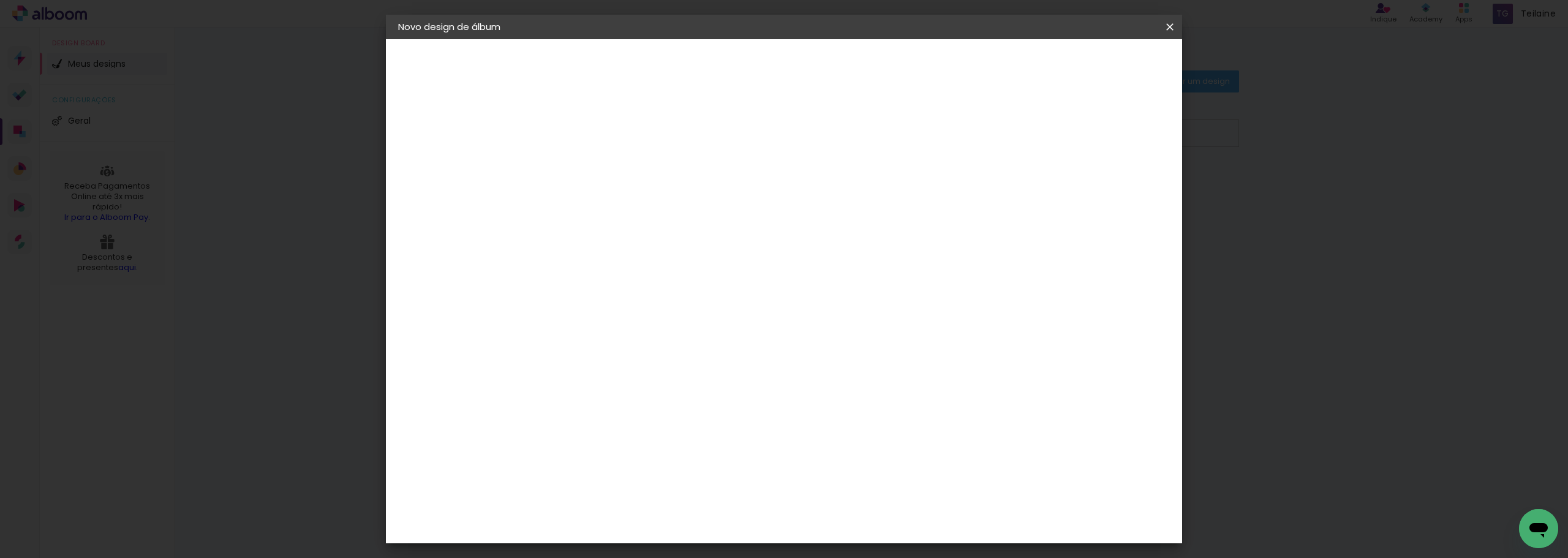
click at [1033, 142] on div at bounding box center [1028, 141] width 11 height 11
type paper-checkbox "on"
click at [697, 181] on div "30 cm" at bounding box center [738, 191] width 241 height 31
click at [1106, 71] on paper-button "Iniciar design" at bounding box center [1066, 64] width 80 height 21
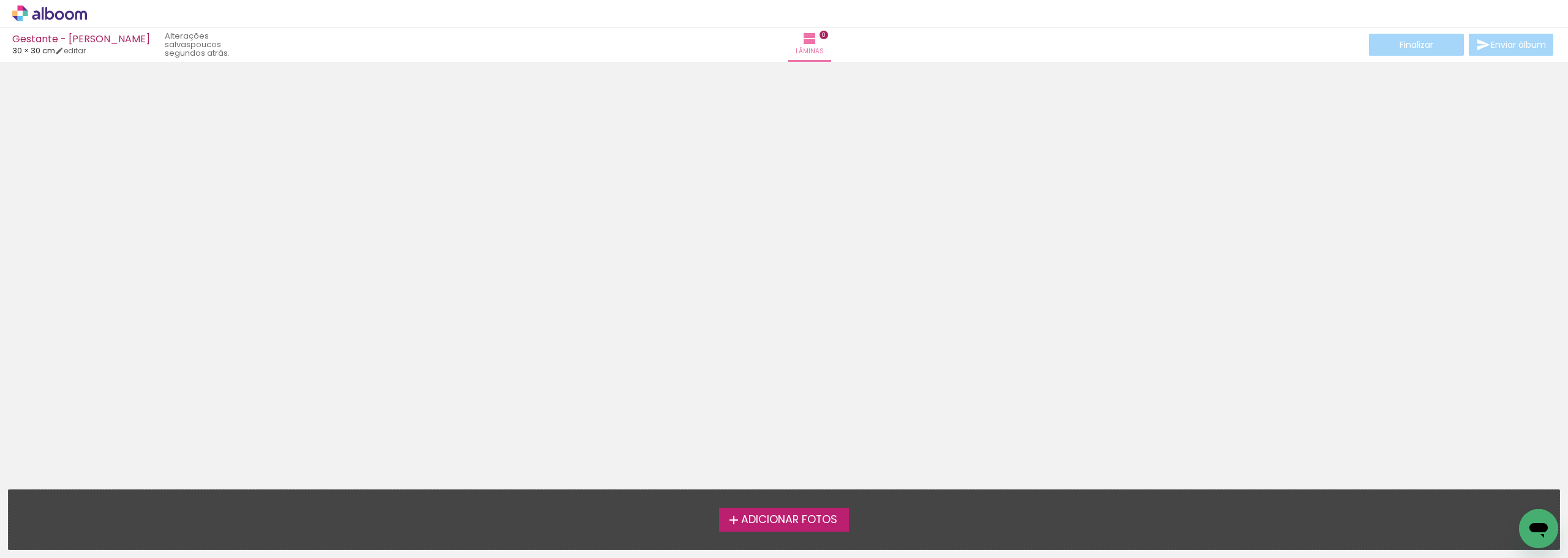
click at [812, 516] on span "Adicionar Fotos" at bounding box center [790, 521] width 96 height 11
click at [0, 0] on input "file" at bounding box center [0, 0] width 0 height 0
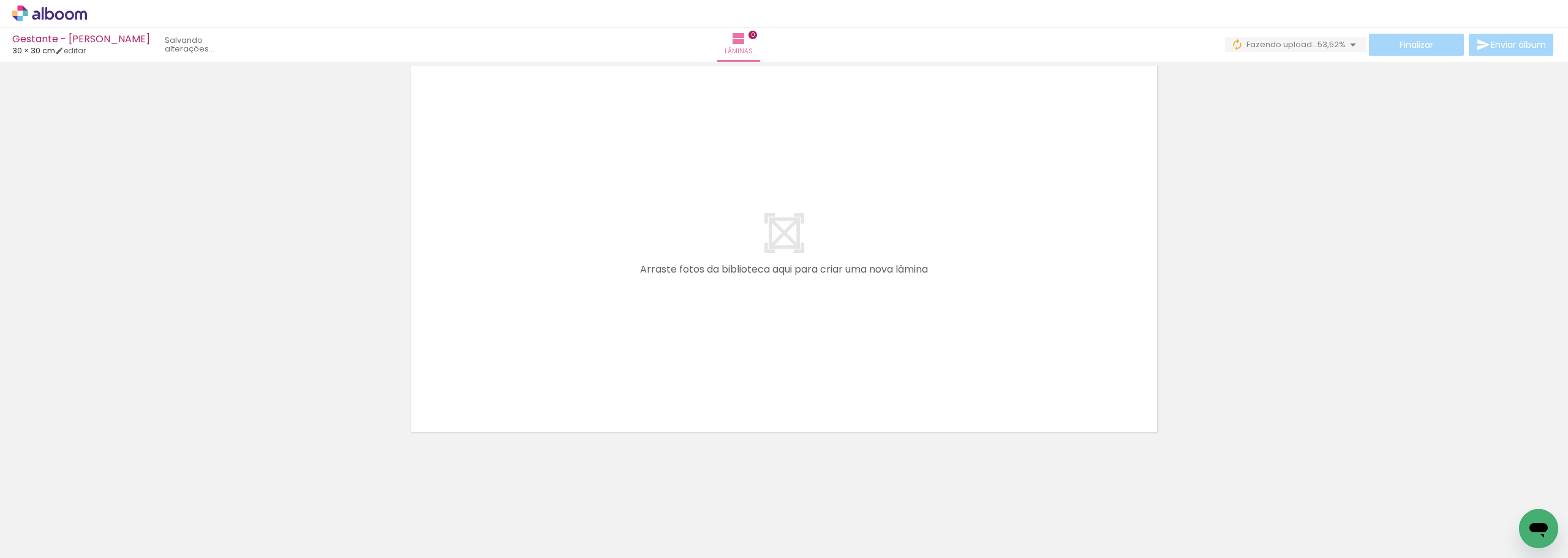
scroll to position [0, 2219]
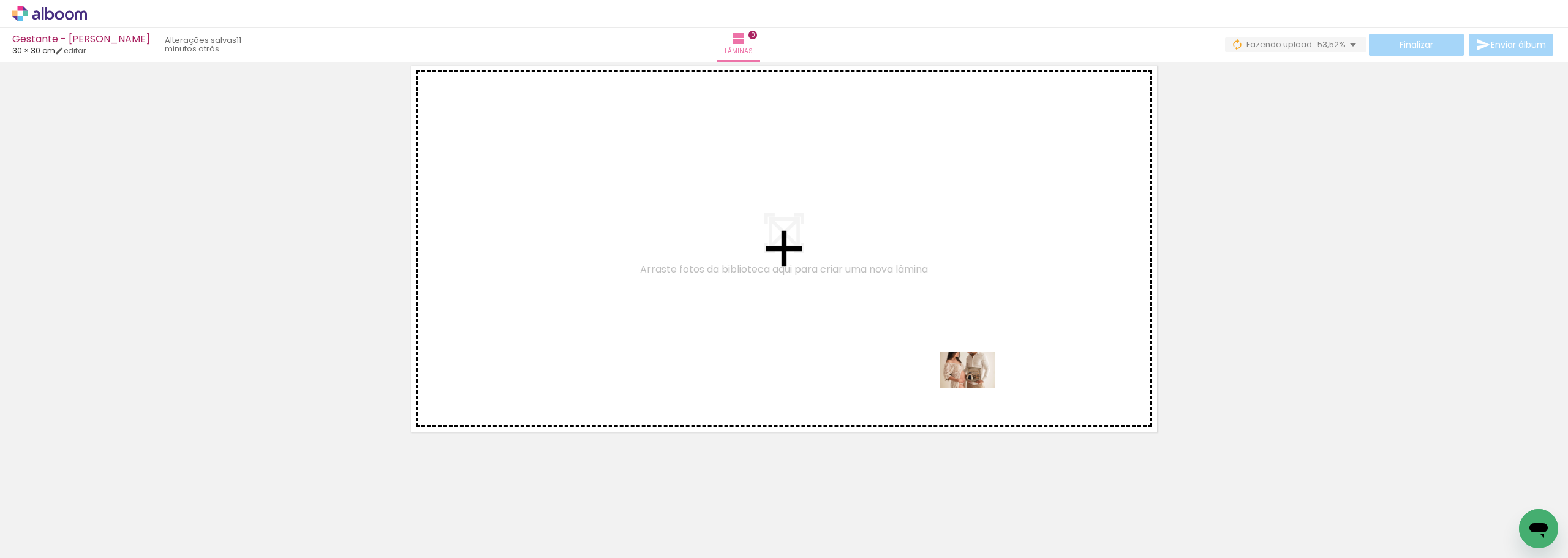
drag, startPoint x: 1011, startPoint y: 534, endPoint x: 976, endPoint y: 387, distance: 151.1
click at [976, 387] on quentale-workspace at bounding box center [784, 279] width 1568 height 558
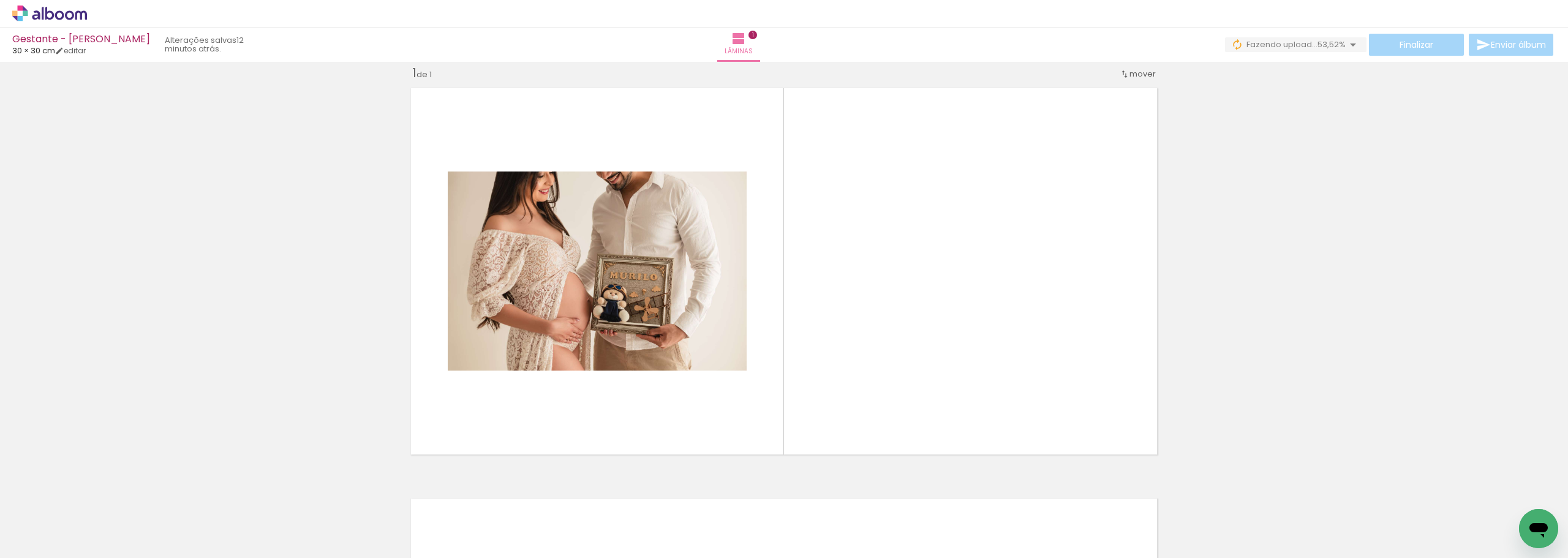
scroll to position [0, 2225]
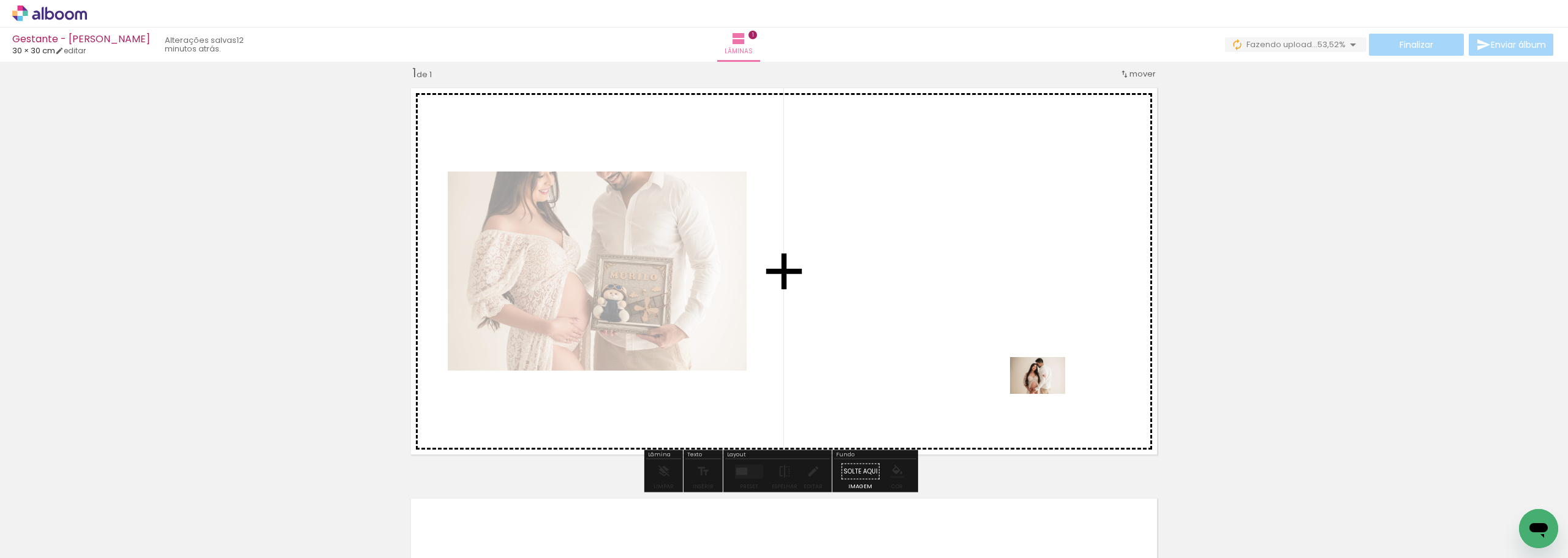
drag, startPoint x: 1204, startPoint y: 534, endPoint x: 1047, endPoint y: 394, distance: 210.4
click at [1047, 394] on quentale-workspace at bounding box center [784, 279] width 1568 height 558
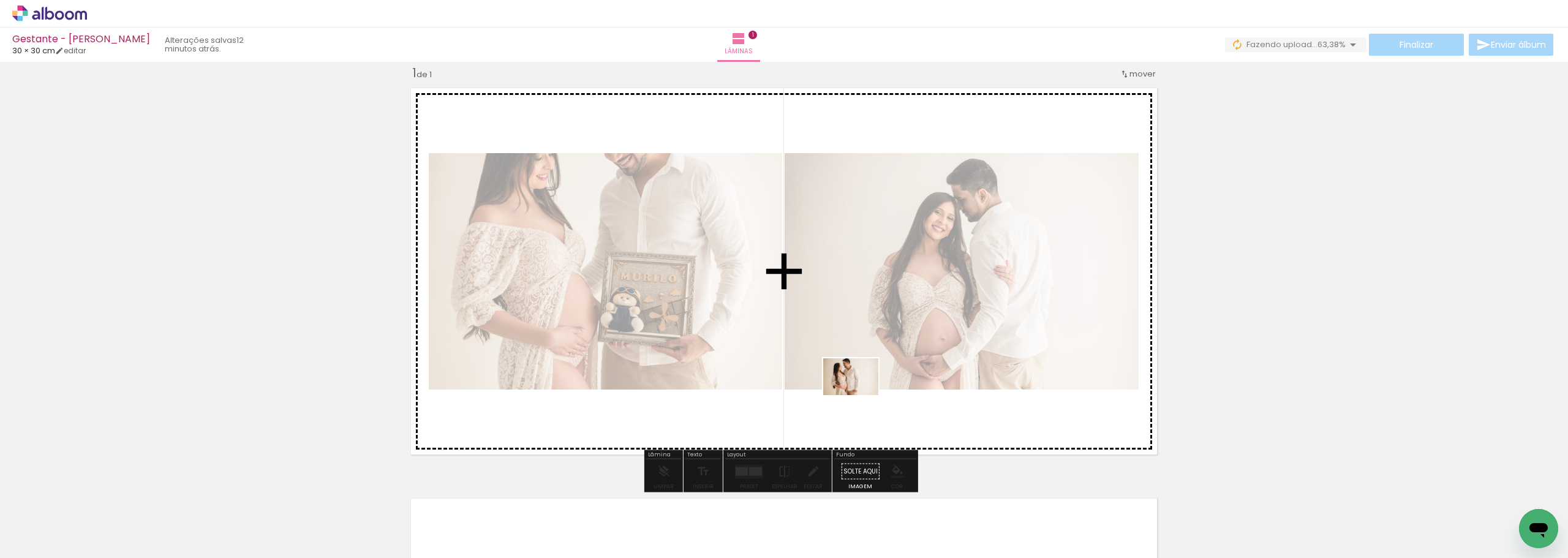
drag, startPoint x: 707, startPoint y: 531, endPoint x: 860, endPoint y: 396, distance: 204.0
click at [860, 396] on quentale-workspace at bounding box center [784, 279] width 1568 height 558
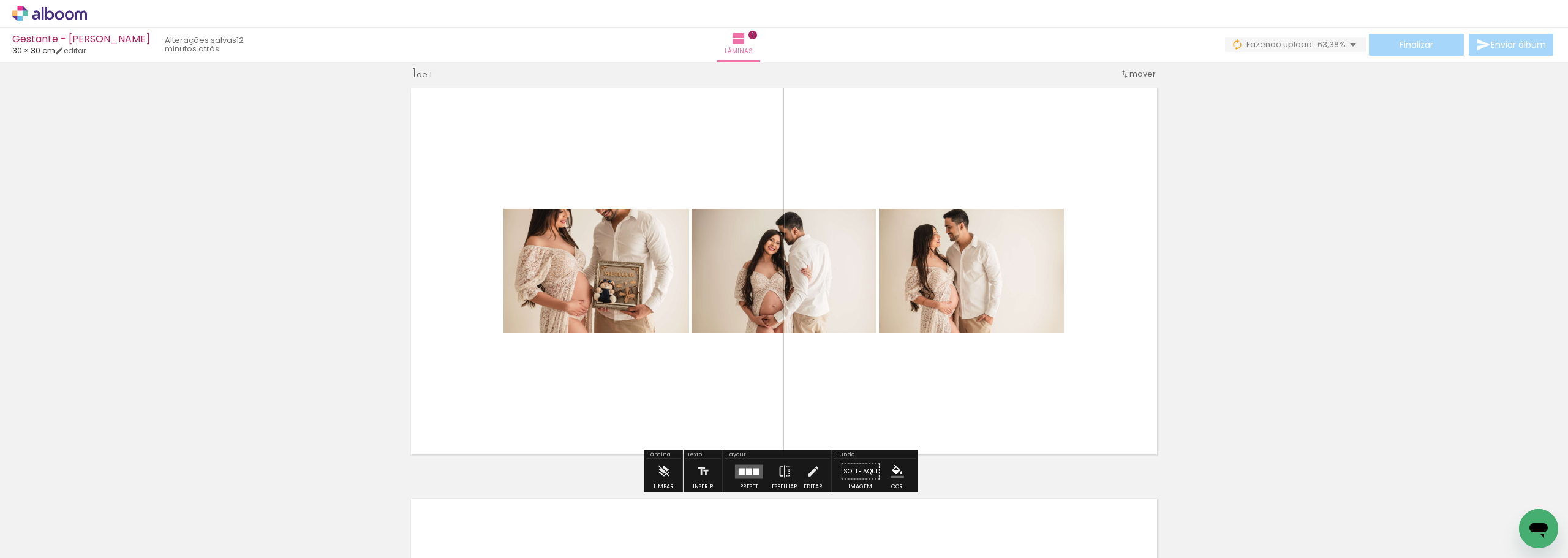
click at [742, 465] on quentale-layouter at bounding box center [749, 471] width 28 height 14
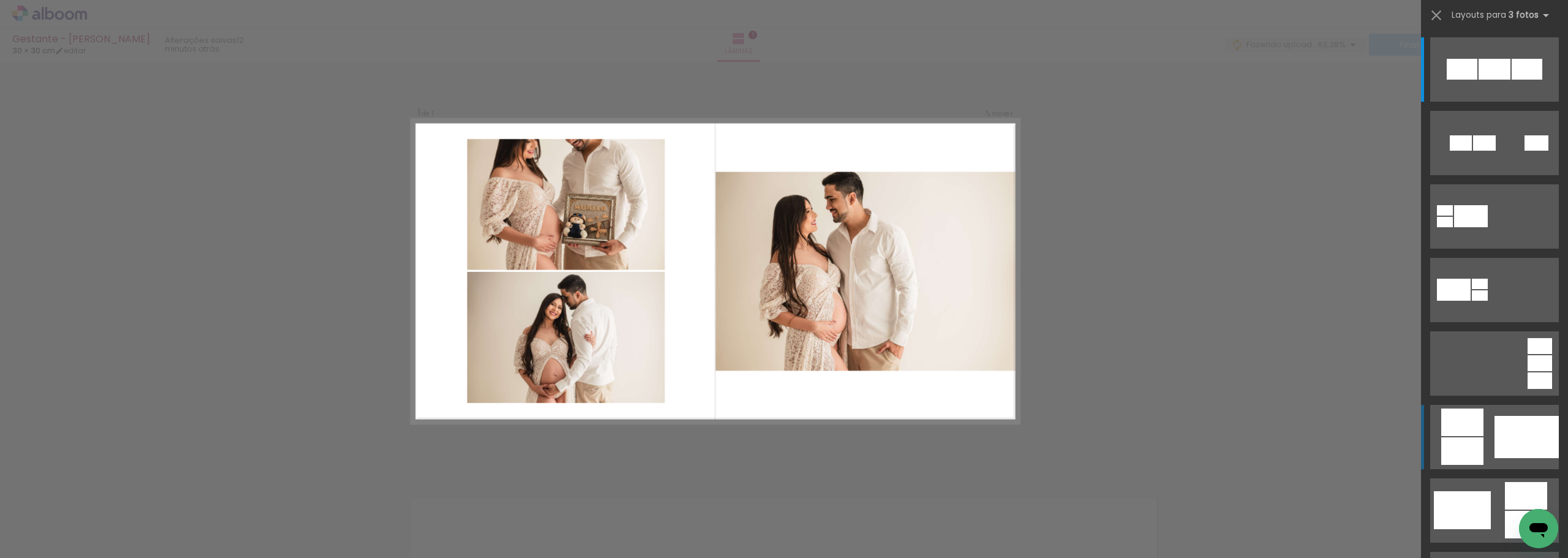
scroll to position [61, 0]
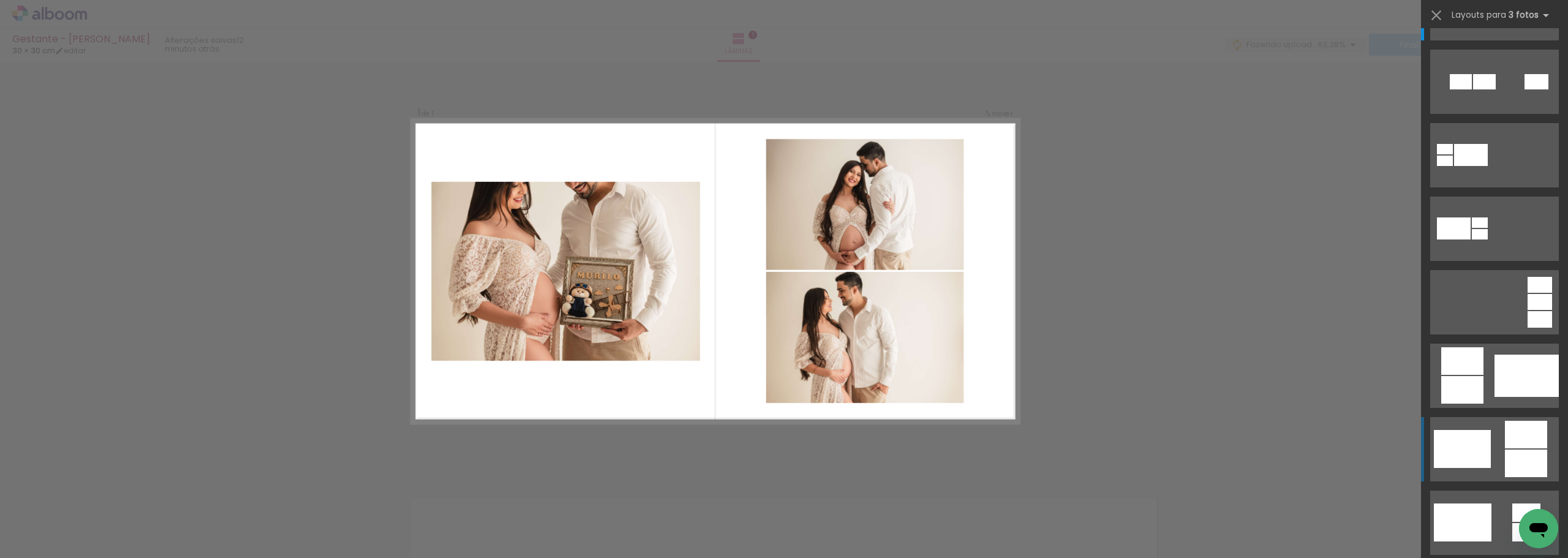
click at [1496, 41] on quentale-layouter at bounding box center [1495, 8] width 129 height 64
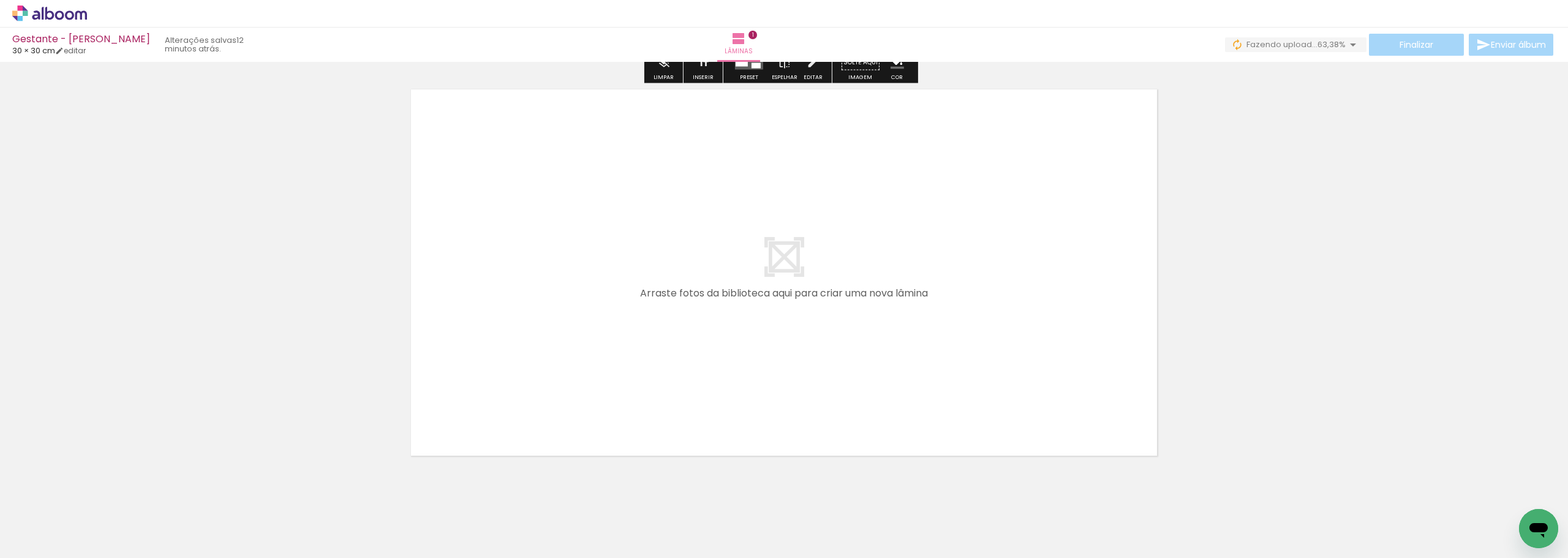
scroll to position [445, 0]
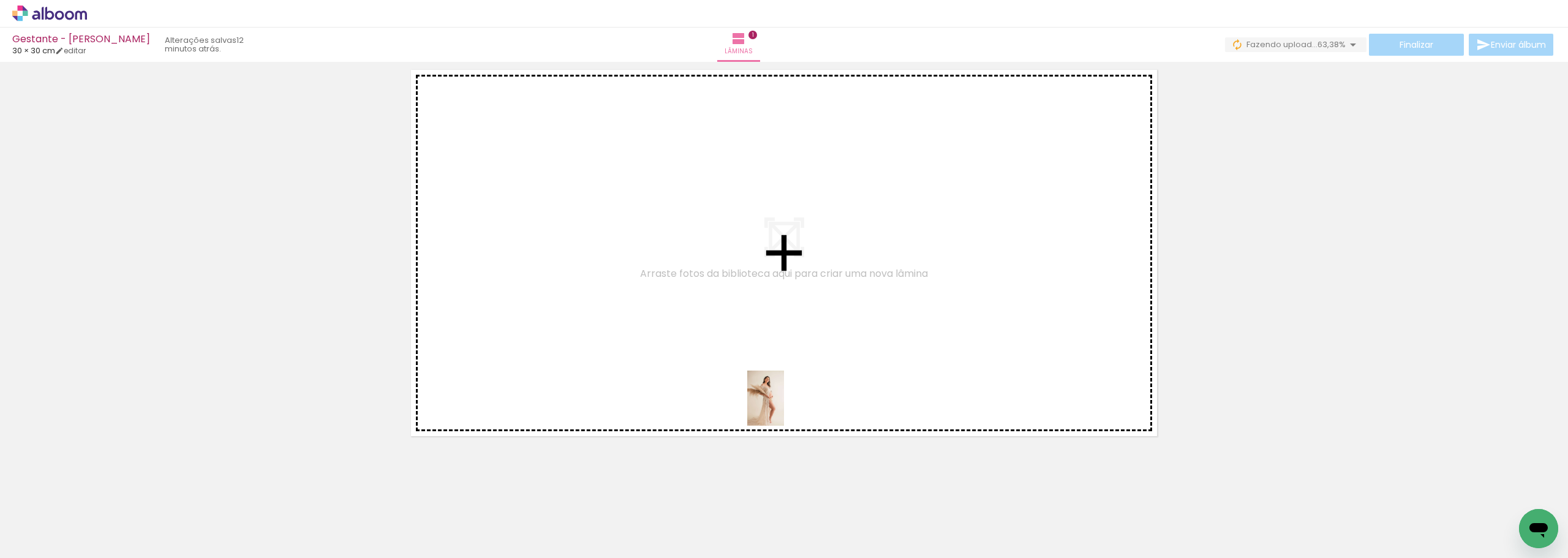
drag, startPoint x: 794, startPoint y: 517, endPoint x: 784, endPoint y: 406, distance: 111.4
click at [784, 406] on quentale-workspace at bounding box center [784, 279] width 1568 height 558
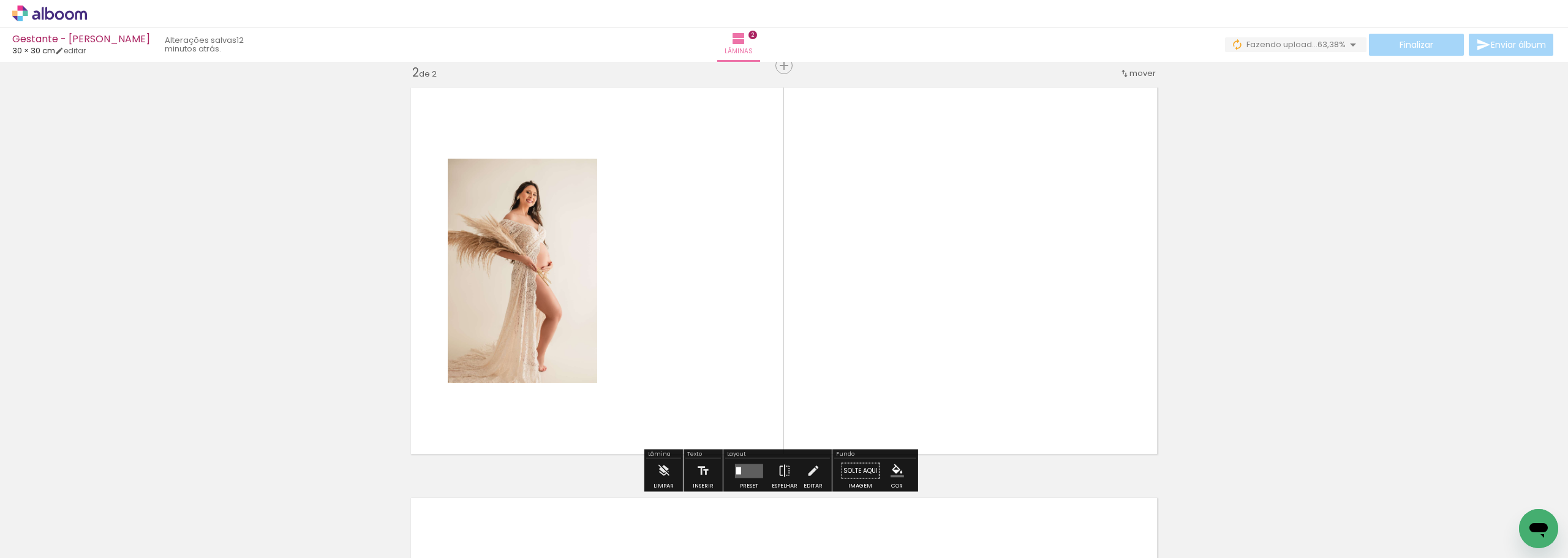
scroll to position [427, 0]
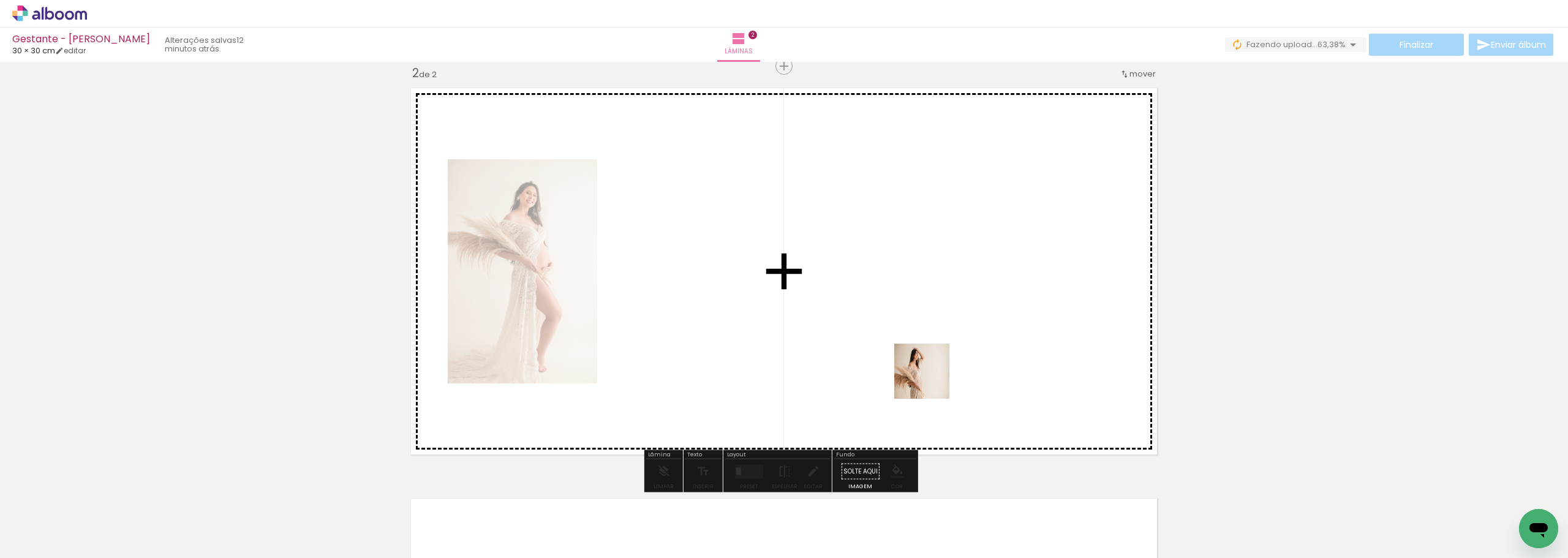
drag, startPoint x: 911, startPoint y: 522, endPoint x: 932, endPoint y: 374, distance: 149.5
click at [932, 374] on quentale-workspace at bounding box center [784, 279] width 1568 height 558
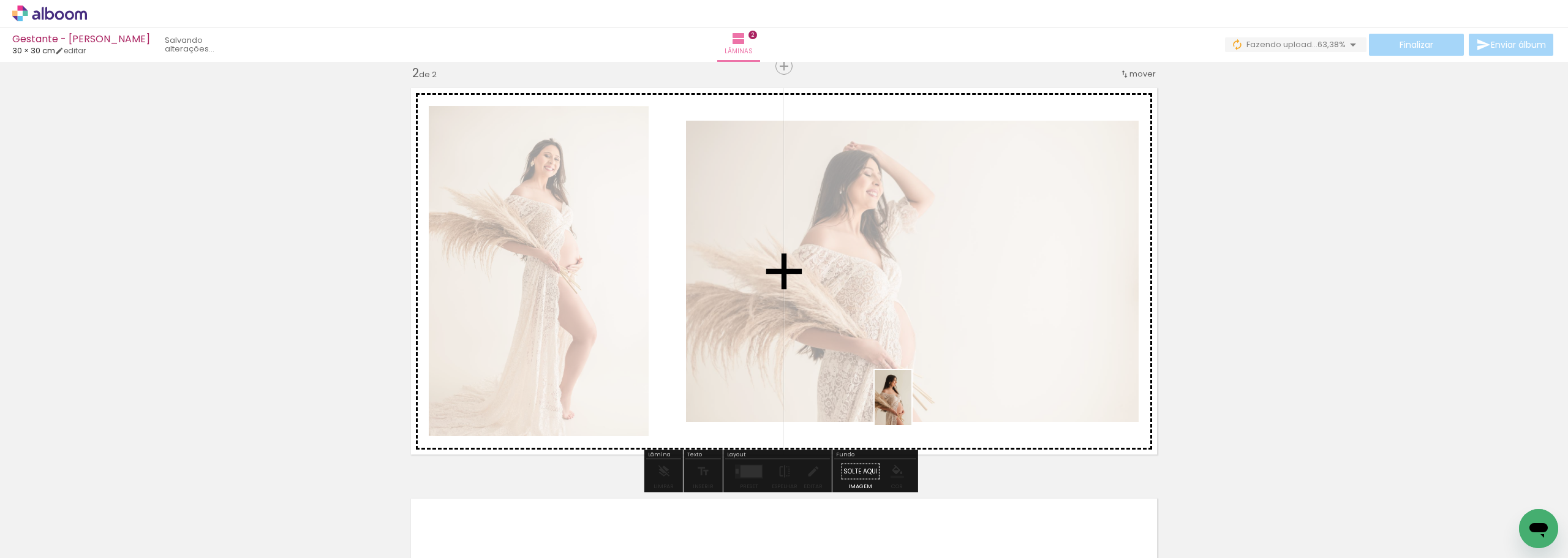
drag, startPoint x: 852, startPoint y: 523, endPoint x: 911, endPoint y: 407, distance: 130.1
click at [911, 407] on quentale-workspace at bounding box center [784, 279] width 1568 height 558
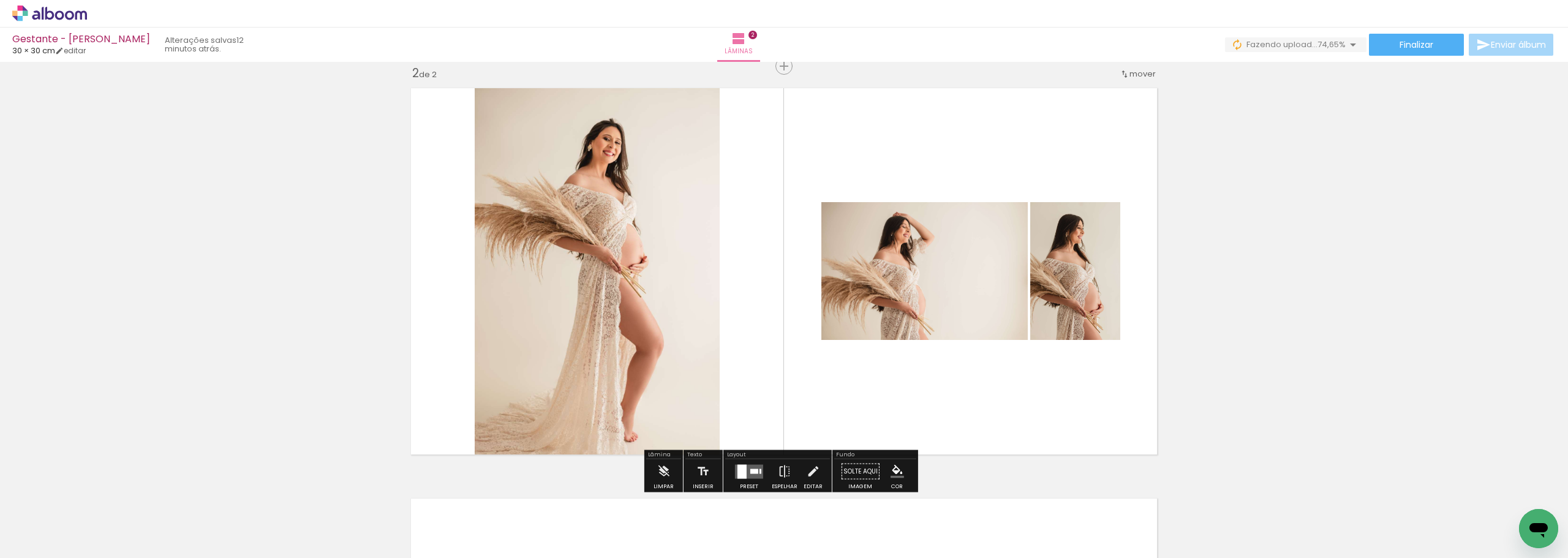
click at [760, 471] on div at bounding box center [760, 471] width 2 height 5
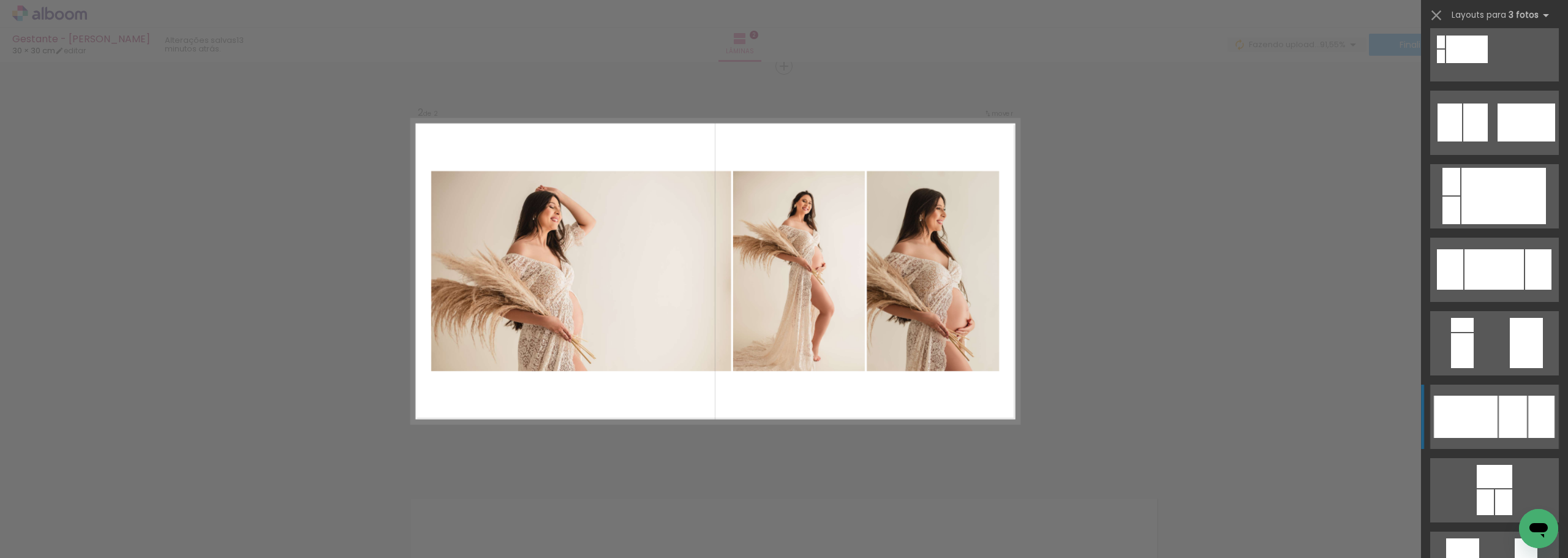
scroll to position [1103, 0]
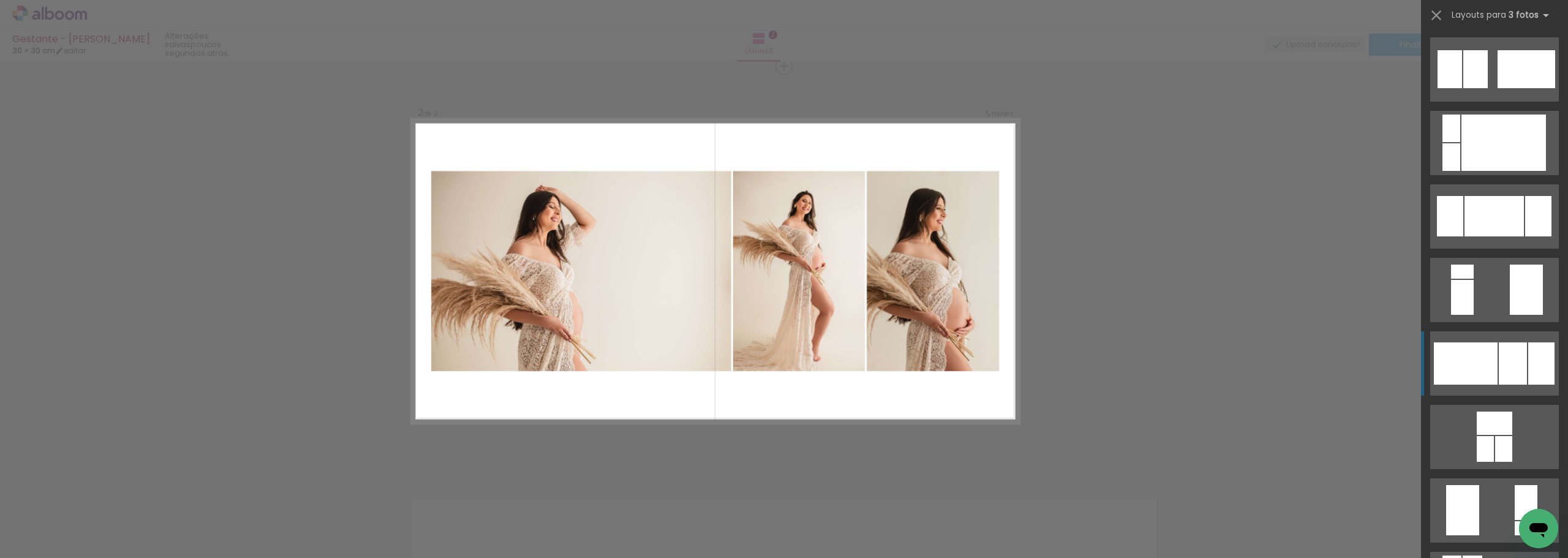
click at [1494, 361] on quentale-layouter at bounding box center [1495, 364] width 129 height 64
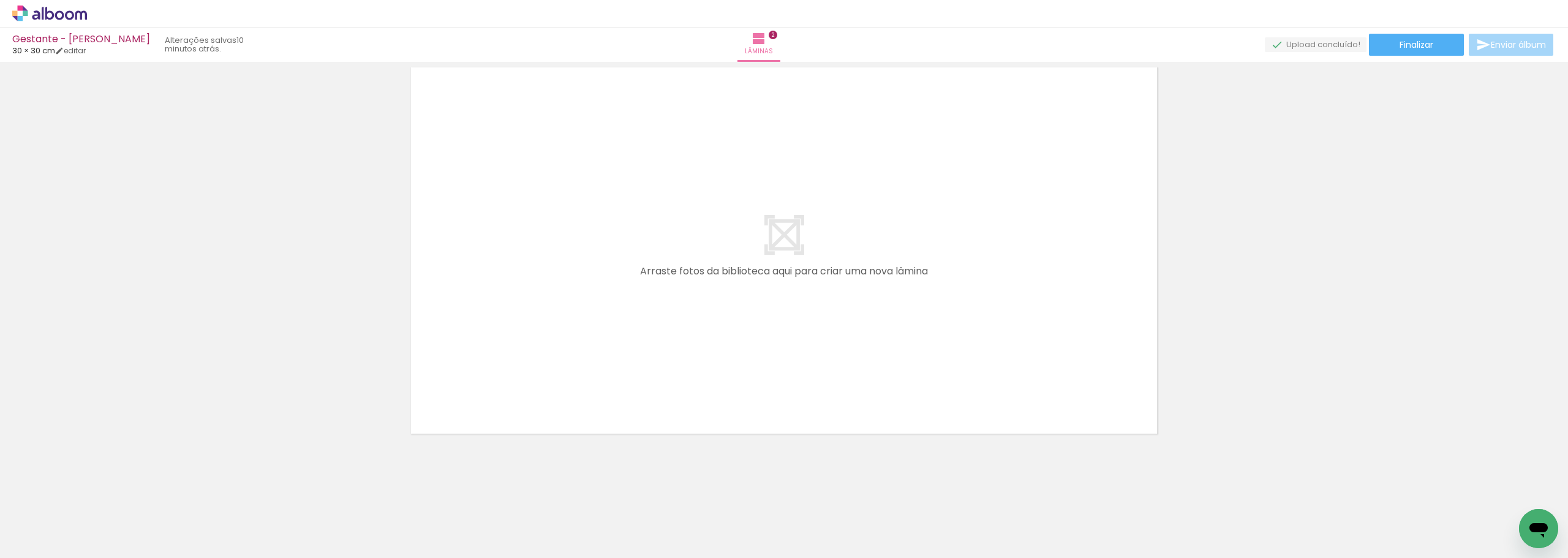
scroll to position [860, 0]
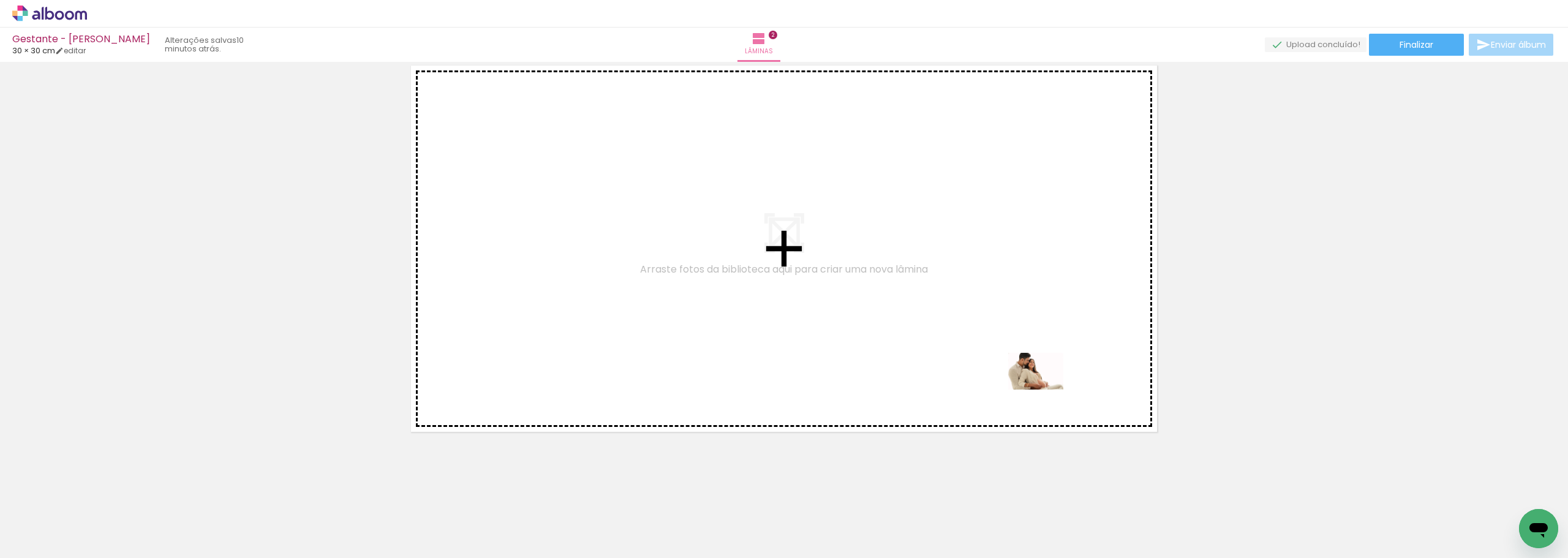
drag, startPoint x: 1075, startPoint y: 531, endPoint x: 1045, endPoint y: 389, distance: 145.1
click at [1045, 389] on quentale-workspace at bounding box center [784, 279] width 1568 height 558
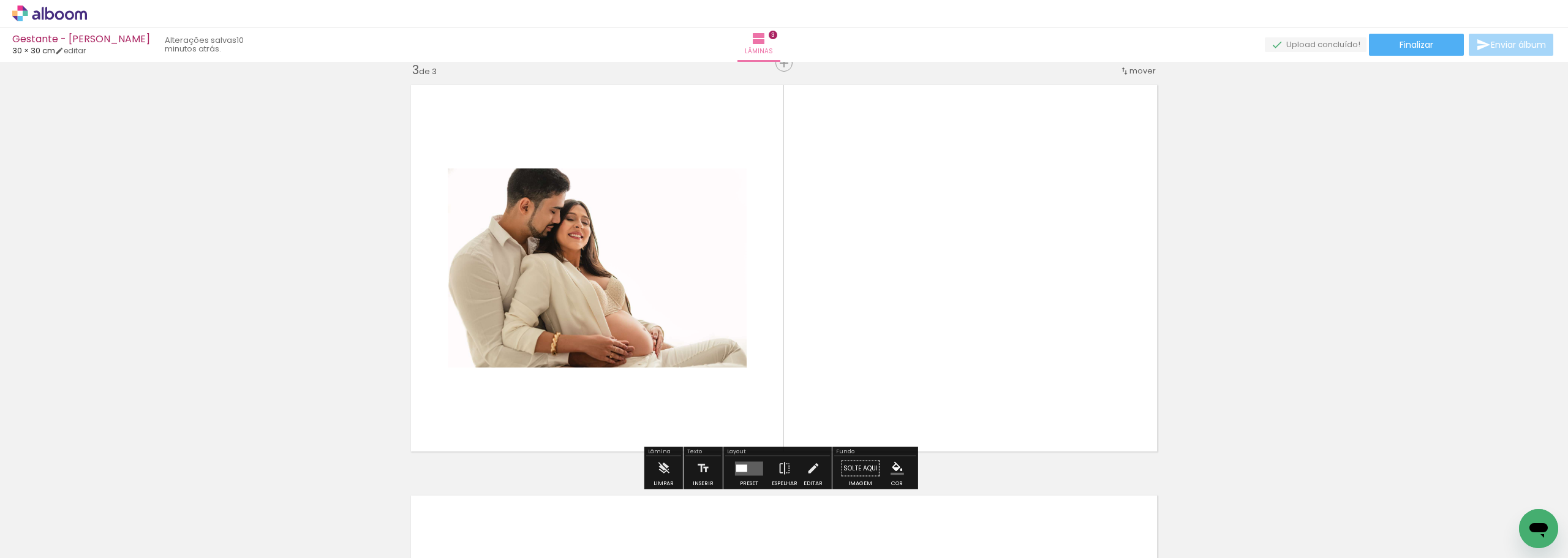
scroll to position [837, 0]
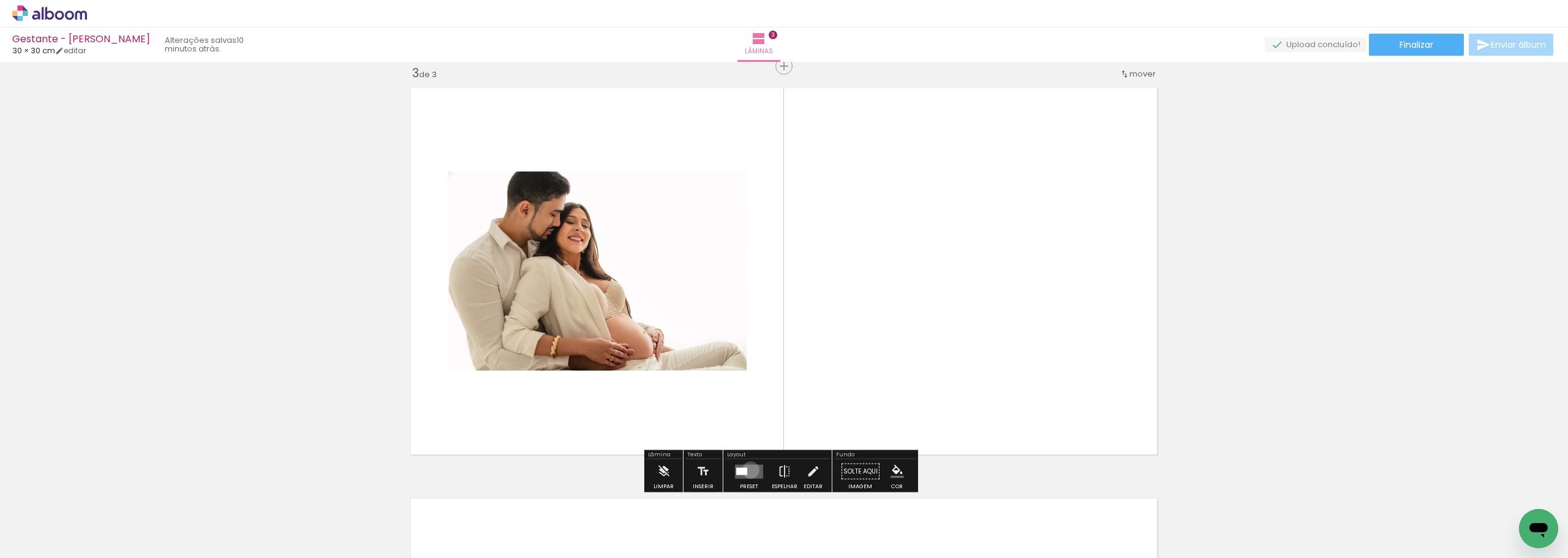
click at [748, 471] on quentale-layouter at bounding box center [749, 471] width 28 height 14
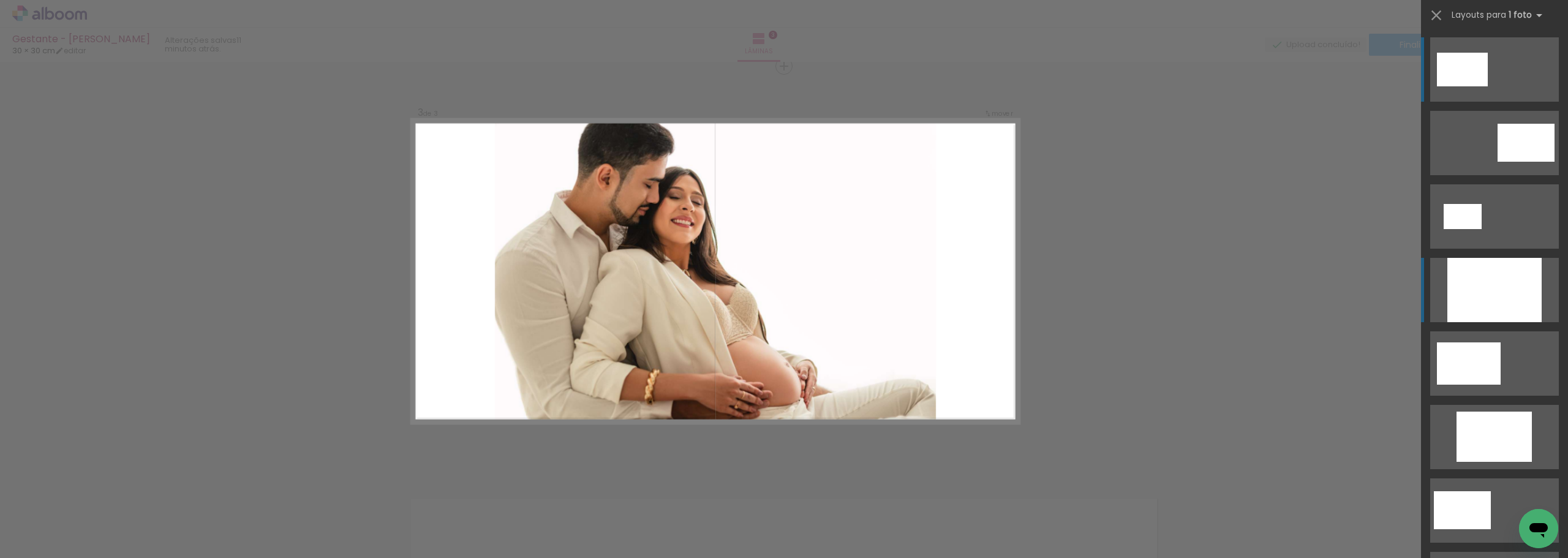
click at [1479, 315] on div at bounding box center [1494, 290] width 94 height 64
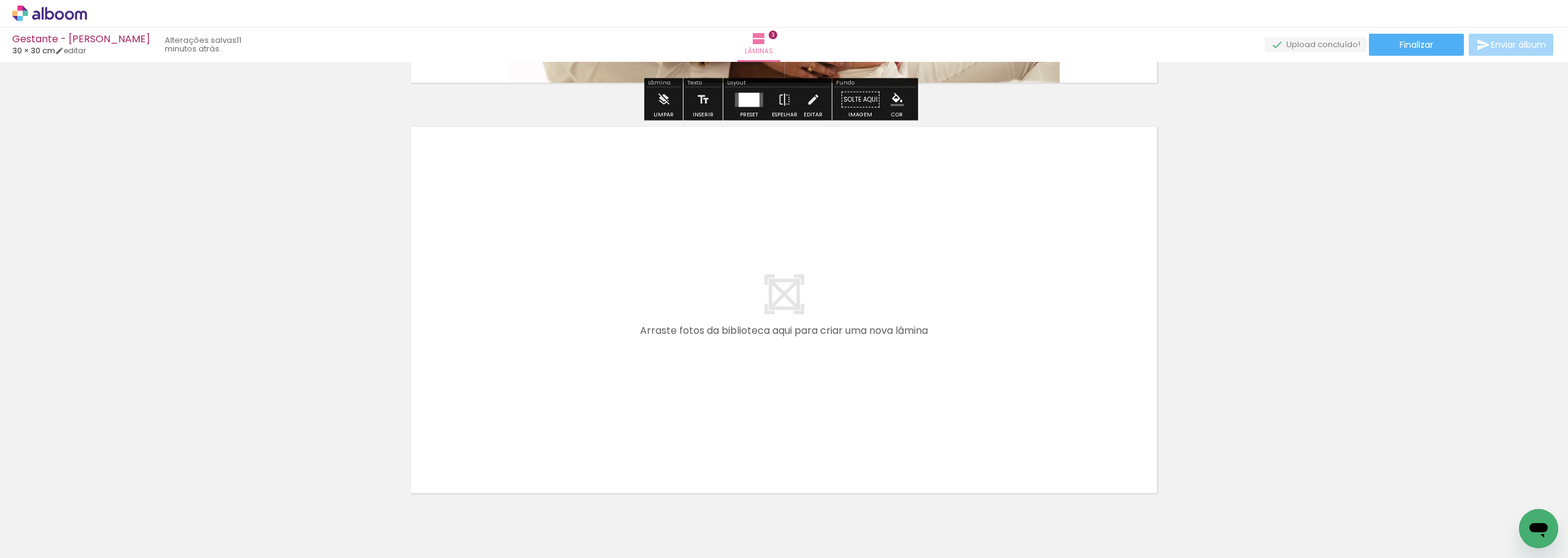
scroll to position [1270, 0]
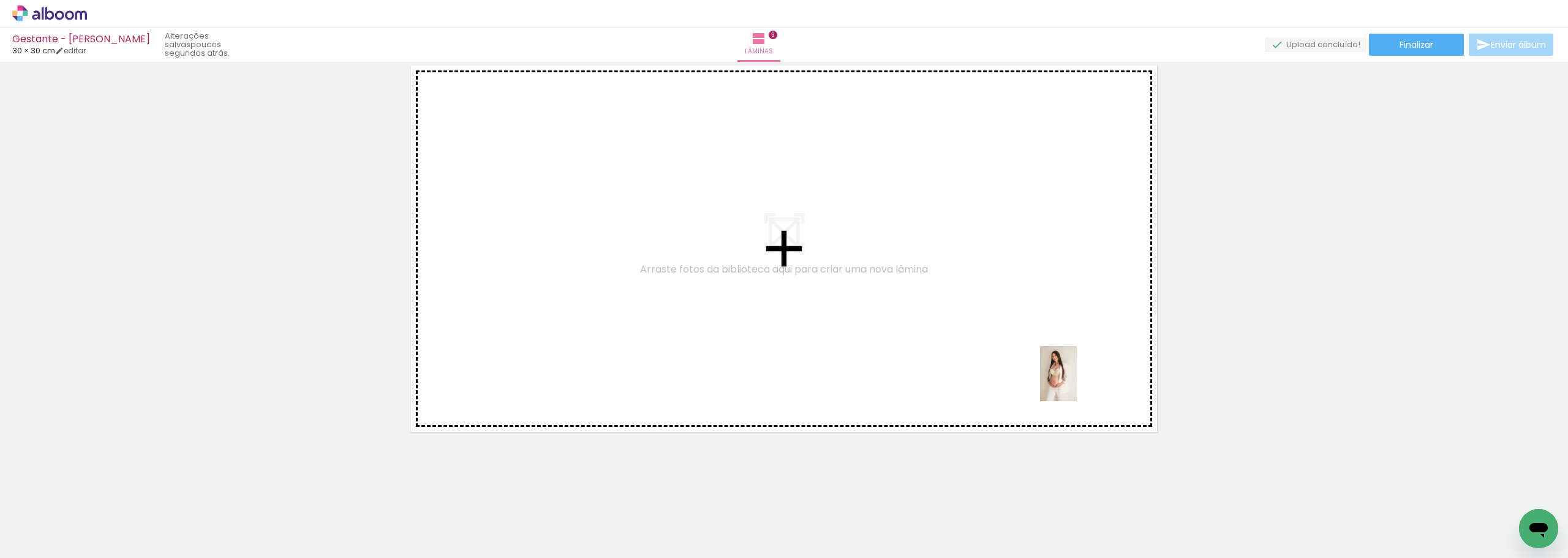
drag, startPoint x: 1293, startPoint y: 524, endPoint x: 1064, endPoint y: 381, distance: 270.0
click at [1064, 381] on quentale-workspace at bounding box center [784, 279] width 1568 height 558
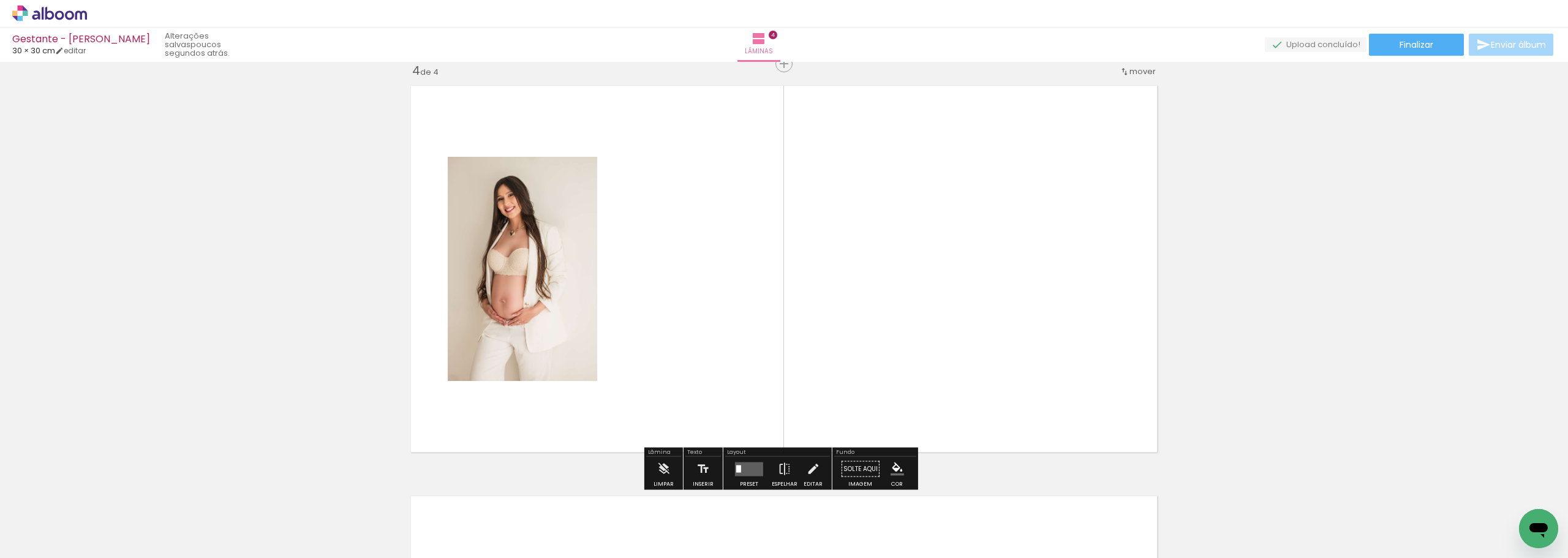
scroll to position [1248, 0]
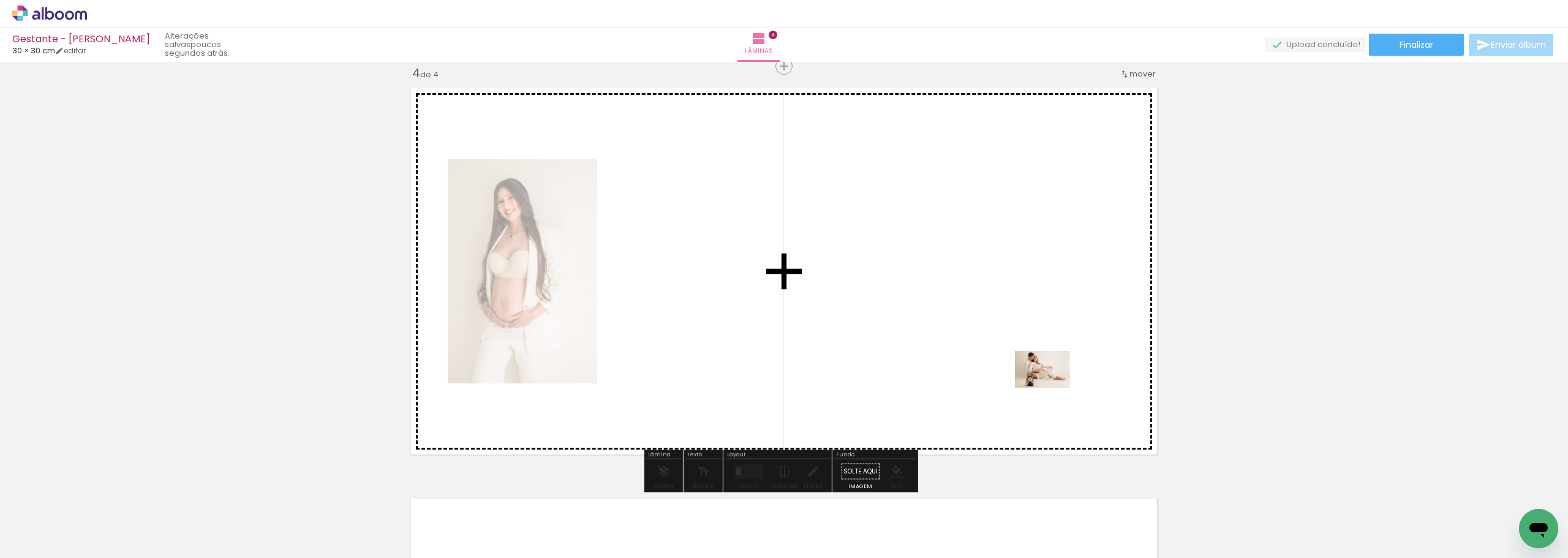
drag, startPoint x: 1151, startPoint y: 523, endPoint x: 1052, endPoint y: 388, distance: 167.4
click at [1052, 388] on quentale-workspace at bounding box center [784, 279] width 1568 height 558
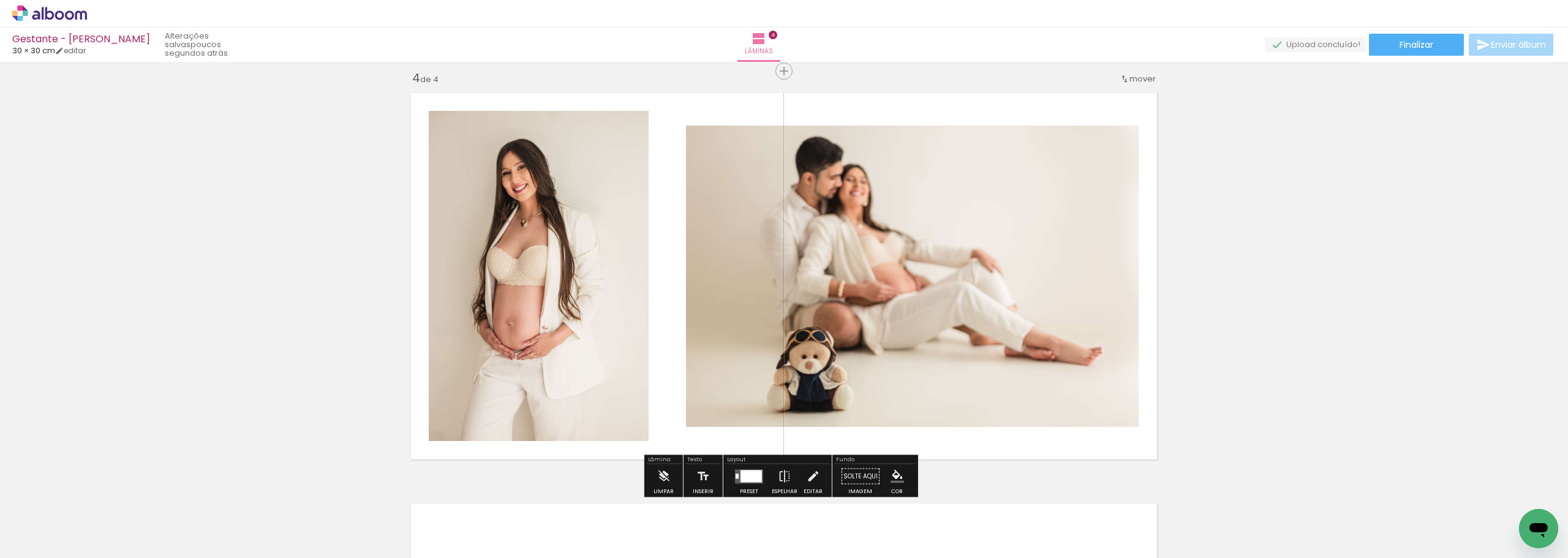
scroll to position [1309, 0]
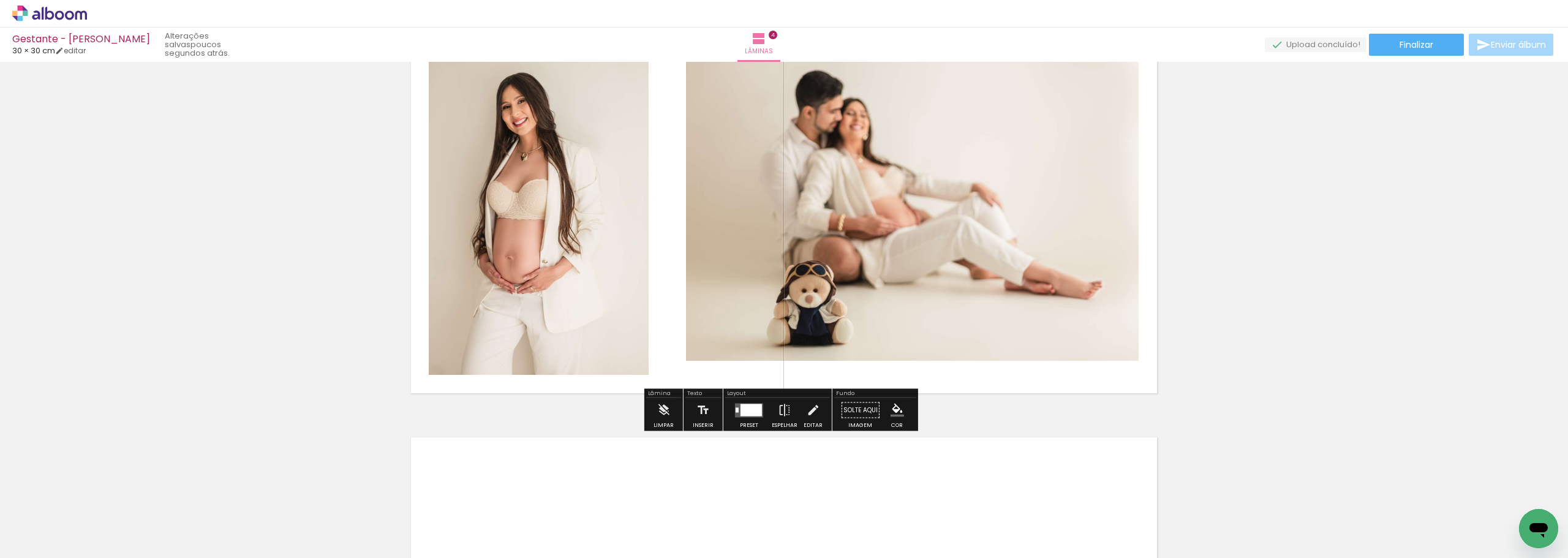
click at [746, 421] on div at bounding box center [749, 410] width 33 height 24
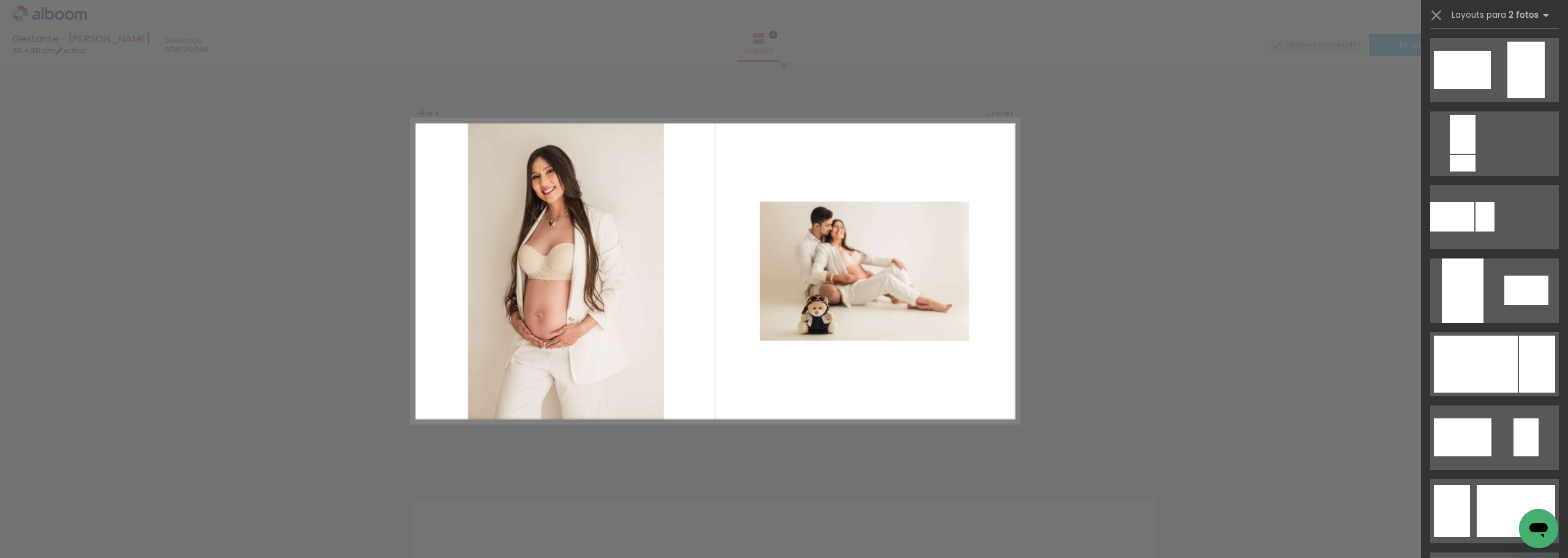
scroll to position [367, 0]
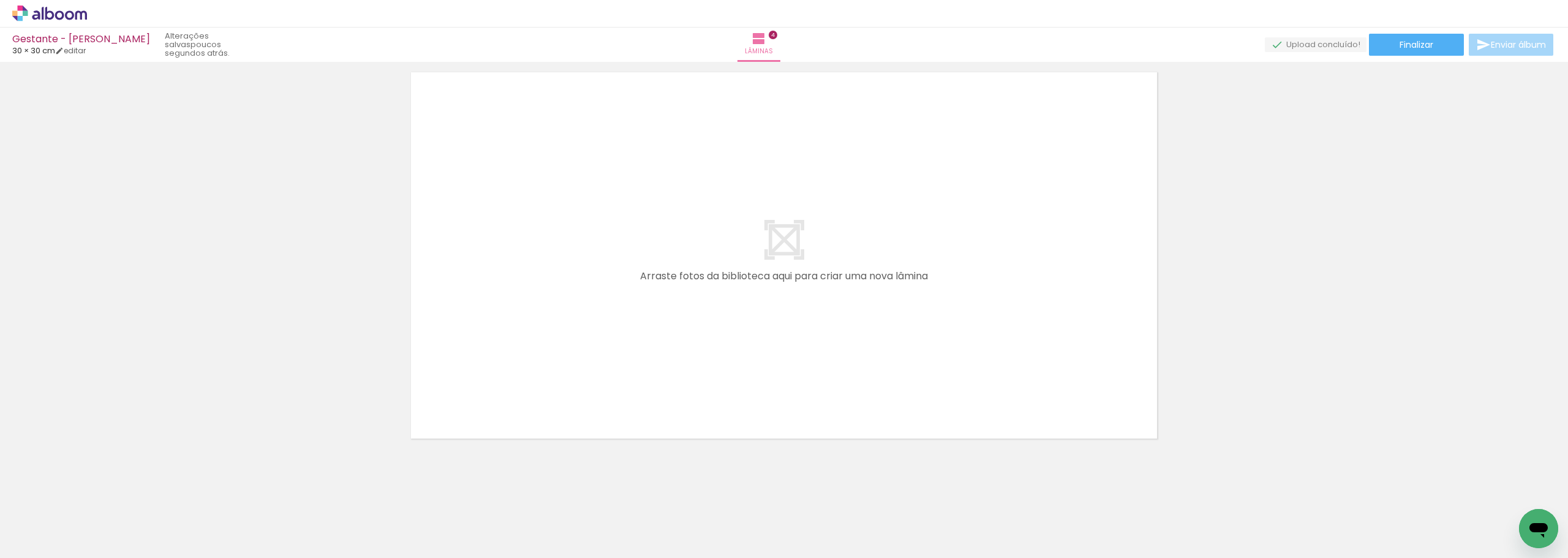
scroll to position [1676, 0]
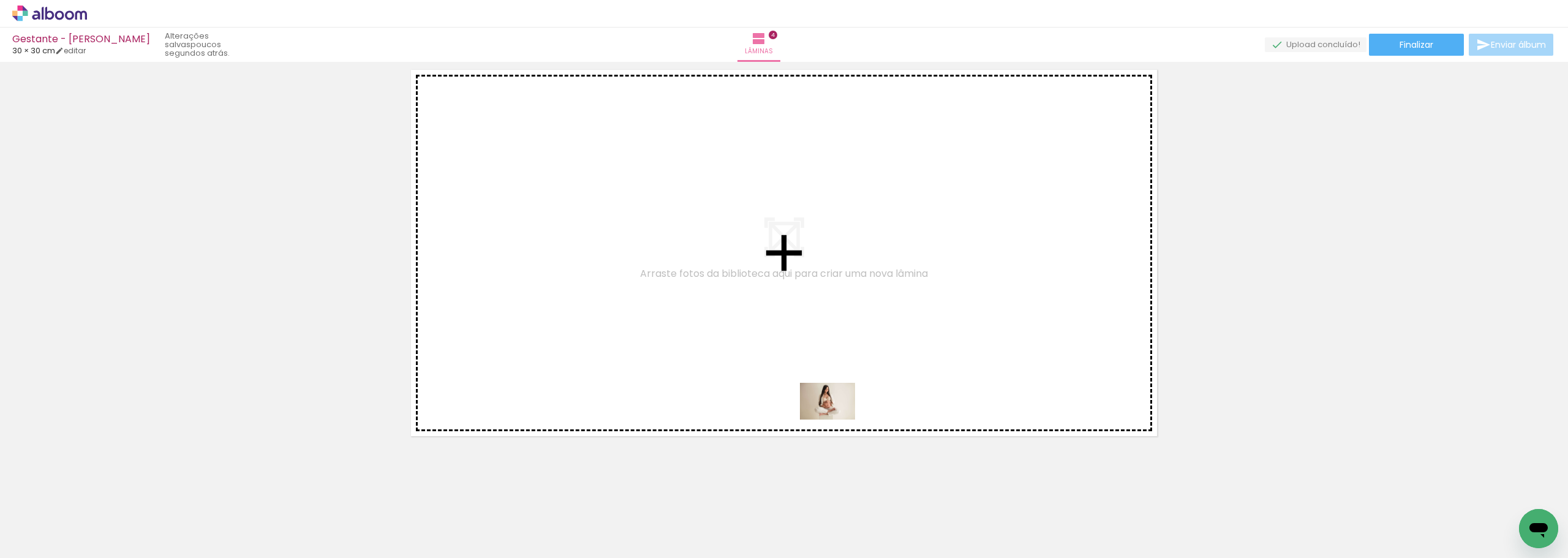
drag, startPoint x: 782, startPoint y: 523, endPoint x: 837, endPoint y: 420, distance: 116.8
click at [837, 420] on quentale-workspace at bounding box center [784, 279] width 1568 height 558
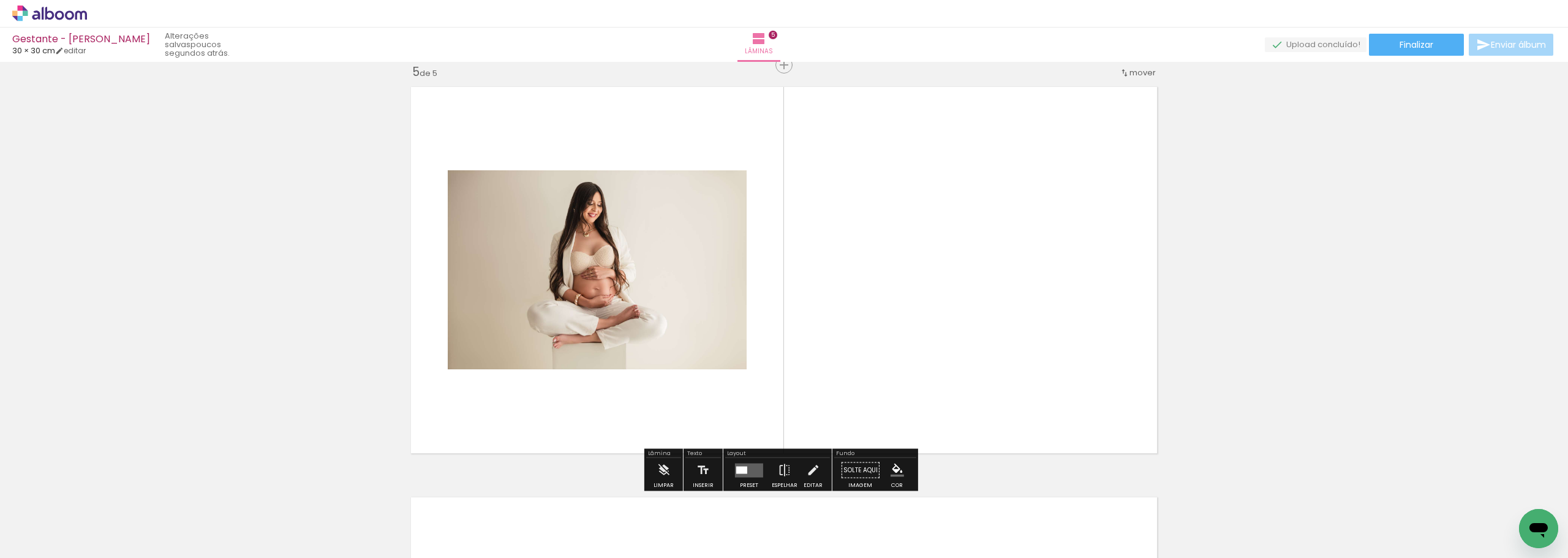
scroll to position [1658, 0]
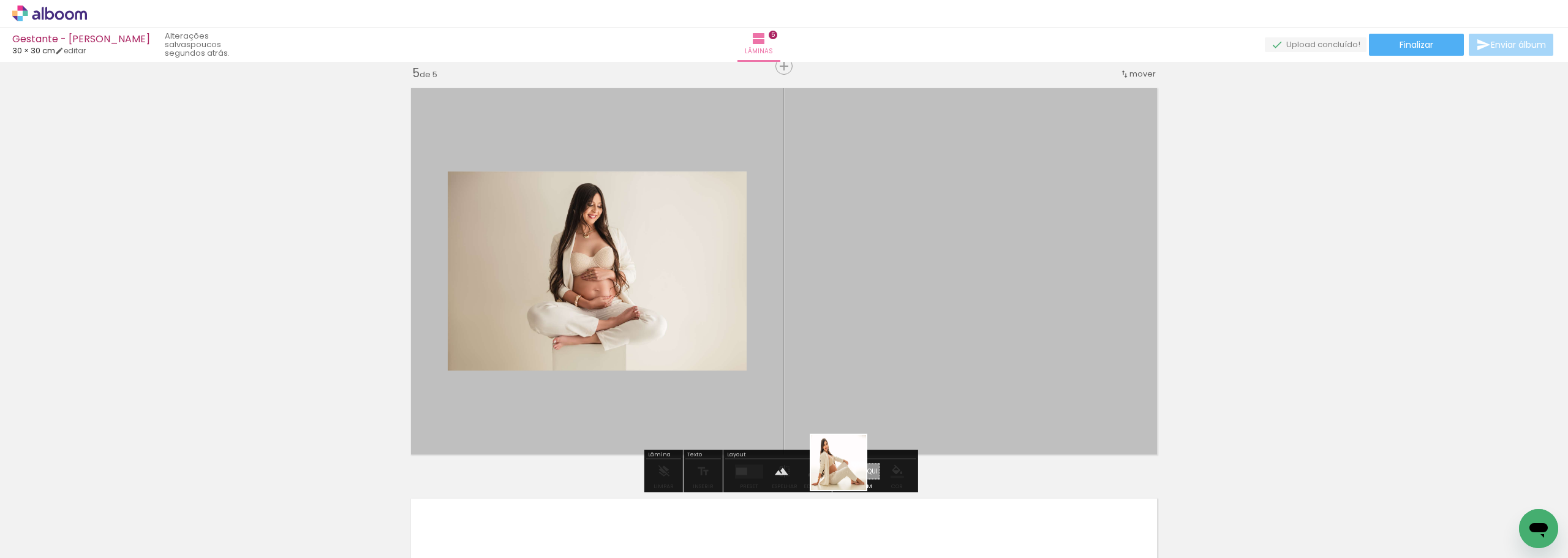
drag, startPoint x: 825, startPoint y: 523, endPoint x: 868, endPoint y: 412, distance: 119.0
click at [868, 410] on quentale-workspace at bounding box center [784, 279] width 1568 height 558
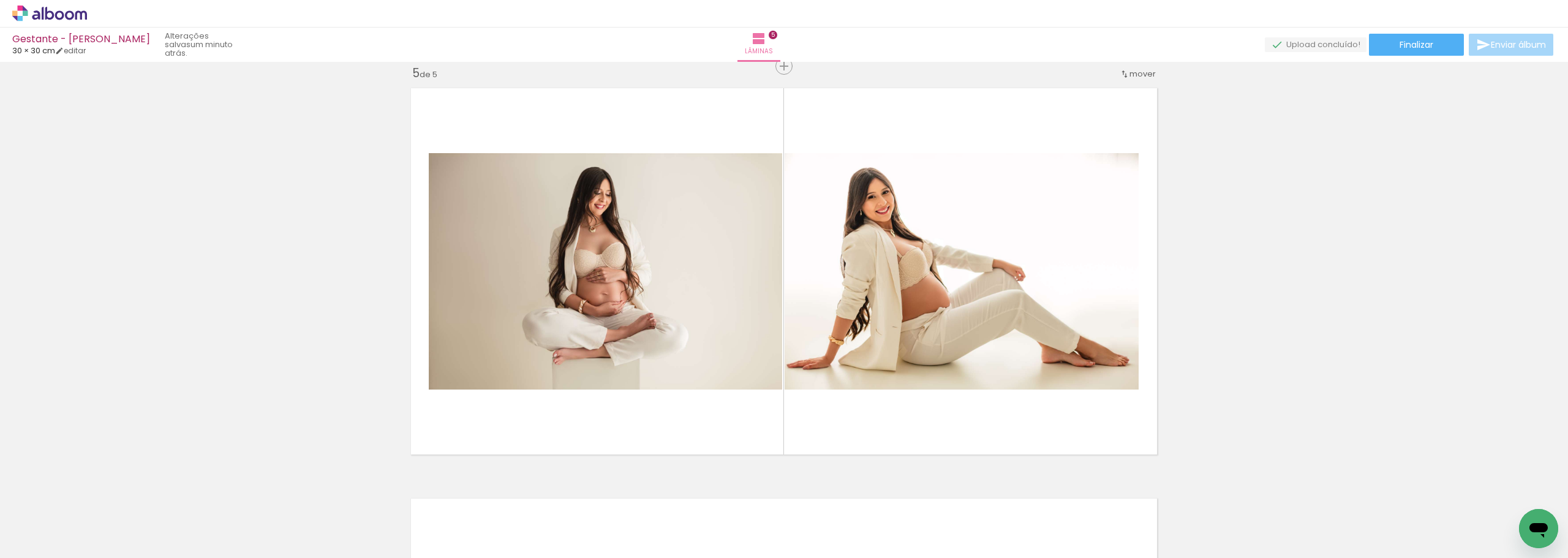
scroll to position [0, 2581]
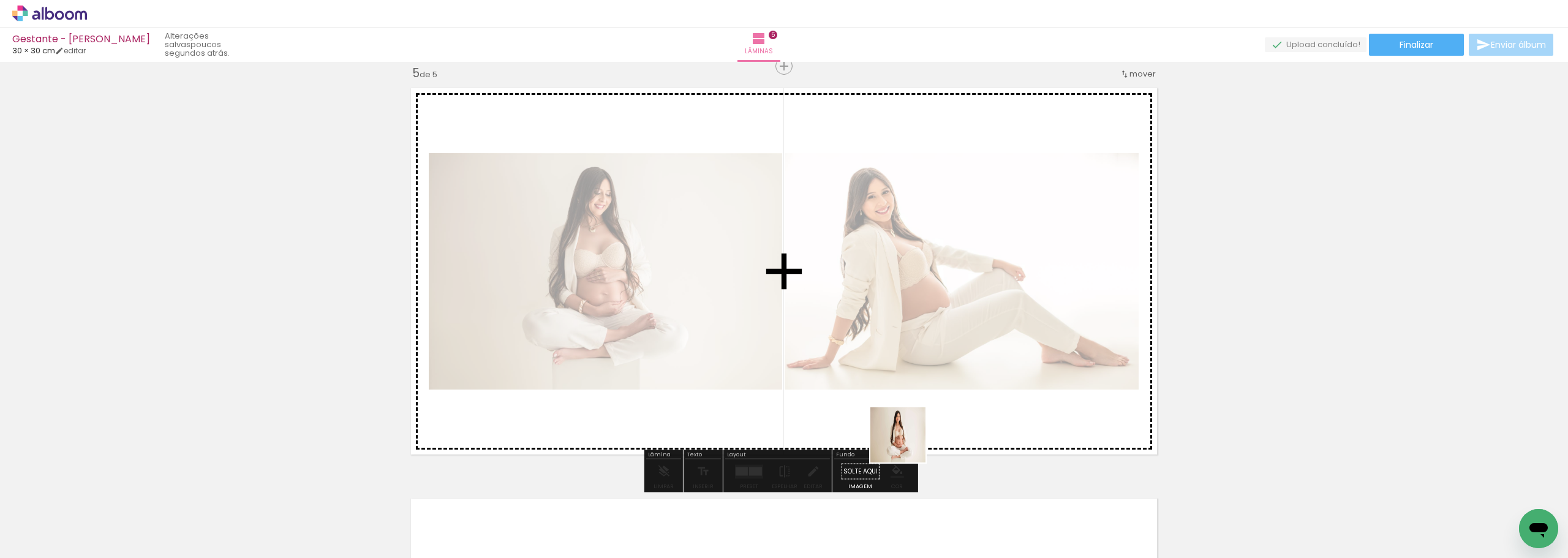
drag, startPoint x: 918, startPoint y: 528, endPoint x: 904, endPoint y: 417, distance: 111.9
click at [905, 416] on quentale-workspace at bounding box center [784, 279] width 1568 height 558
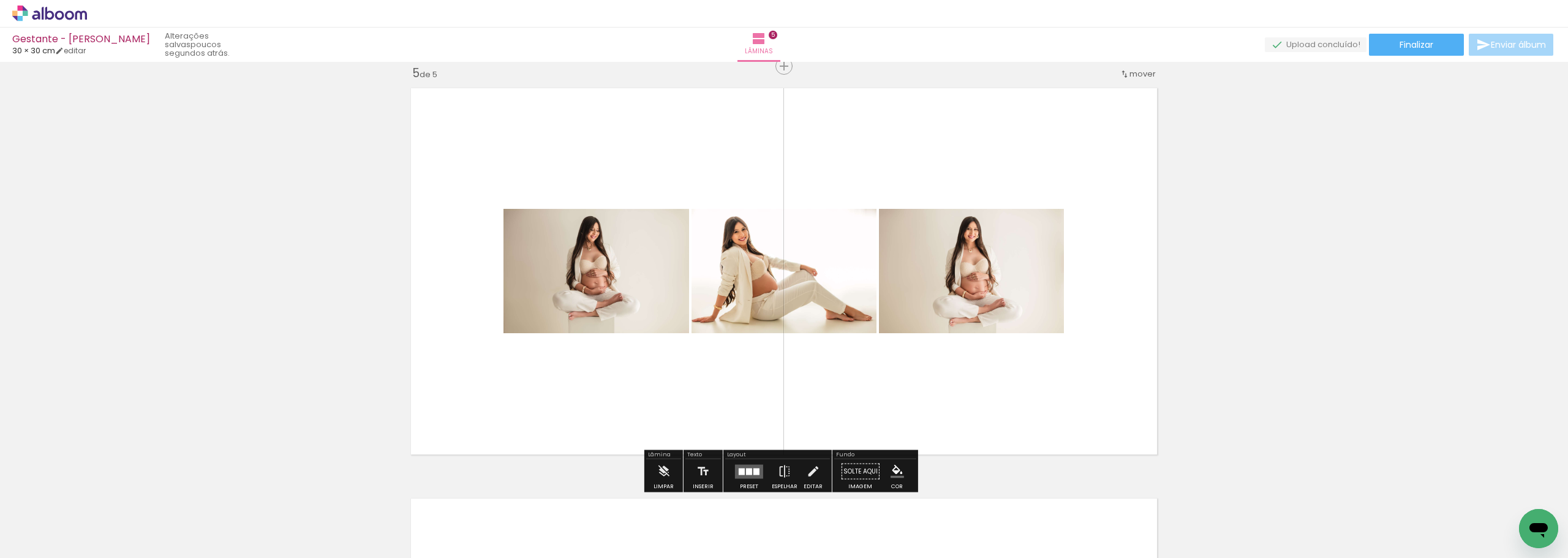
click at [746, 470] on div at bounding box center [749, 471] width 6 height 7
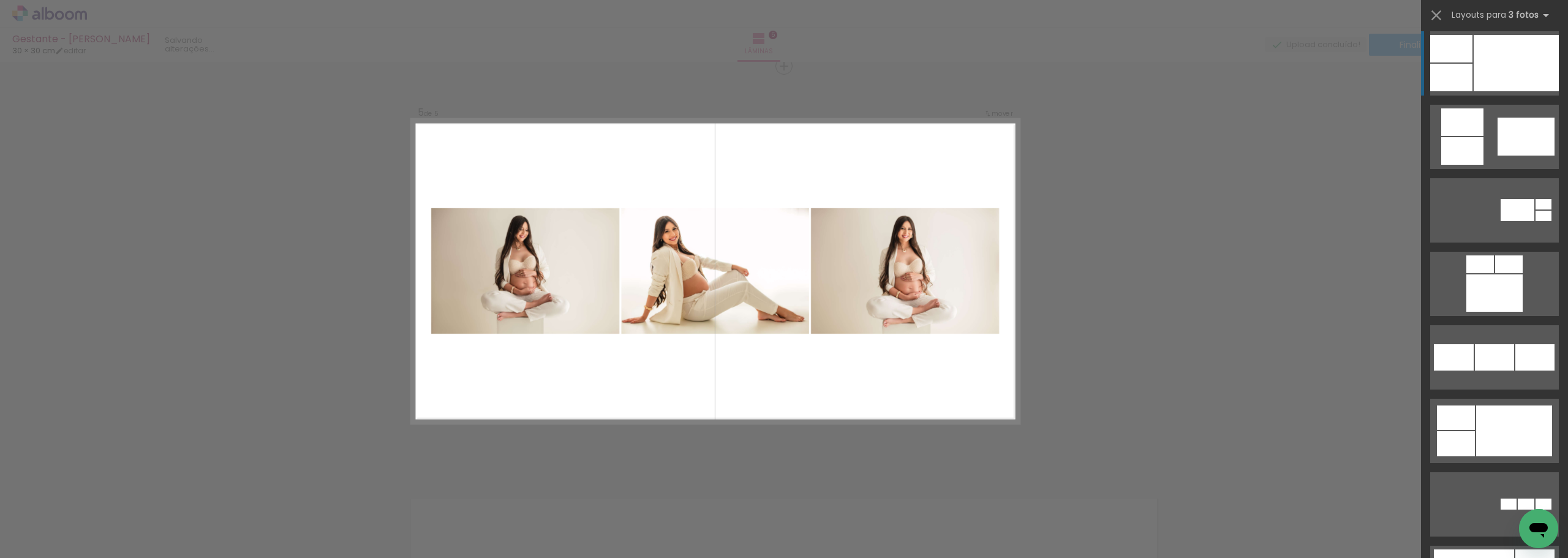
scroll to position [980, 0]
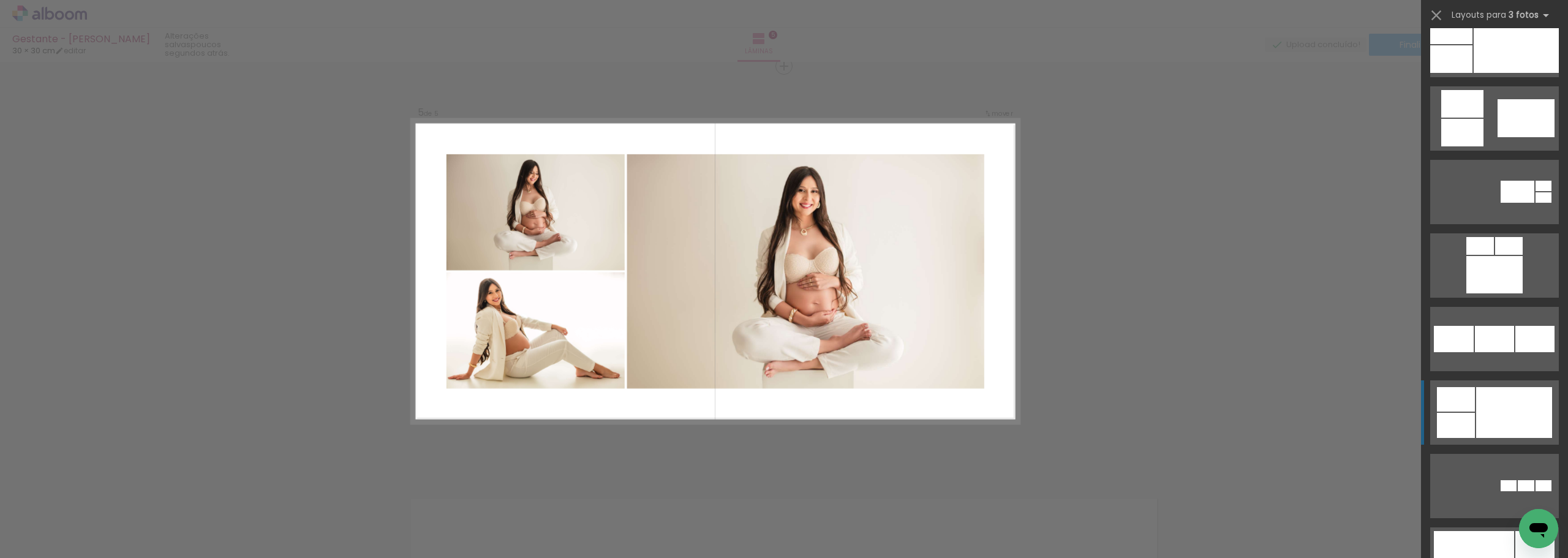
click at [1497, 294] on div at bounding box center [1495, 275] width 56 height 37
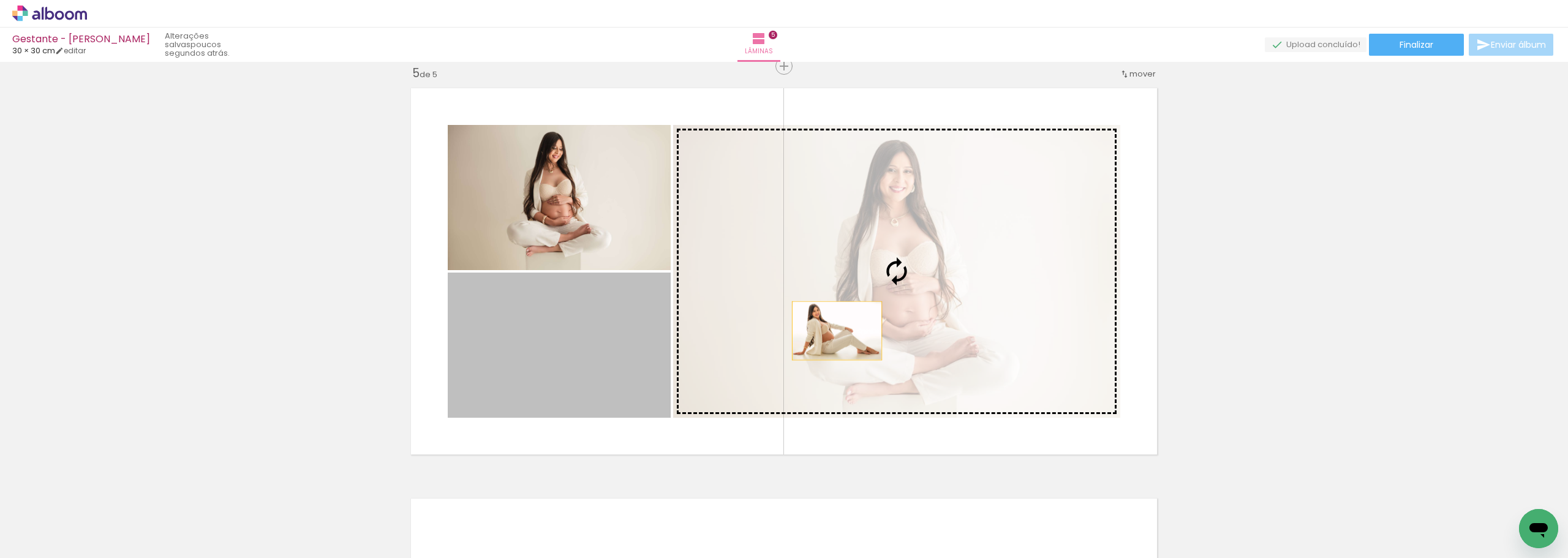
drag, startPoint x: 560, startPoint y: 374, endPoint x: 833, endPoint y: 331, distance: 276.4
click at [0, 0] on slot at bounding box center [0, 0] width 0 height 0
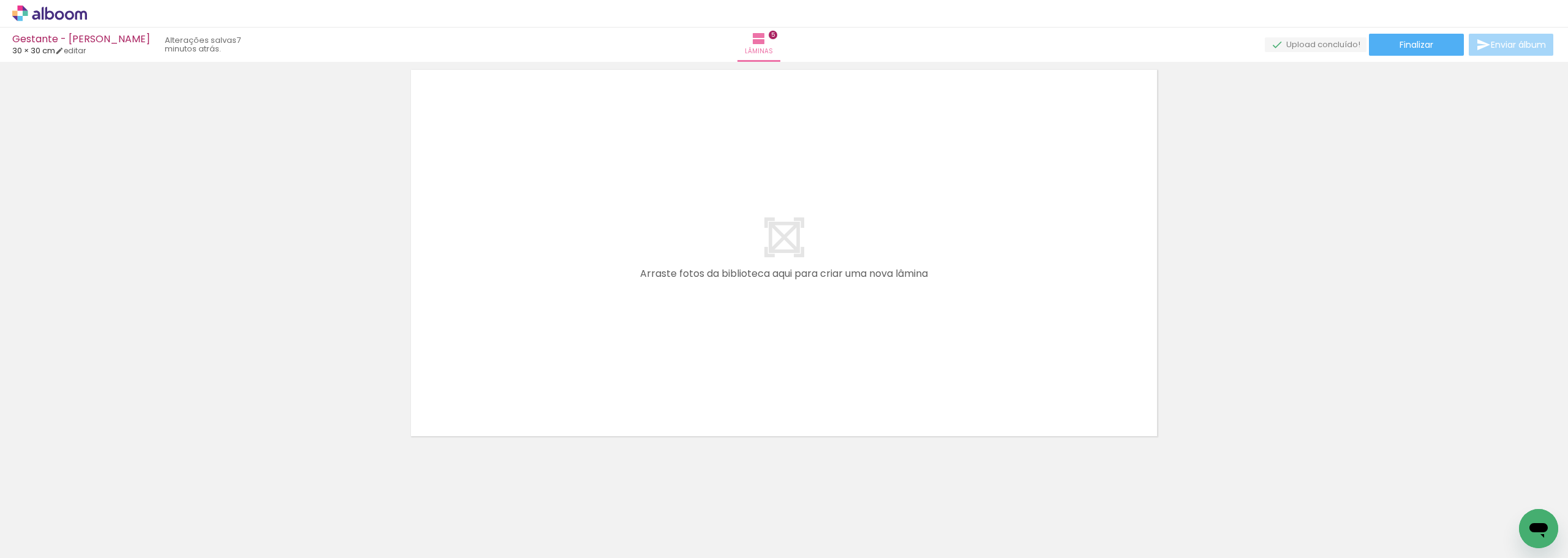
scroll to position [0, 3407]
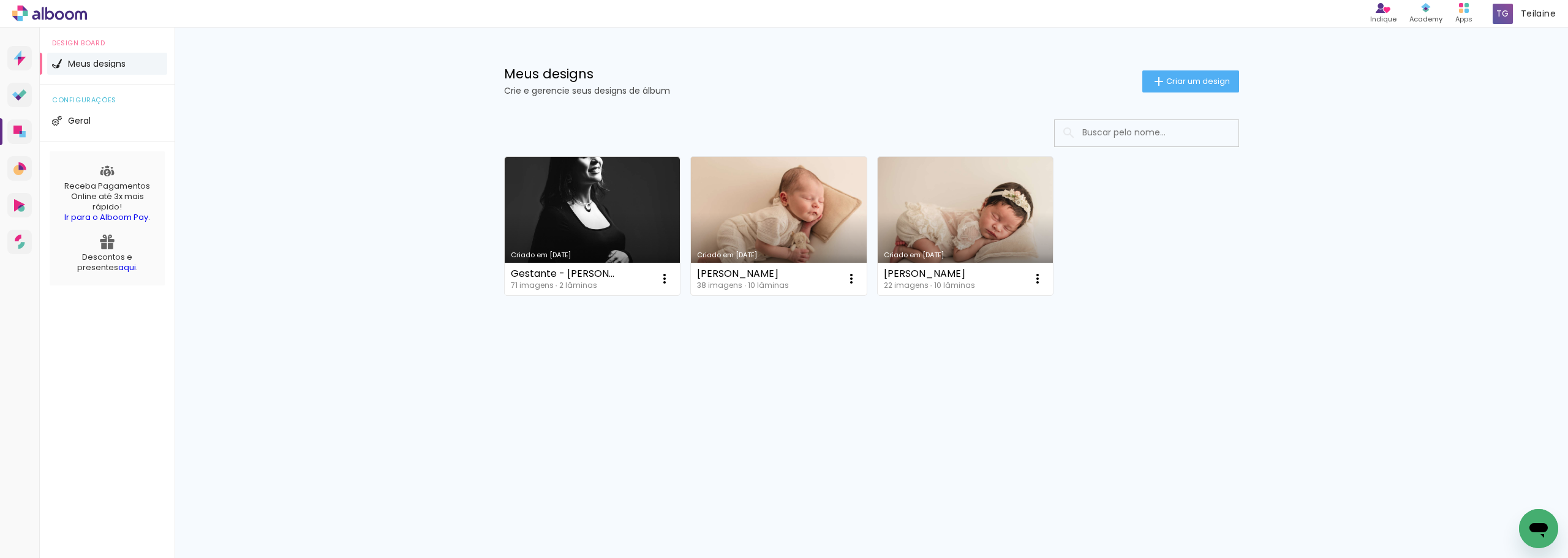
click at [810, 246] on link "Criado em [DATE]" at bounding box center [778, 226] width 176 height 139
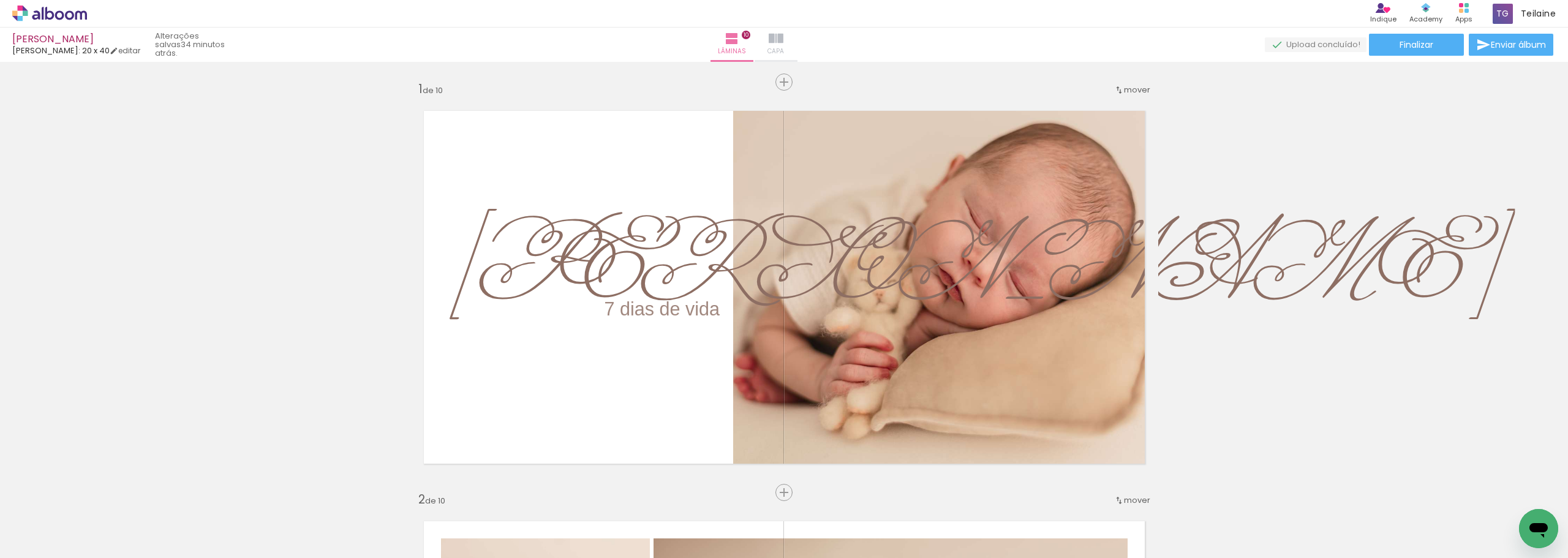
click at [783, 44] on iron-icon at bounding box center [777, 39] width 15 height 15
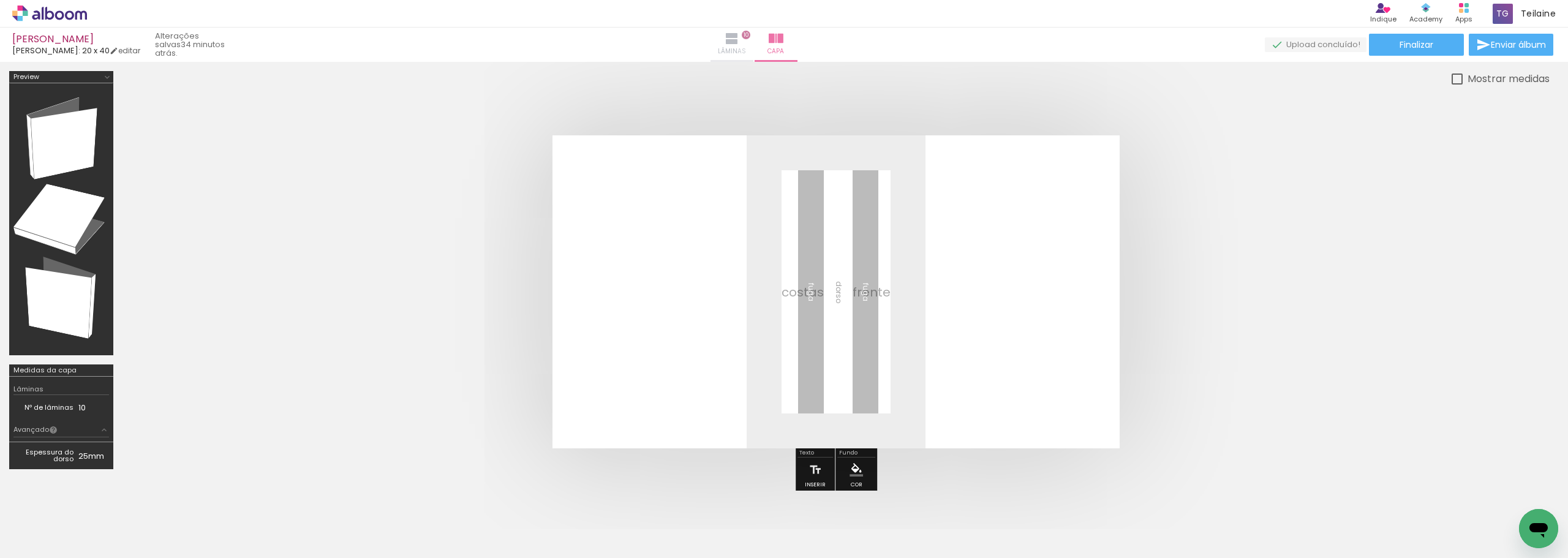
click at [746, 51] on span "Lâminas" at bounding box center [732, 52] width 28 height 11
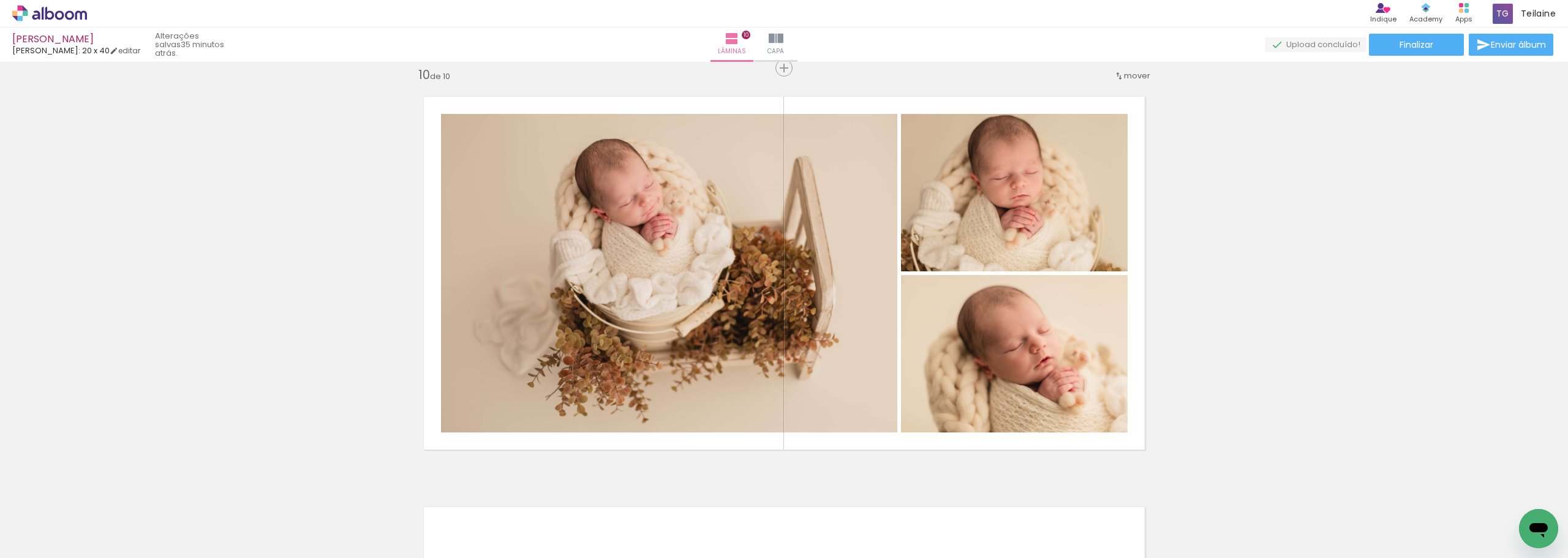
scroll to position [3738, 0]
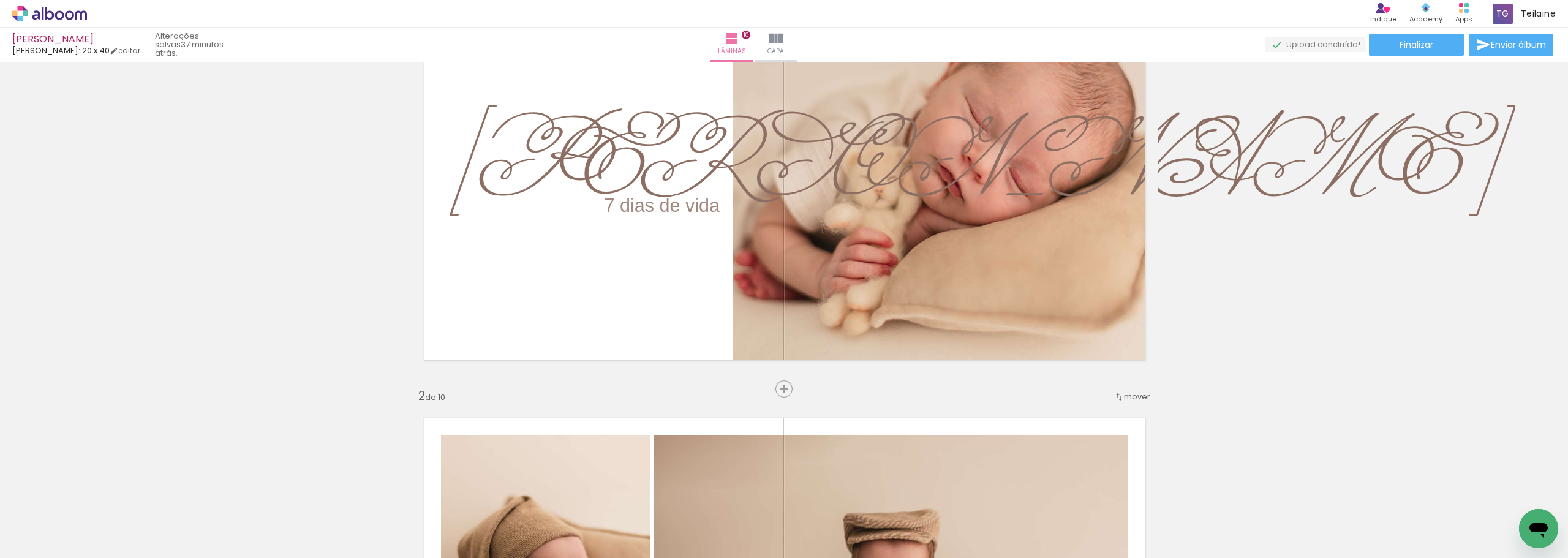
scroll to position [0, 0]
